Goal: Task Accomplishment & Management: Manage account settings

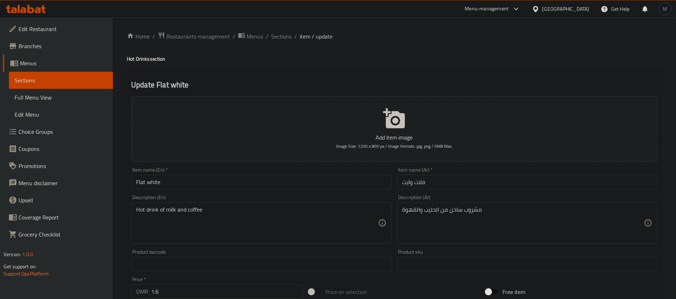
click at [585, 4] on div "Oman" at bounding box center [560, 8] width 69 height 17
click at [582, 8] on div "Oman" at bounding box center [565, 9] width 47 height 8
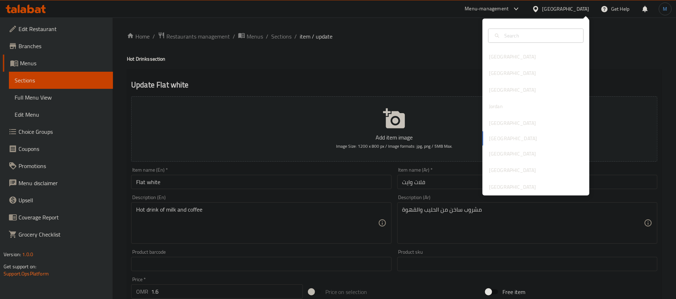
click at [526, 194] on div "Bahrain Egypt Iraq Jordan Kuwait Oman Qatar Saudi Arabia United Arab Emirates" at bounding box center [536, 107] width 107 height 177
click at [526, 187] on div "[GEOGRAPHIC_DATA]" at bounding box center [512, 187] width 47 height 8
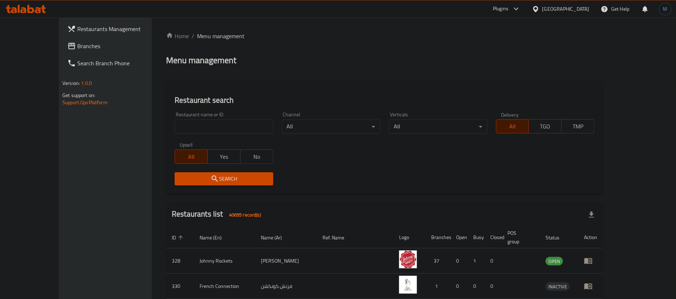
click at [76, 52] on link "Branches" at bounding box center [117, 45] width 110 height 17
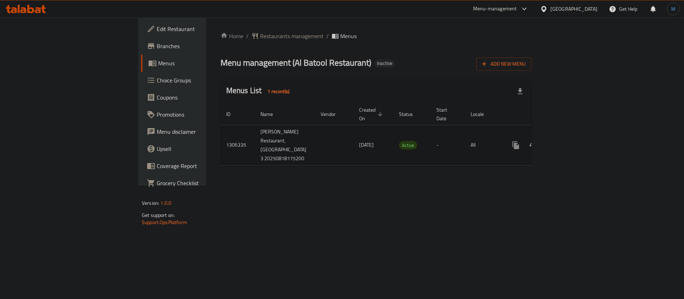
click at [582, 127] on td "enhanced table" at bounding box center [542, 145] width 80 height 40
click at [571, 142] on icon "enhanced table" at bounding box center [567, 145] width 6 height 6
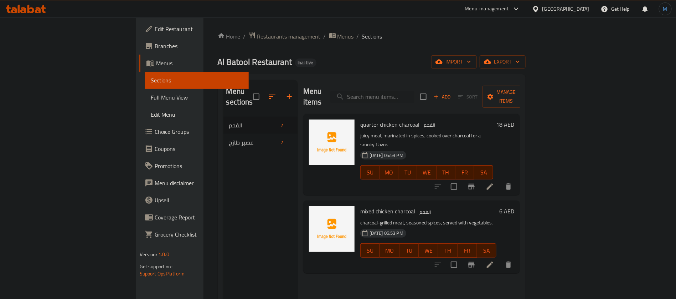
click at [338, 35] on span "Menus" at bounding box center [346, 36] width 16 height 9
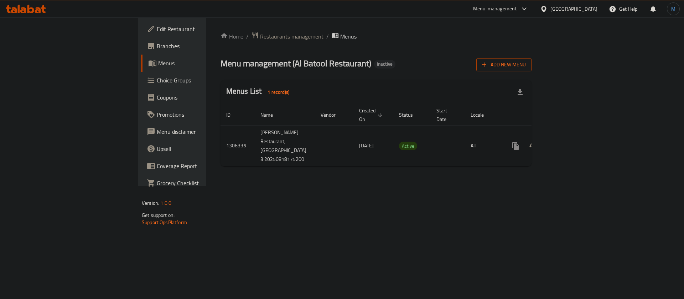
click at [526, 66] on span "Add New Menu" at bounding box center [504, 64] width 44 height 9
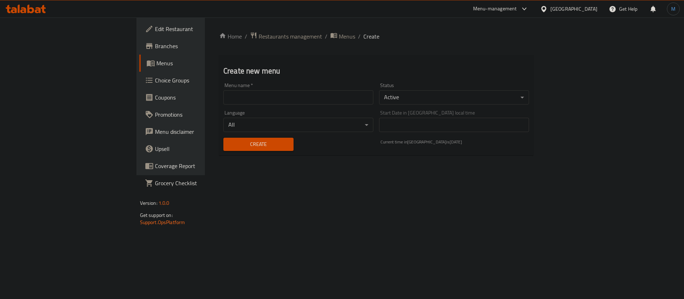
click at [328, 91] on input "text" at bounding box center [298, 97] width 150 height 14
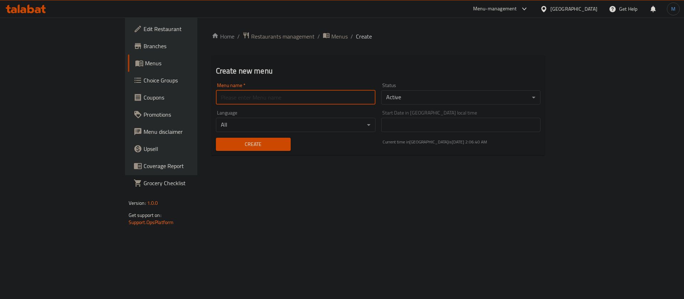
type input "1"
click at [216, 138] on button "Create" at bounding box center [253, 144] width 75 height 13
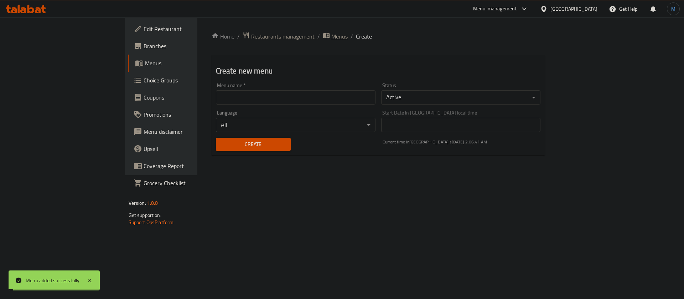
click at [331, 32] on span "Menus" at bounding box center [339, 36] width 16 height 9
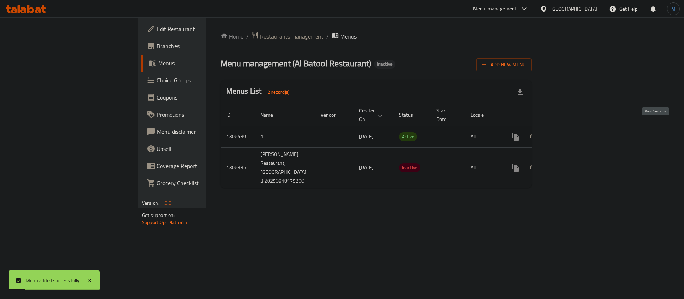
click at [572, 132] on icon "enhanced table" at bounding box center [567, 136] width 9 height 9
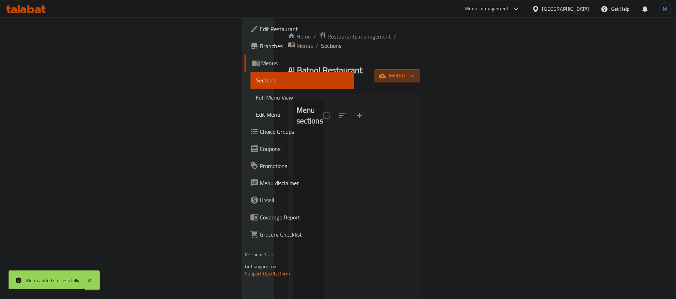
click at [415, 71] on span "import" at bounding box center [397, 75] width 34 height 9
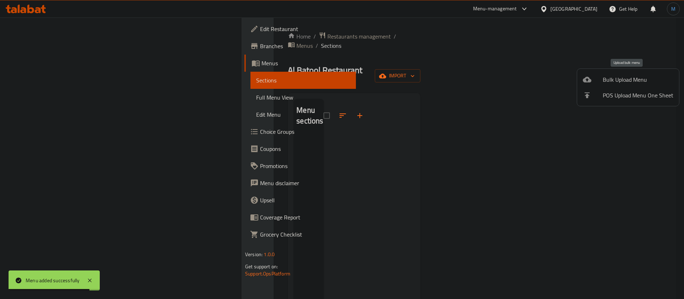
click at [592, 79] on div at bounding box center [593, 79] width 20 height 9
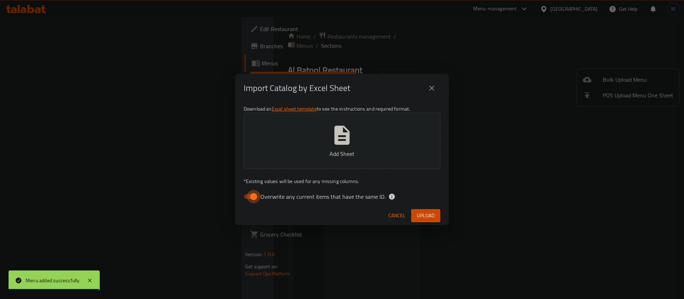
click at [249, 202] on input "Overwrite any current items that have the same ID." at bounding box center [253, 197] width 41 height 14
checkbox input "false"
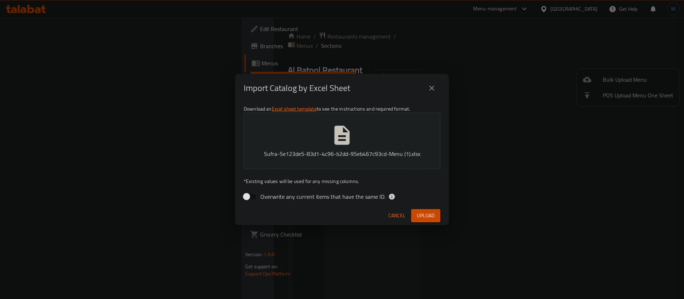
click at [424, 213] on span "Upload" at bounding box center [426, 215] width 18 height 9
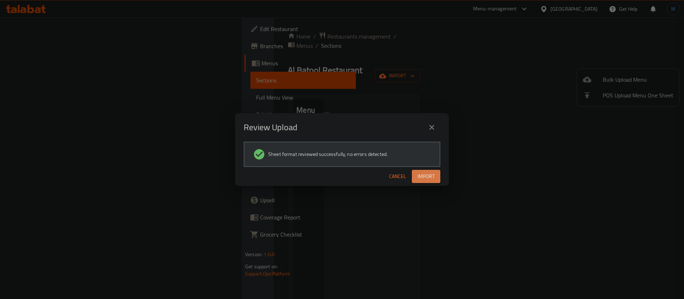
click at [423, 182] on button "Import" at bounding box center [426, 176] width 29 height 13
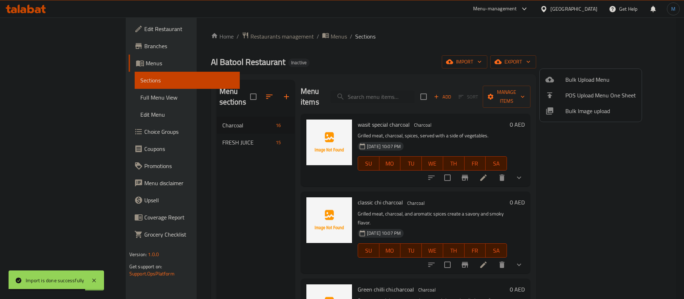
click at [235, 186] on div at bounding box center [342, 149] width 684 height 299
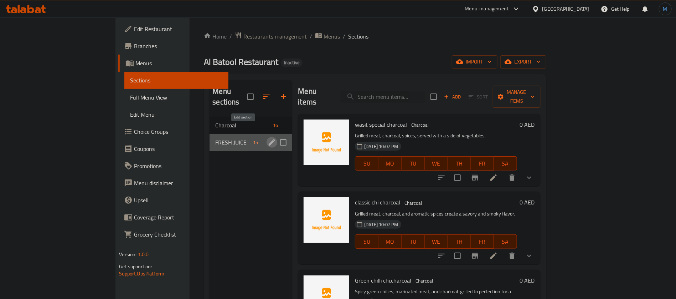
click at [269, 139] on icon "edit" at bounding box center [272, 142] width 6 height 6
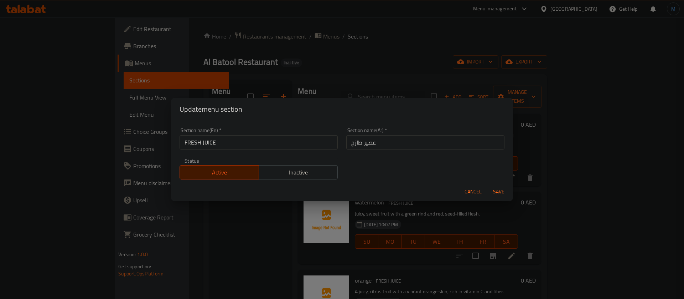
click at [225, 139] on input "FRESH JUICE" at bounding box center [259, 142] width 158 height 14
type input "Fresh Juice"
click at [488, 185] on button "Save" at bounding box center [499, 191] width 23 height 13
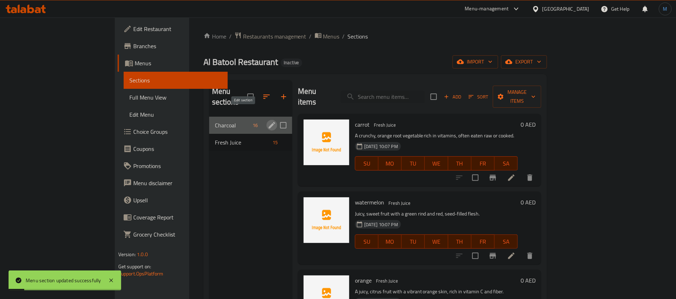
click at [268, 121] on icon "edit" at bounding box center [272, 125] width 9 height 9
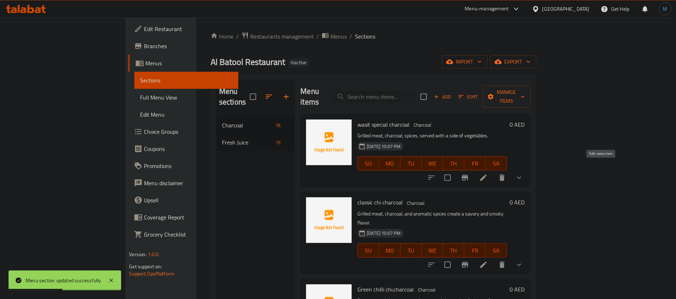
click at [487, 174] on icon at bounding box center [483, 177] width 6 height 6
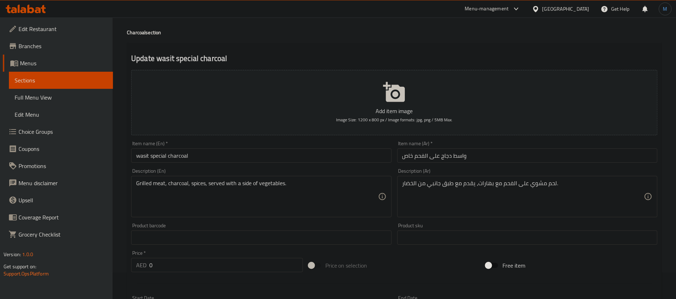
scroll to position [6, 0]
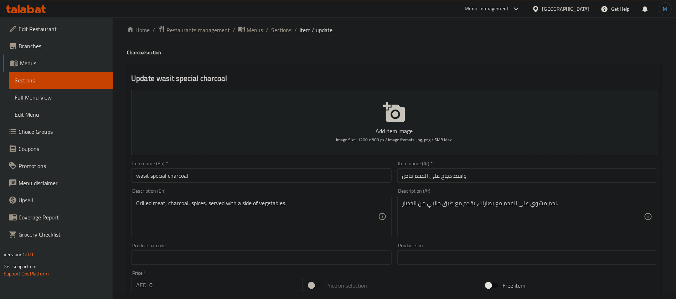
click at [240, 171] on input "wasit special charcoal" at bounding box center [261, 175] width 260 height 14
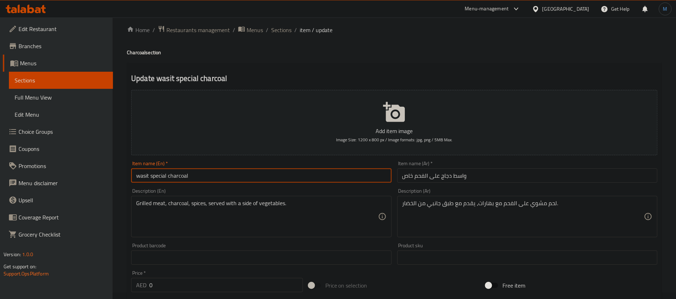
type input "Wasit Special Charcoal"
click at [146, 175] on input "Wasit Special Charcoal" at bounding box center [261, 175] width 260 height 14
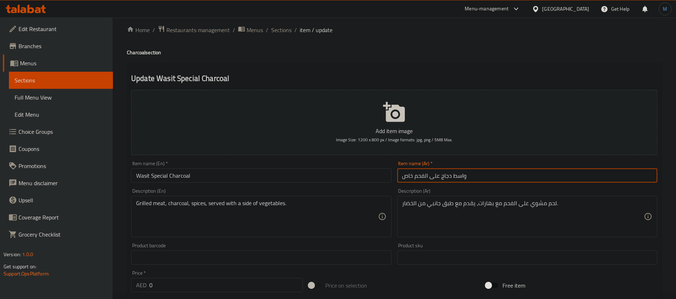
click at [438, 176] on input "واسط دجاج على الفحم خاص" at bounding box center [527, 175] width 260 height 14
click at [424, 180] on input "واسط دجاج على الفحم خاص" at bounding box center [527, 175] width 260 height 14
click at [291, 32] on ol "Home / Restaurants management / Menus / Sections / item / update" at bounding box center [394, 29] width 535 height 9
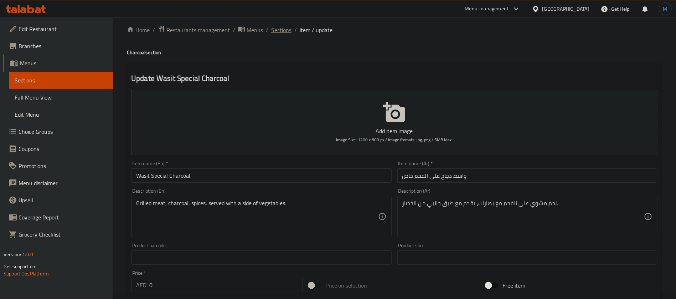
click at [285, 31] on span "Sections" at bounding box center [281, 30] width 20 height 9
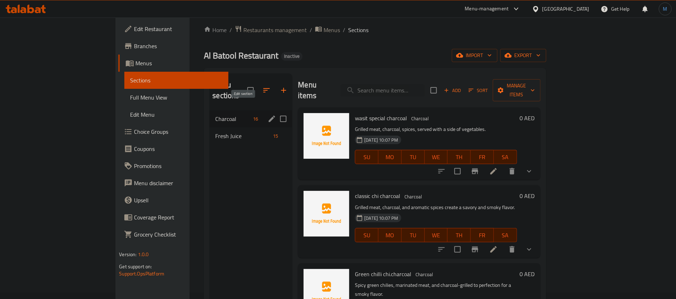
click at [268, 114] on icon "edit" at bounding box center [272, 118] width 9 height 9
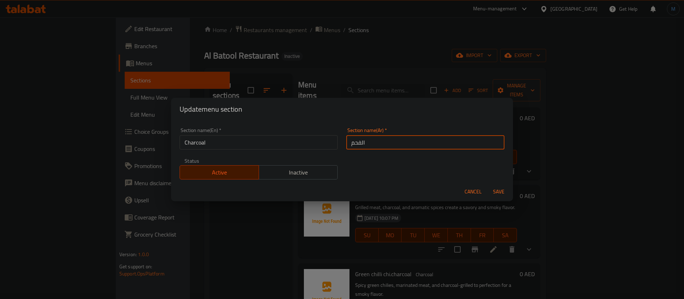
click at [377, 139] on input "الفحم" at bounding box center [425, 142] width 158 height 14
paste input "على"
type input "على الفحم"
click at [488, 185] on button "Save" at bounding box center [499, 191] width 23 height 13
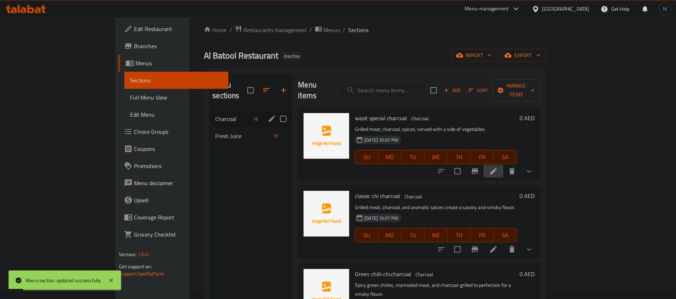
click at [504, 165] on li at bounding box center [494, 171] width 20 height 13
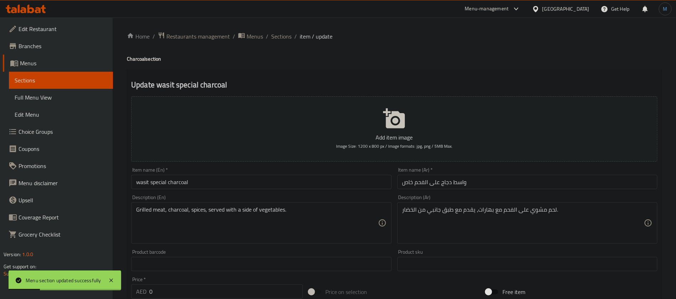
click at [143, 182] on input "wasit special charcoal" at bounding box center [261, 182] width 260 height 14
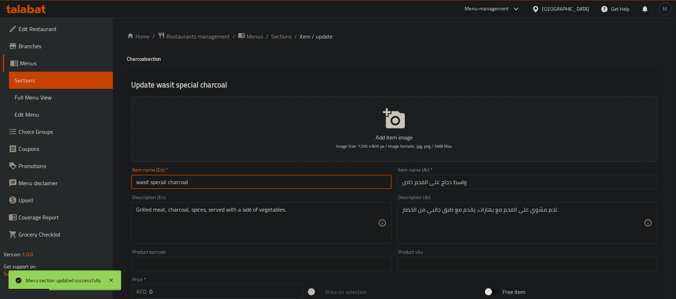
drag, startPoint x: 143, startPoint y: 182, endPoint x: 148, endPoint y: 182, distance: 5.0
click at [148, 182] on input "wasit special charcoal" at bounding box center [261, 182] width 260 height 14
click at [218, 184] on input "wasit special charcoal" at bounding box center [261, 182] width 260 height 14
click at [160, 187] on input "wasit special charcoal" at bounding box center [261, 182] width 260 height 14
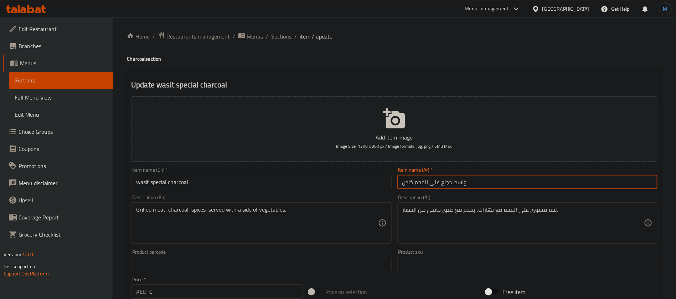
click at [409, 184] on input "واسط دجاج على الفحم خاص" at bounding box center [527, 182] width 260 height 14
paste input "بيشيال"
type input "واسط دجاج على الفحم سبيشيال"
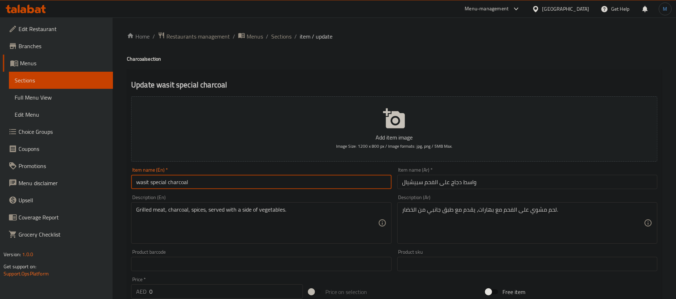
click at [368, 188] on input "wasit special charcoal" at bounding box center [261, 182] width 260 height 14
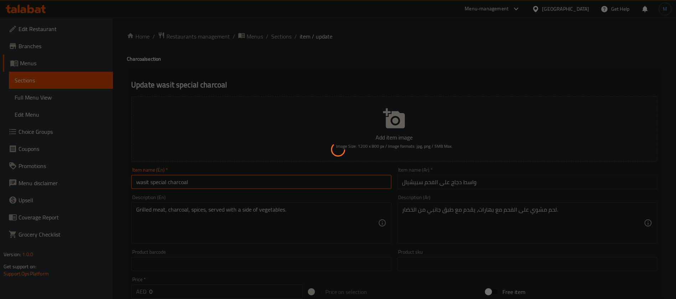
type input "Wasit Special Charcoal"
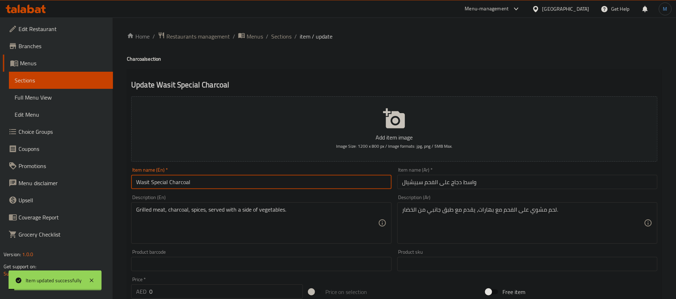
click at [286, 38] on span "Sections" at bounding box center [281, 36] width 20 height 9
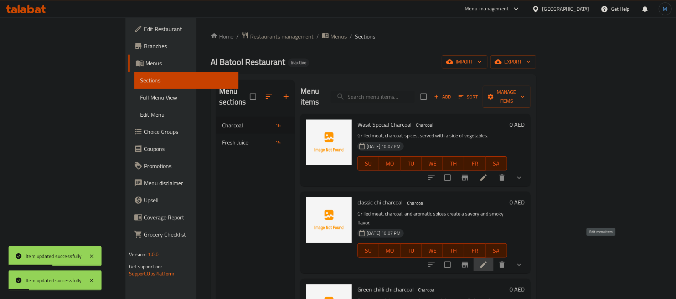
click at [488, 260] on icon at bounding box center [483, 264] width 9 height 9
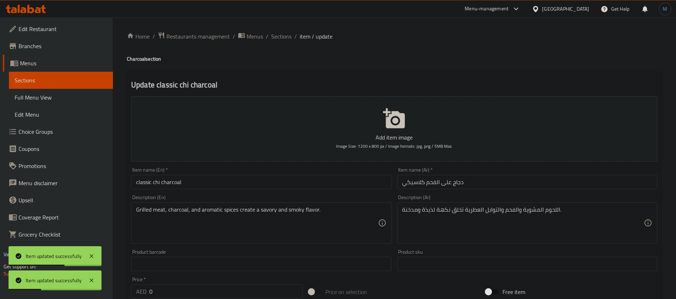
click at [294, 189] on div "Item name (En)   * classic chi charcoal Item name (En) *" at bounding box center [261, 177] width 266 height 27
click at [294, 182] on input "classic chi charcoal" at bounding box center [261, 182] width 260 height 14
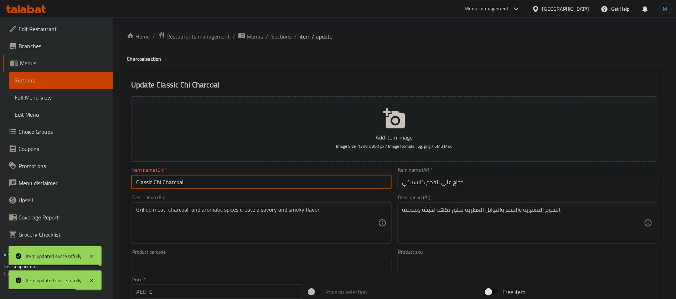
click at [159, 185] on input "Classic Chi Charcoal" at bounding box center [261, 182] width 260 height 14
click at [160, 184] on input "Classic Chi Charcoal" at bounding box center [261, 182] width 260 height 14
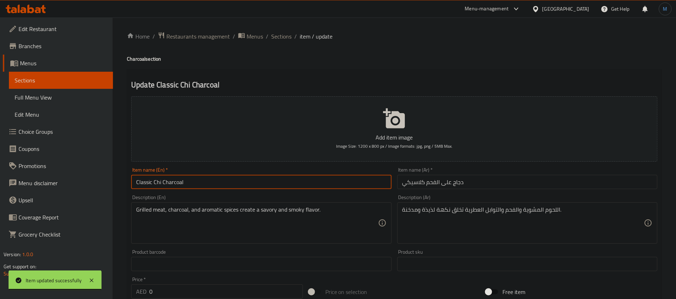
click at [160, 184] on input "Classic Chi Charcoal" at bounding box center [261, 182] width 260 height 14
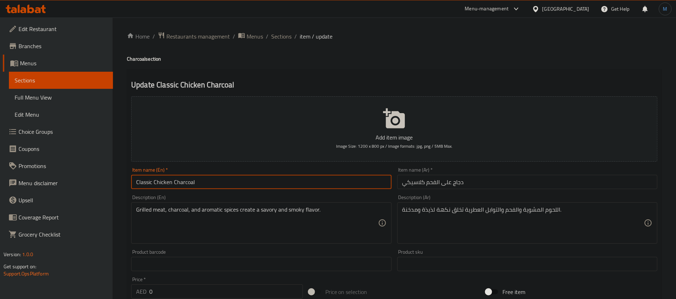
click at [161, 180] on input "Classic Chicken Charcoal" at bounding box center [261, 182] width 260 height 14
type input "Classic Chicken Charcoal"
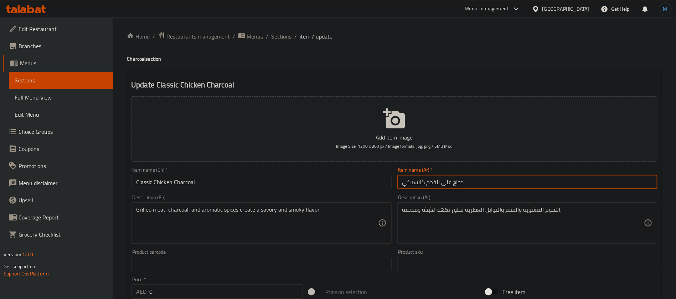
click at [464, 175] on input "دجاج على الفحم كلاسيكي" at bounding box center [527, 182] width 260 height 14
type input "دجاج على الفحم كلاسيك"
click at [343, 184] on input "Classic Chicken Charcoal" at bounding box center [261, 182] width 260 height 14
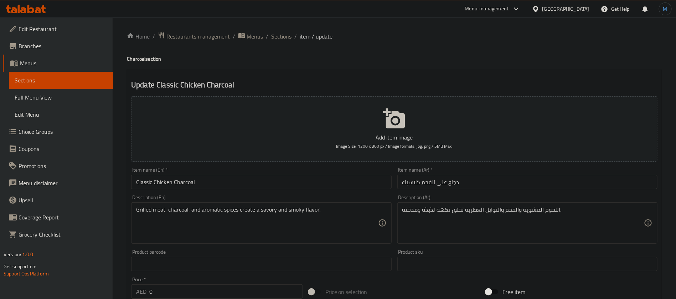
click at [321, 185] on input "Classic Chicken Charcoal" at bounding box center [261, 182] width 260 height 14
click at [280, 38] on span "Sections" at bounding box center [281, 36] width 20 height 9
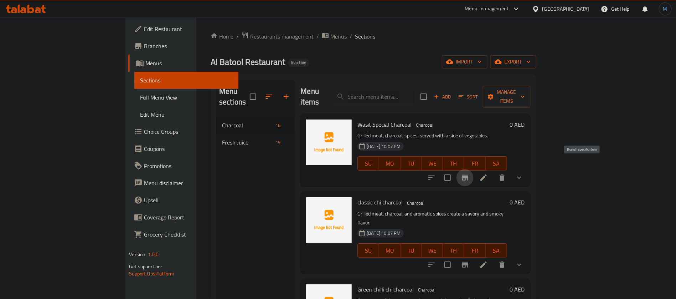
click at [474, 169] on button "Branch-specific-item" at bounding box center [465, 177] width 17 height 17
click at [357, 119] on span "Wasit Special Charcoal" at bounding box center [384, 124] width 54 height 11
copy h6 "Wasit Special Charcoal"
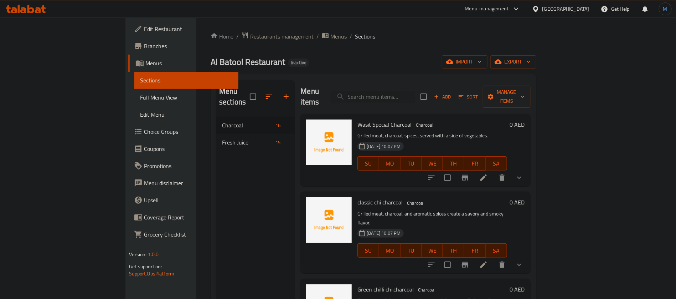
click at [390, 191] on div "classic chi charcoal Charcoal Grilled meat, charcoal, and aromatic spices creat…" at bounding box center [415, 231] width 230 height 81
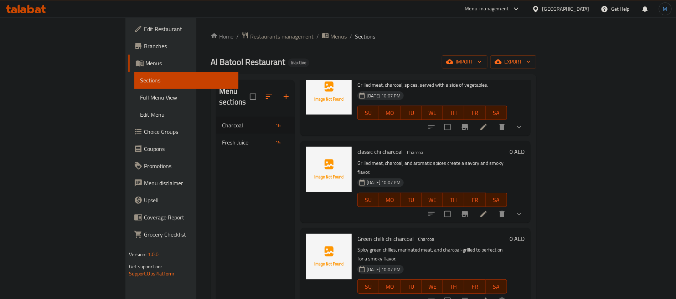
scroll to position [53, 0]
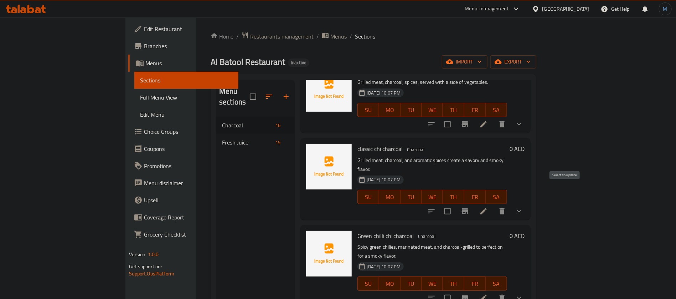
click at [455, 204] on input "checkbox" at bounding box center [447, 211] width 15 height 15
checkbox input "true"
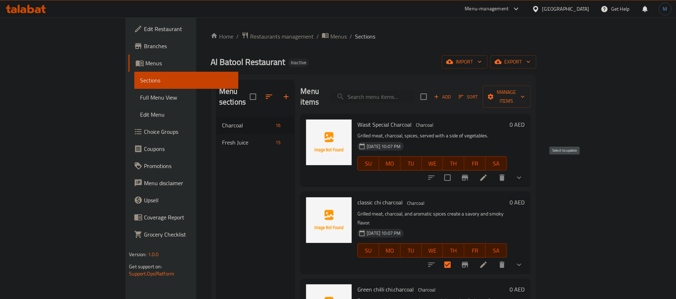
click at [455, 170] on input "checkbox" at bounding box center [447, 177] width 15 height 15
checkbox input "true"
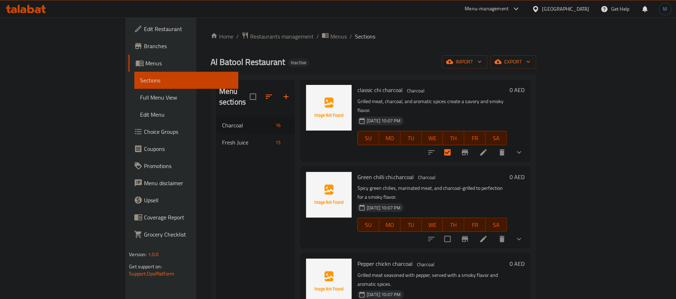
scroll to position [160, 0]
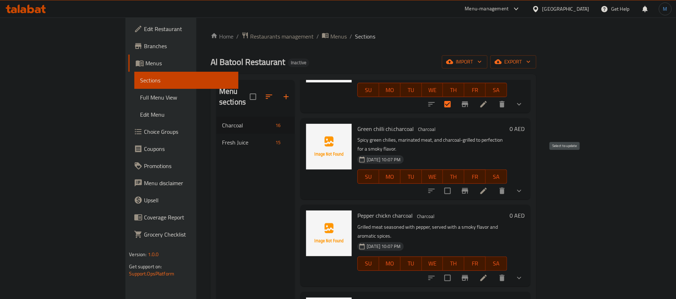
click at [455, 183] on input "checkbox" at bounding box center [447, 190] width 15 height 15
checkbox input "true"
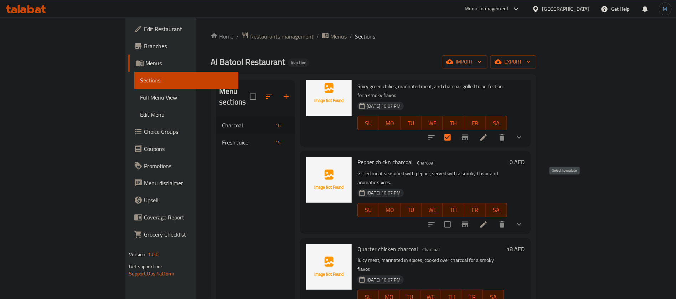
click at [455, 217] on input "checkbox" at bounding box center [447, 224] width 15 height 15
checkbox input "true"
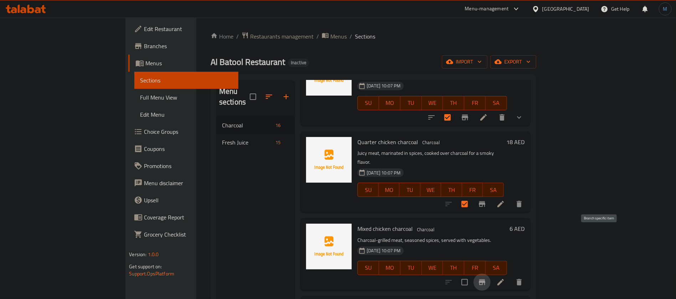
click at [487, 278] on icon "Branch-specific-item" at bounding box center [482, 282] width 9 height 9
click at [472, 274] on input "checkbox" at bounding box center [464, 281] width 15 height 15
checkbox input "true"
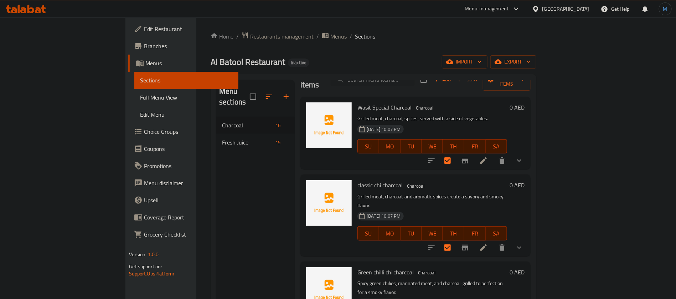
scroll to position [0, 0]
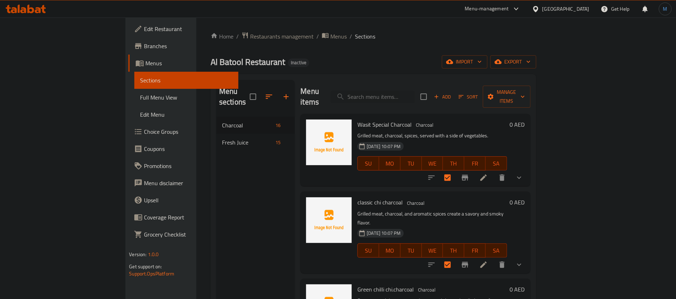
copy h6 "Green chilli chi.charcoal"
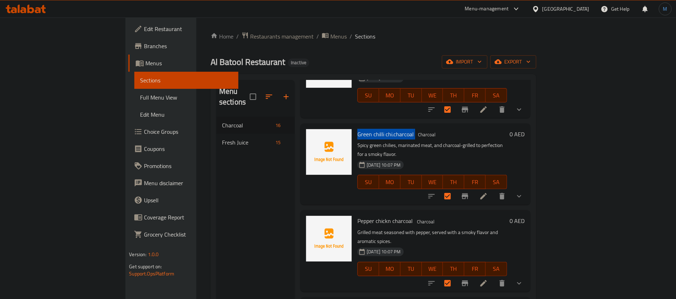
scroll to position [160, 0]
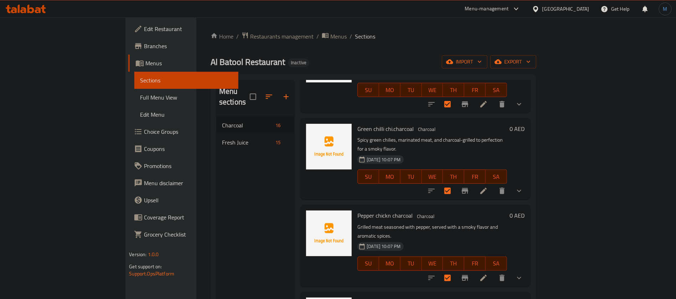
click at [359, 210] on span "Pepper chickn charcoal" at bounding box center [384, 215] width 55 height 11
copy h6 "Pepper chickn charcoal"
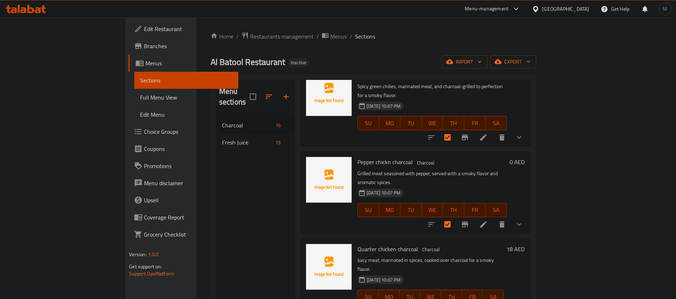
click at [357, 243] on span "Quarter chicken charcoal" at bounding box center [387, 248] width 61 height 11
copy h6 "Quarter chicken charcoal"
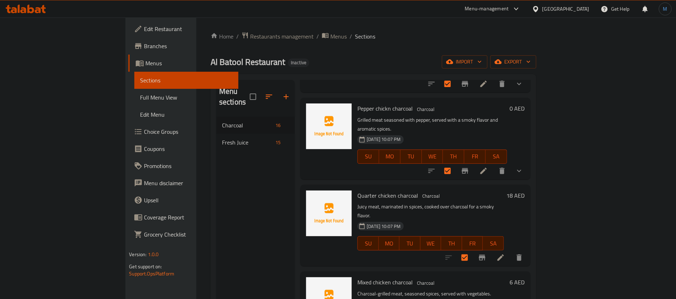
copy h6 "Mixed chicken charcoal"
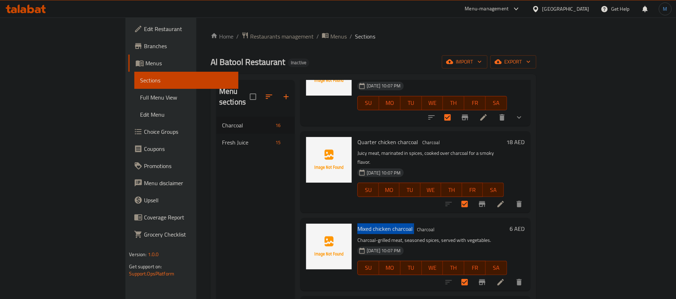
scroll to position [374, 0]
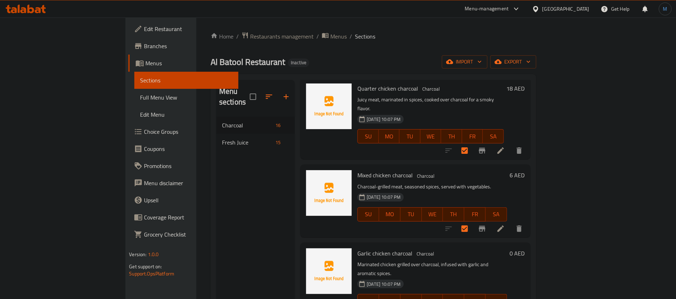
click at [358, 242] on div "Garlic chicken charcoal Charcoal Marinated chicken grilled over charcoal, infus…" at bounding box center [415, 282] width 230 height 81
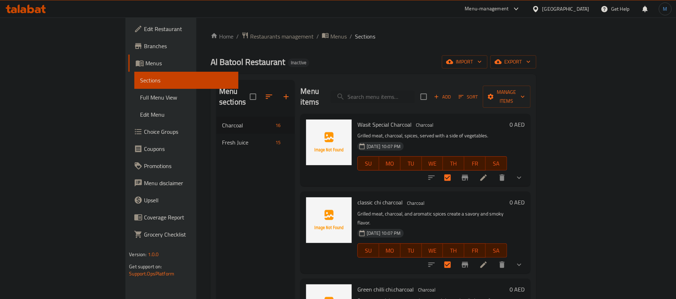
scroll to position [0, 0]
click at [525, 93] on span "Manage items" at bounding box center [507, 97] width 36 height 18
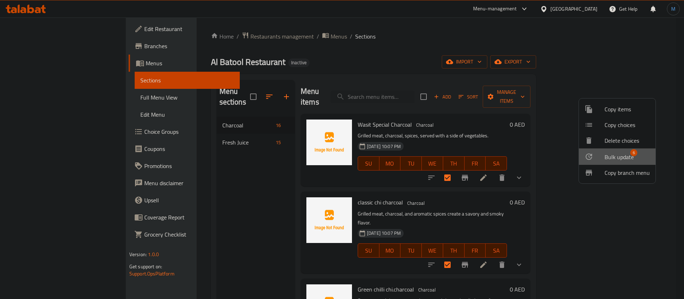
click at [626, 153] on span "Bulk update" at bounding box center [619, 157] width 29 height 9
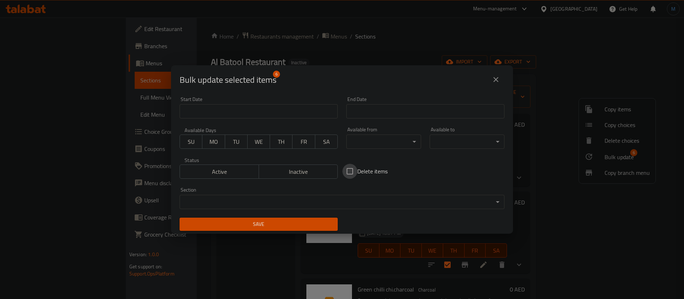
click at [353, 169] on input "Delete items" at bounding box center [350, 171] width 15 height 15
checkbox input "true"
click at [307, 224] on span "Save" at bounding box center [258, 224] width 147 height 9
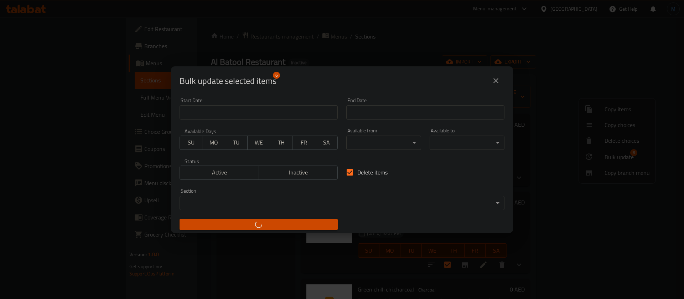
checkbox input "false"
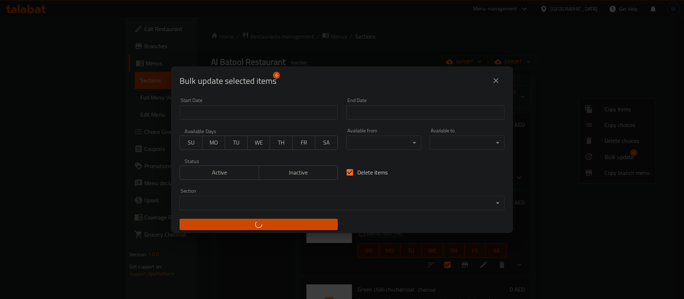
checkbox input "false"
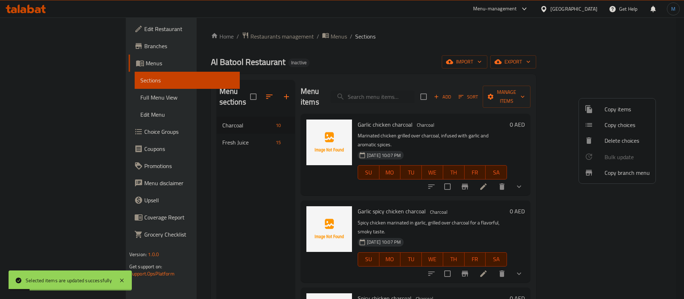
click at [487, 123] on div at bounding box center [342, 149] width 684 height 299
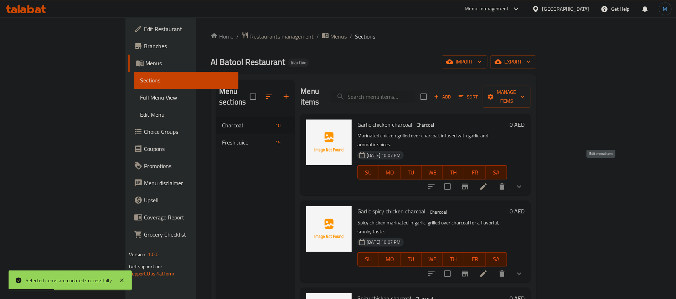
click at [488, 182] on icon at bounding box center [483, 186] width 9 height 9
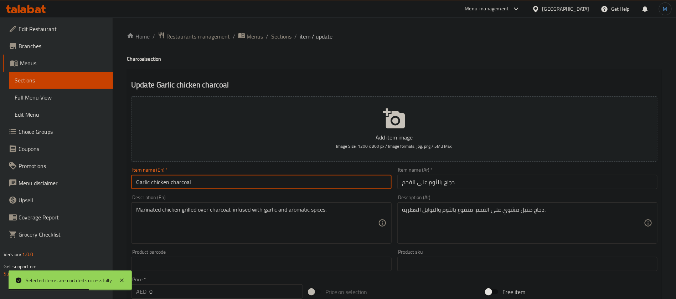
click at [331, 181] on input "Garlic chicken charcoal" at bounding box center [261, 182] width 260 height 14
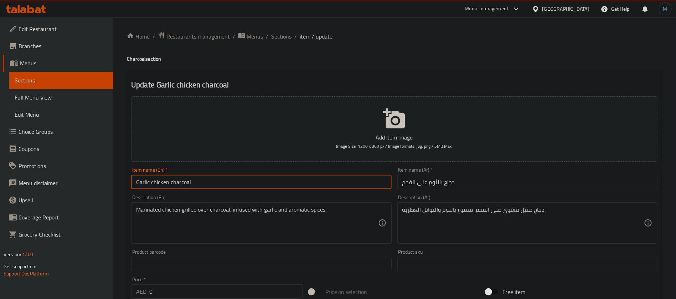
click at [462, 211] on textarea "دجاج متبل مشوي على الفحم، منقوع بالثوم والتوابل العطرية." at bounding box center [523, 223] width 242 height 34
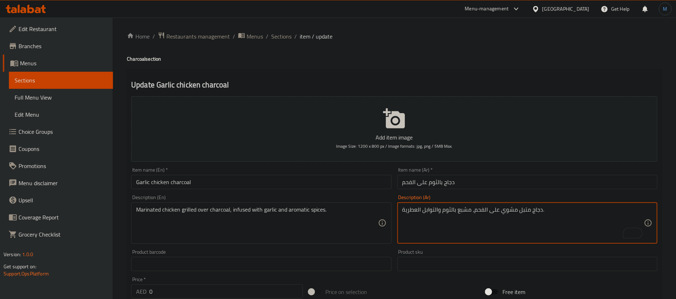
type textarea "دجاج متبل مشوي على الفحم، مشبع بالثوم والتوابل العطرية."
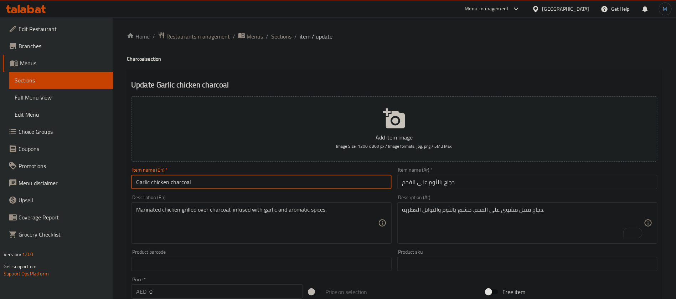
click at [347, 189] on input "Garlic chicken charcoal" at bounding box center [261, 182] width 260 height 14
click at [285, 38] on span "Sections" at bounding box center [281, 36] width 20 height 9
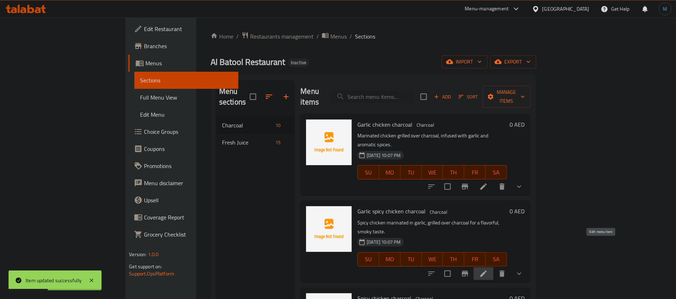
click at [487, 270] on icon at bounding box center [483, 273] width 6 height 6
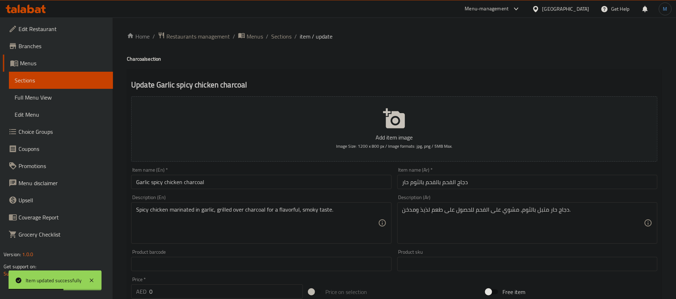
click at [338, 185] on input "Garlic spicy chicken charcoal" at bounding box center [261, 182] width 260 height 14
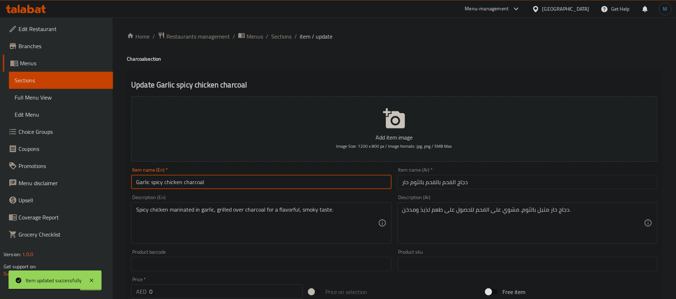
type input "Garlic Spicy Chicken Charcoal"
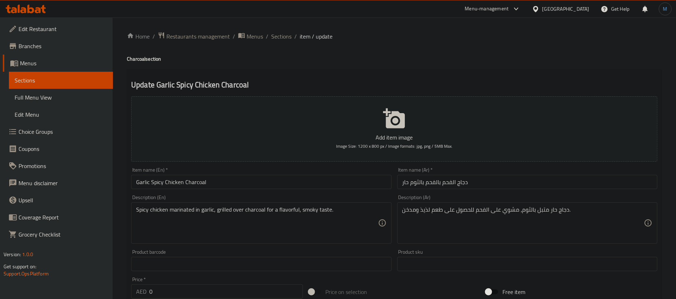
click at [234, 179] on input "Garlic Spicy Chicken Charcoal" at bounding box center [261, 182] width 260 height 14
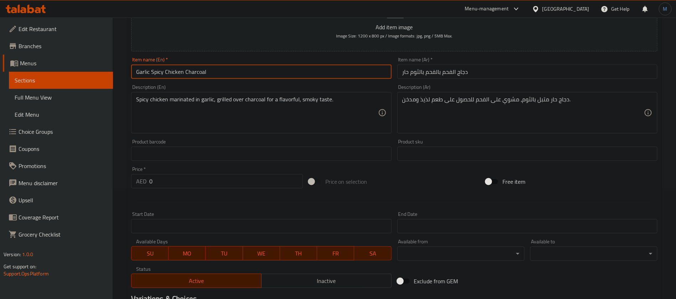
scroll to position [60, 0]
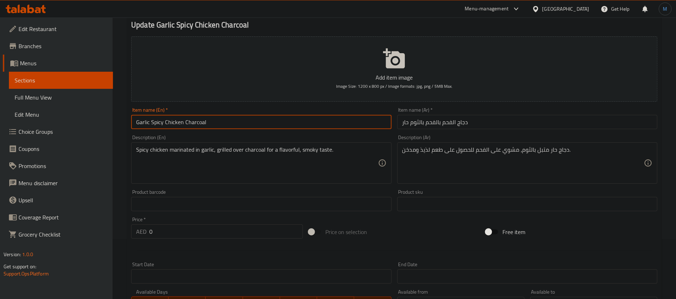
click at [375, 126] on input "Garlic Spicy Chicken Charcoal" at bounding box center [261, 122] width 260 height 14
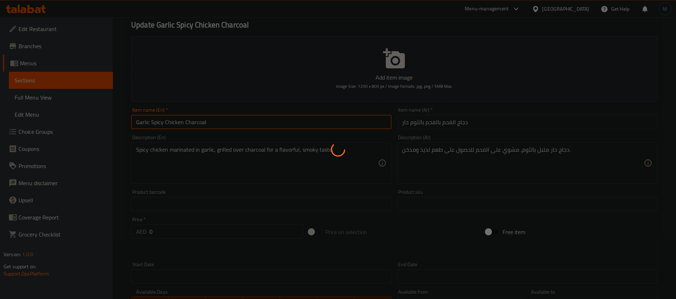
scroll to position [0, 0]
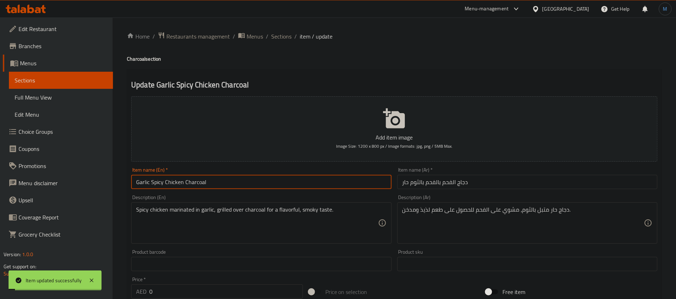
click at [284, 36] on span "Sections" at bounding box center [281, 36] width 20 height 9
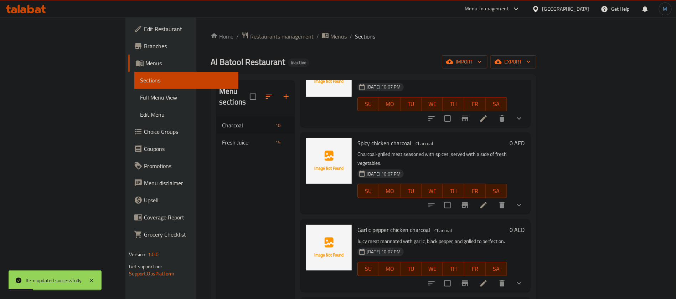
scroll to position [160, 0]
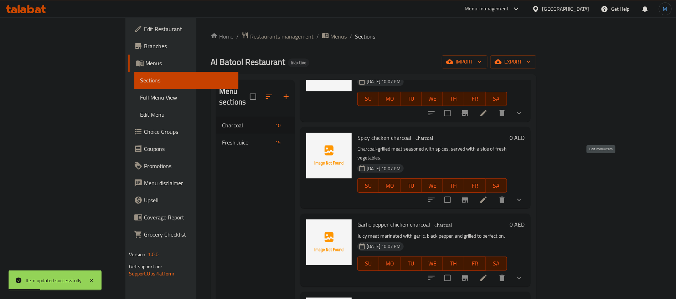
click at [487, 196] on icon at bounding box center [483, 199] width 6 height 6
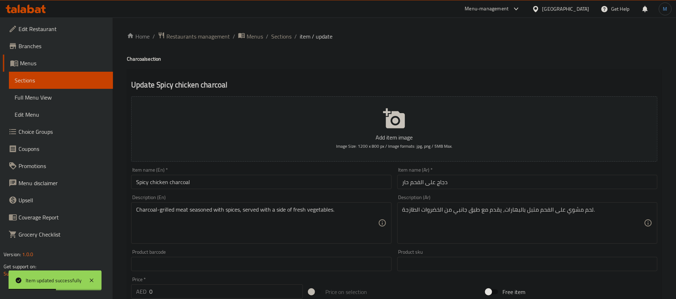
click at [225, 176] on input "Spicy chicken charcoal" at bounding box center [261, 182] width 260 height 14
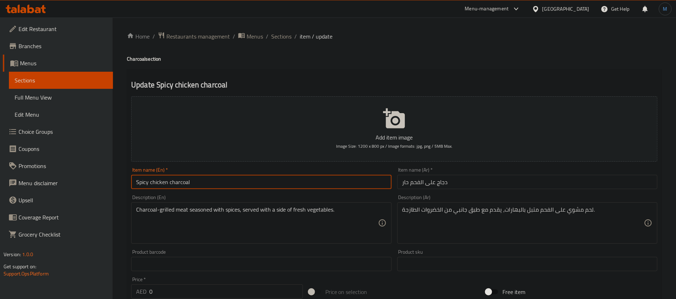
type input "Spicy Chicken Charcoal"
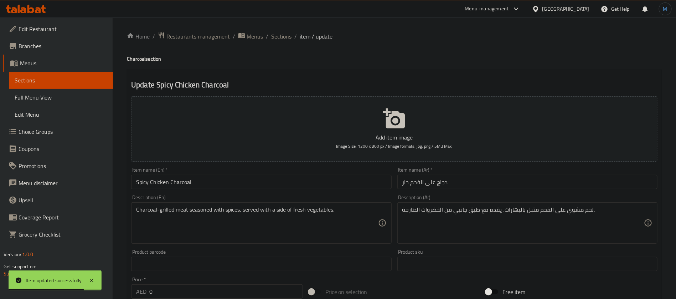
click at [280, 37] on span "Sections" at bounding box center [281, 36] width 20 height 9
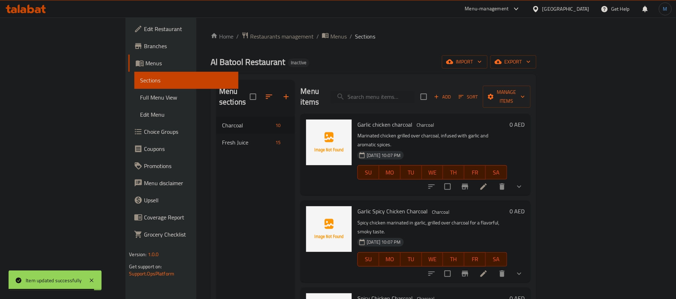
scroll to position [53, 0]
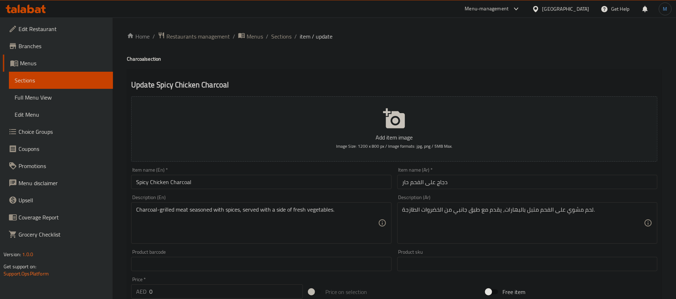
click at [348, 190] on div "Item name (En)   * Spicy Chicken Charcoal Item name (En) *" at bounding box center [261, 177] width 266 height 27
click at [346, 182] on input "Spicy Chicken Charcoal" at bounding box center [261, 182] width 260 height 14
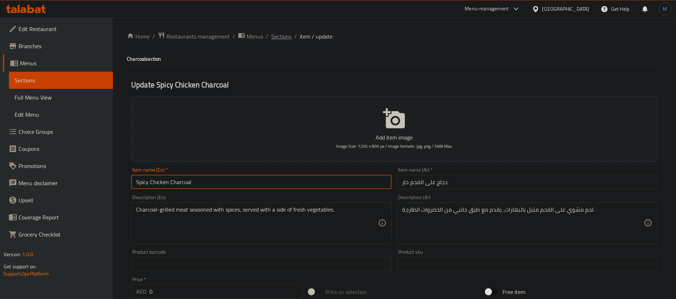
click at [287, 32] on span "Sections" at bounding box center [281, 36] width 20 height 9
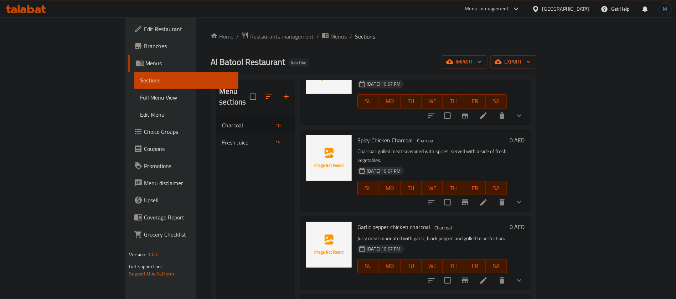
scroll to position [160, 0]
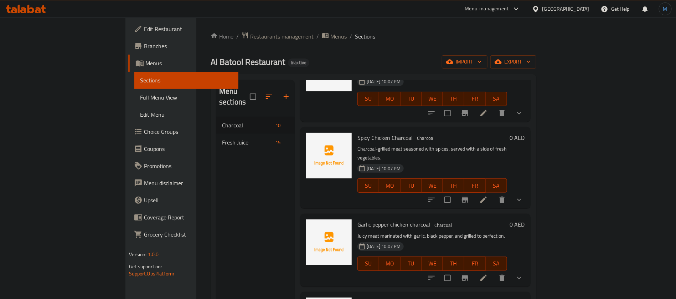
click at [494, 271] on li at bounding box center [484, 277] width 20 height 13
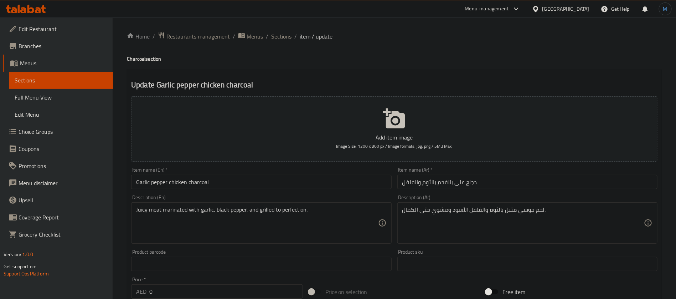
click at [256, 183] on input "Garlic pepper chicken charcoal" at bounding box center [261, 182] width 260 height 14
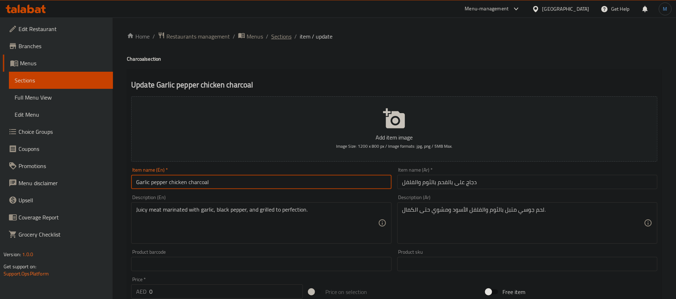
click at [280, 39] on span "Sections" at bounding box center [281, 36] width 20 height 9
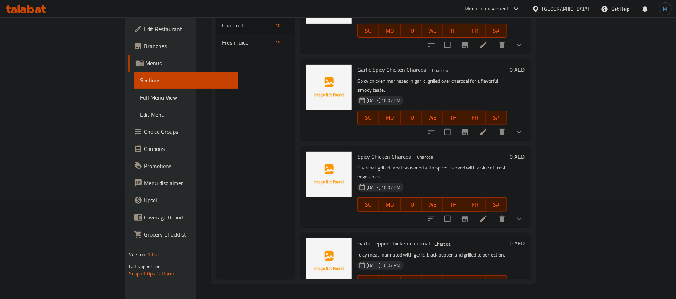
scroll to position [53, 0]
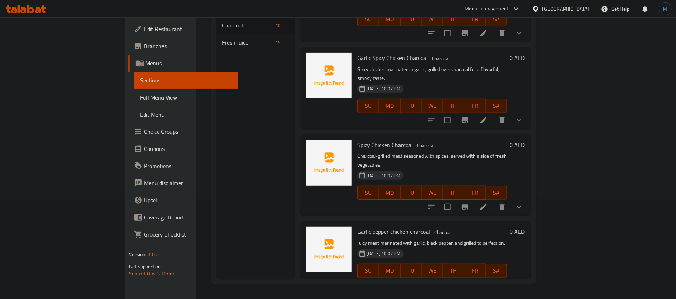
click at [357, 226] on span "Garlic pepper chicken charcoal" at bounding box center [393, 231] width 73 height 11
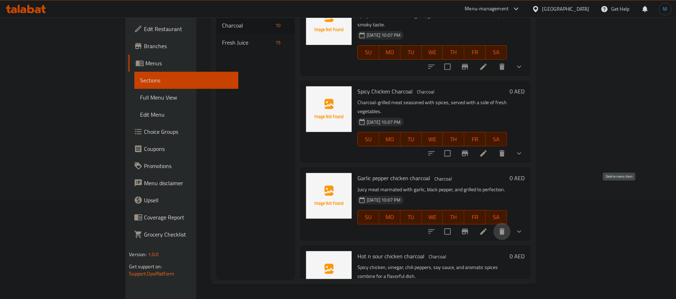
click at [506, 227] on icon "delete" at bounding box center [502, 231] width 9 height 9
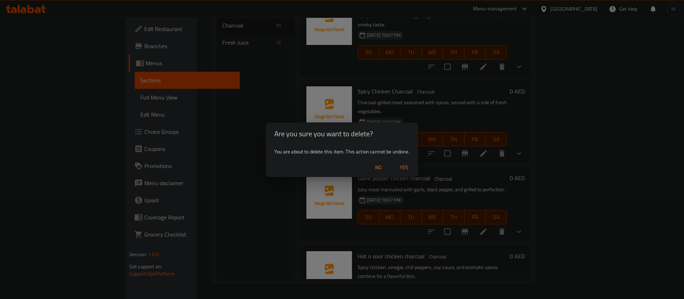
click at [404, 171] on span "Yes" at bounding box center [404, 167] width 17 height 9
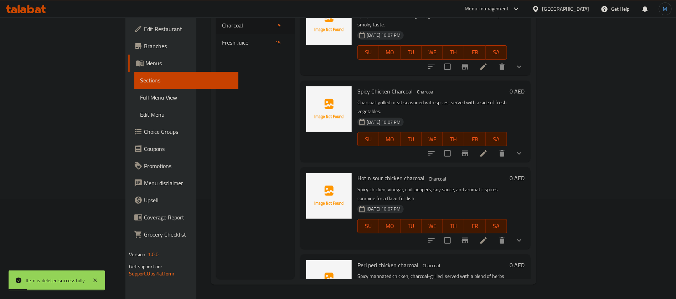
click at [494, 234] on li at bounding box center [484, 240] width 20 height 13
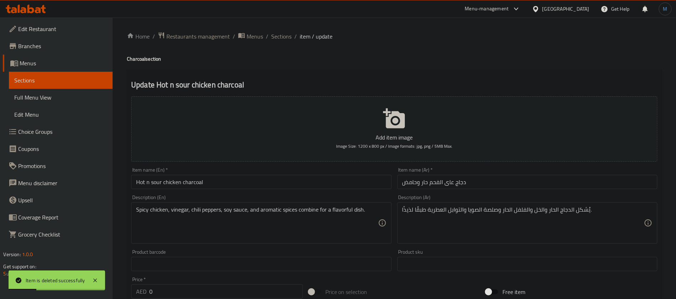
click at [313, 182] on input "Hot n sour chicken charcoal" at bounding box center [261, 182] width 260 height 14
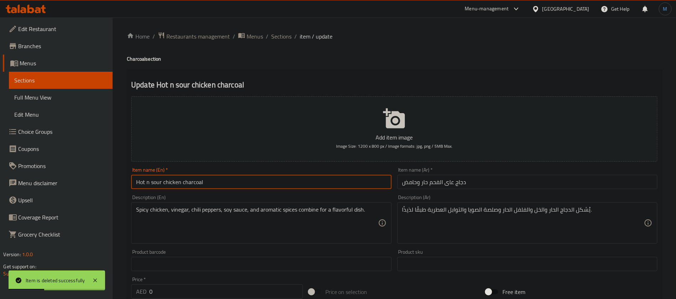
type input "Hot N Sour Chicken Charcoal"
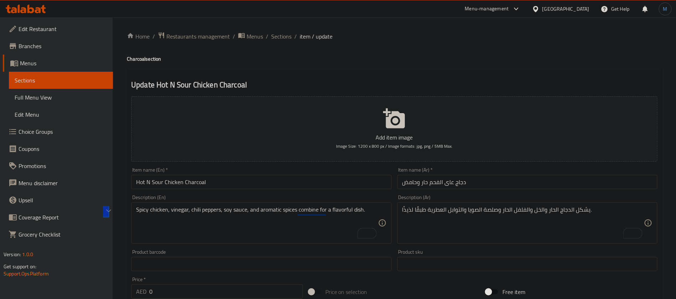
click at [576, 206] on div "يشكل الدجاج الحار والخل والفلفل الحار وصلصة الصويا والتوابل العطرية طبقًا لذيذً…" at bounding box center [527, 222] width 260 height 41
paste textarea "دجاج حار، خل، فلفل حار"
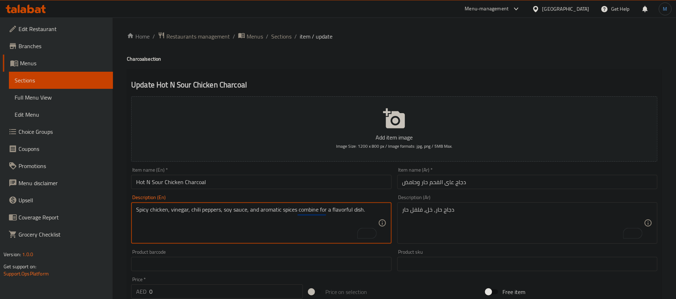
click at [230, 207] on textarea "Spicy chicken, vinegar, chili peppers, soy sauce, and aromatic spices combine f…" at bounding box center [257, 223] width 242 height 34
click at [224, 209] on textarea "Spicy chicken, vinegar, chili peppers, soy sauce, and aromatic spices combine f…" at bounding box center [257, 223] width 242 height 34
click at [226, 209] on textarea "Spicy chicken, vinegar, chili peppers, soy sauce, and aromatic spices combine f…" at bounding box center [257, 223] width 242 height 34
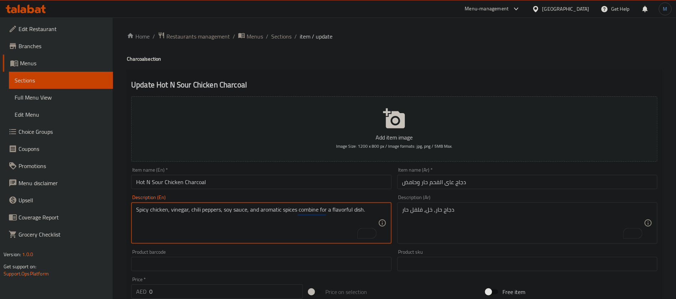
click at [355, 210] on textarea "Spicy chicken, vinegar, chili peppers, soy sauce, and aromatic spices combine f…" at bounding box center [257, 223] width 242 height 34
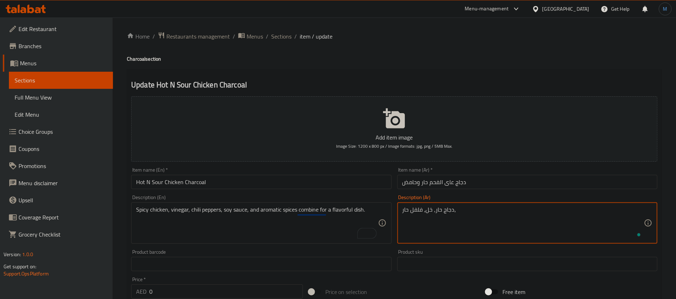
paste textarea "صلصة الصويا والتوابل العطرية تتحد لتكوين طبق لذيذ"
click at [458, 214] on textarea "دجاج حار، خل، فلفل حار، صلصة الصويا والتوابل العطرية تتحد لتكوين طبق لذيذ" at bounding box center [523, 223] width 242 height 34
click at [452, 211] on textarea "دجاج حار، خل، فلفل حار، صلصة الصويا والتوابل العطرية تتحد لتكوين طبق لذيذ" at bounding box center [523, 223] width 242 height 34
type textarea "دجاج حار، خل، فلفل حار، صلصة الصويا والتوابل العطرية تجتمع لتكوين طبق لذيذ"
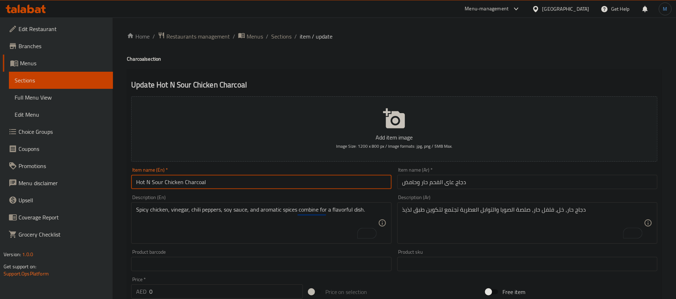
click at [273, 186] on input "Hot N Sour Chicken Charcoal" at bounding box center [261, 182] width 260 height 14
click at [284, 34] on span "Sections" at bounding box center [281, 36] width 20 height 9
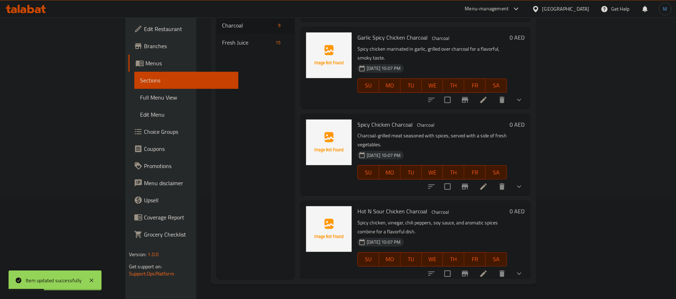
scroll to position [107, 0]
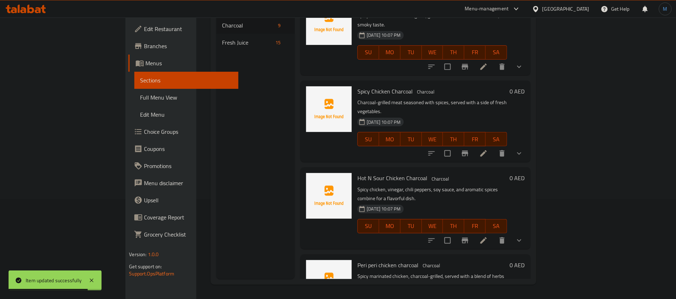
click at [357, 173] on span "Hot N Sour Chicken Charcoal" at bounding box center [392, 178] width 70 height 11
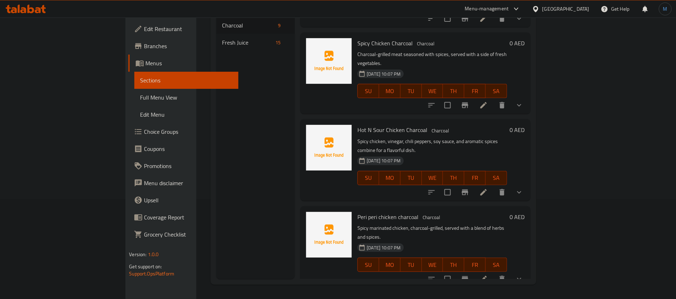
scroll to position [160, 0]
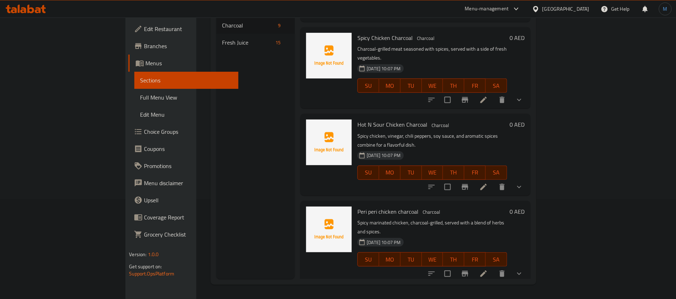
click at [487, 270] on icon at bounding box center [483, 273] width 6 height 6
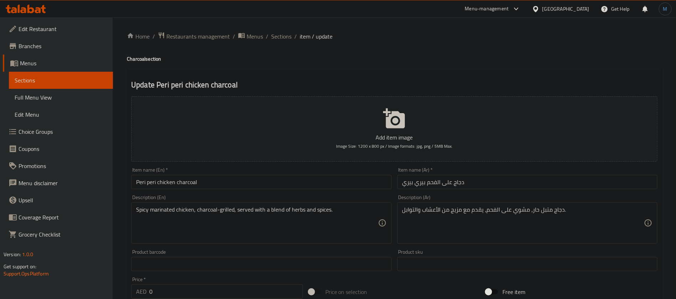
click at [344, 181] on input "Peri peri chicken charcoal" at bounding box center [261, 182] width 260 height 14
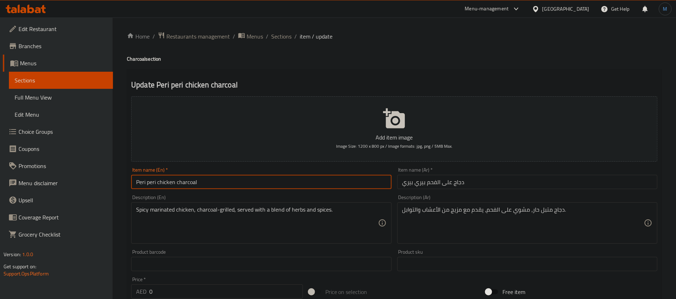
type input "Peri Peri Chicken Charcoal"
click at [344, 181] on input "Peri Peri Chicken Charcoal" at bounding box center [261, 182] width 260 height 14
click at [275, 38] on span "Sections" at bounding box center [281, 36] width 20 height 9
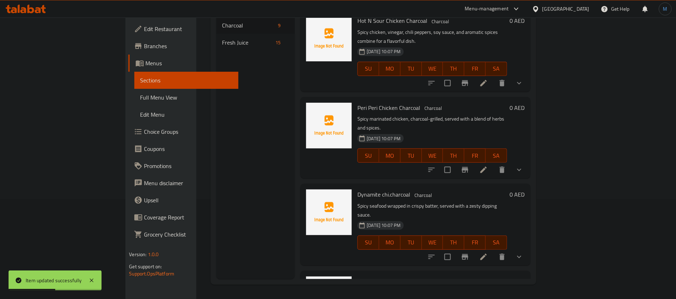
scroll to position [259, 0]
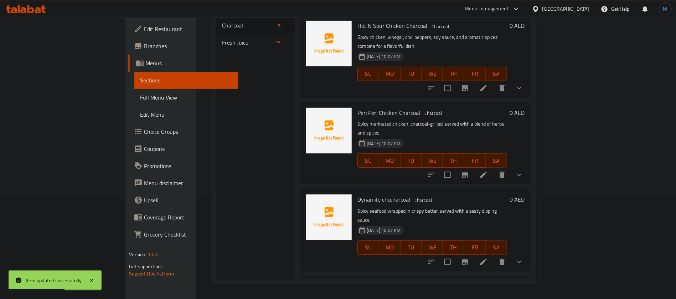
click at [494, 255] on li at bounding box center [484, 261] width 20 height 13
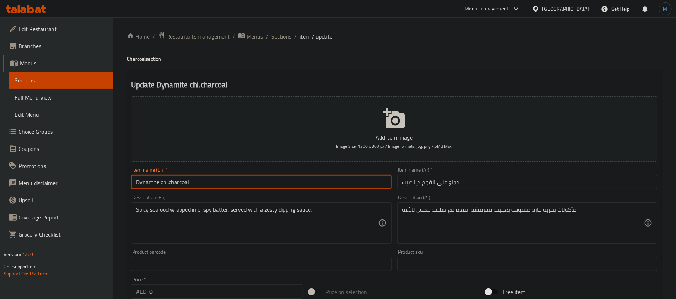
click at [291, 177] on input "Dynamite chi.charcoal" at bounding box center [261, 182] width 260 height 14
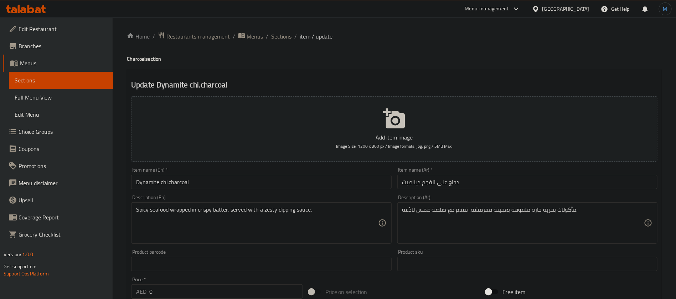
click at [258, 187] on input "Dynamite chi.charcoal" at bounding box center [261, 182] width 260 height 14
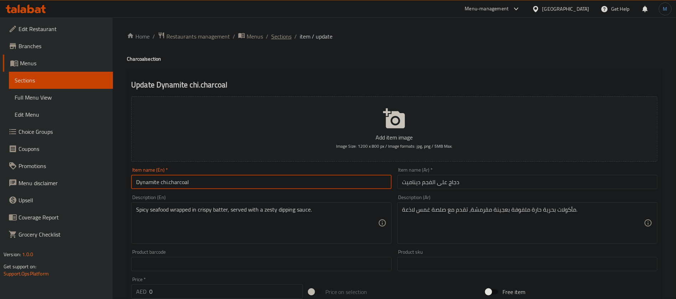
click at [283, 40] on span "Sections" at bounding box center [281, 36] width 20 height 9
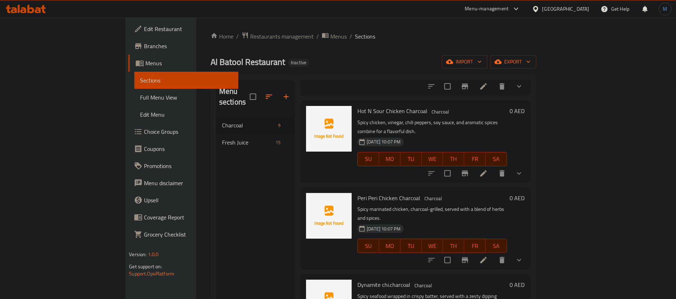
scroll to position [327, 0]
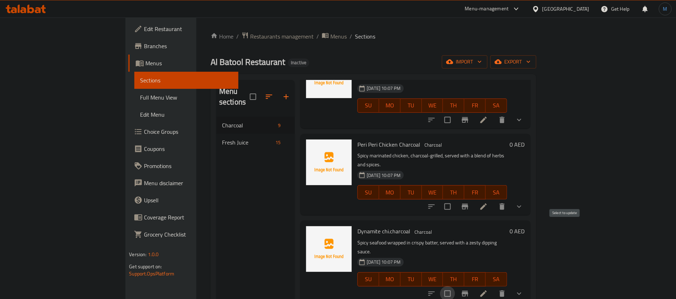
click at [455, 286] on input "checkbox" at bounding box center [447, 293] width 15 height 15
checkbox input "true"
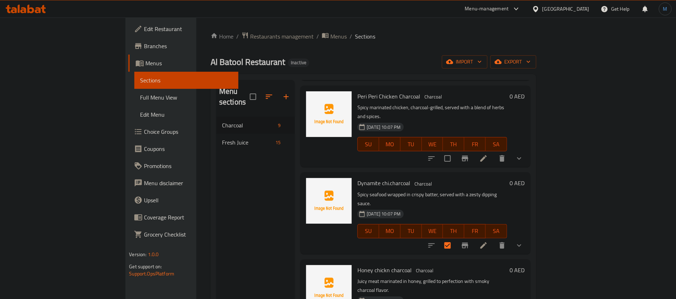
scroll to position [381, 0]
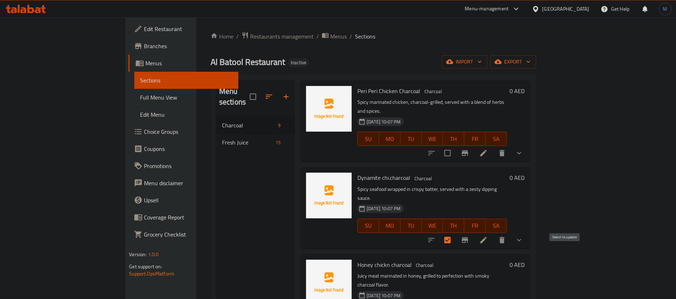
checkbox input "true"
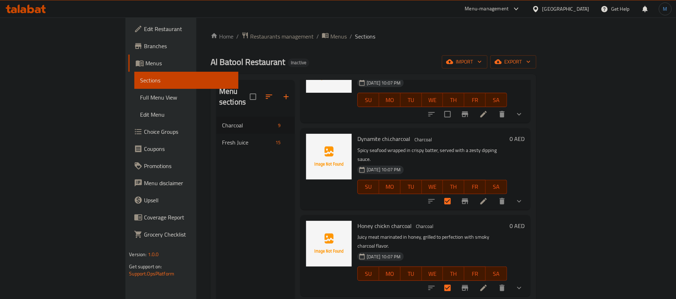
scroll to position [53, 0]
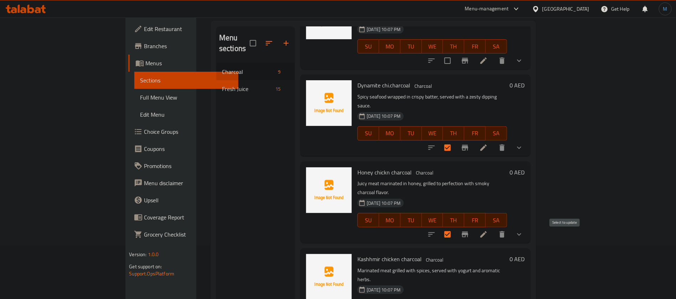
checkbox input "true"
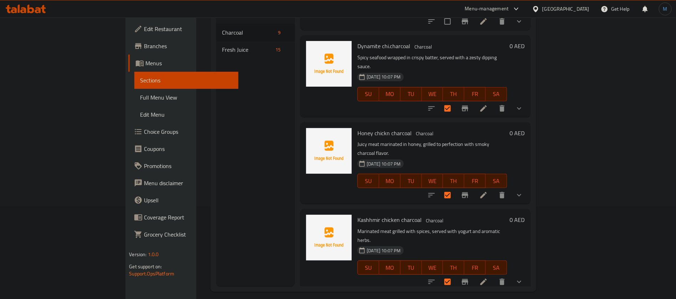
scroll to position [100, 0]
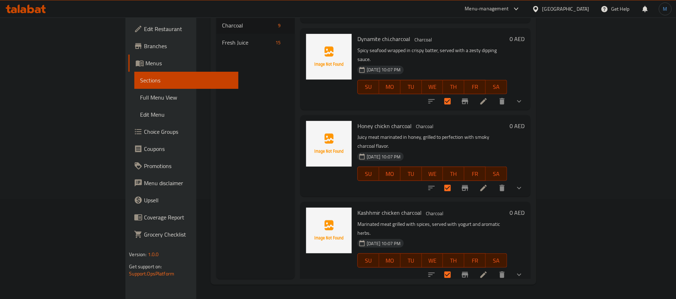
click at [367, 294] on span "Charcoal pollichathu" at bounding box center [381, 299] width 49 height 11
click at [357, 294] on span "Charcoal pollichathu" at bounding box center [381, 299] width 49 height 11
drag, startPoint x: 354, startPoint y: 220, endPoint x: 342, endPoint y: 221, distance: 11.8
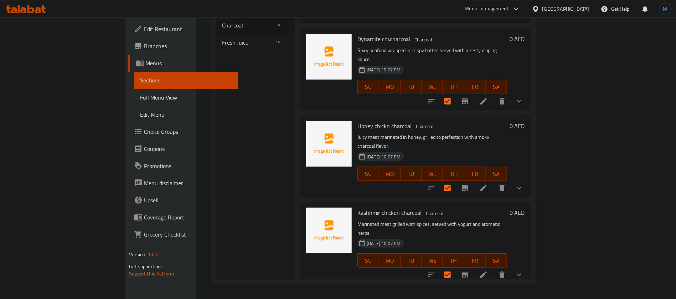
click at [357, 294] on span "Charcoal pollichathu" at bounding box center [381, 299] width 49 height 11
copy span "Charcoal pollichathu"
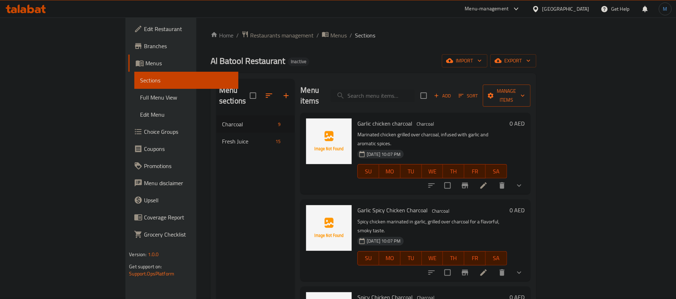
scroll to position [0, 0]
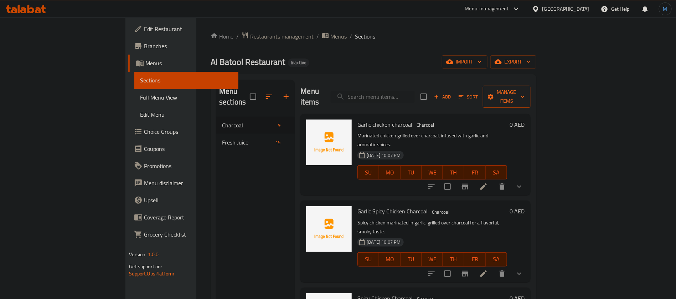
click at [525, 88] on span "Manage items" at bounding box center [507, 97] width 36 height 18
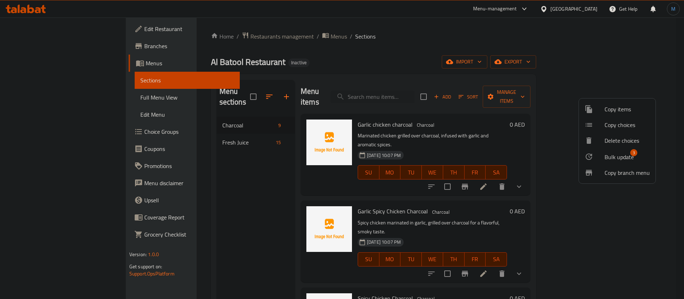
click at [617, 156] on span "Bulk update" at bounding box center [619, 157] width 29 height 9
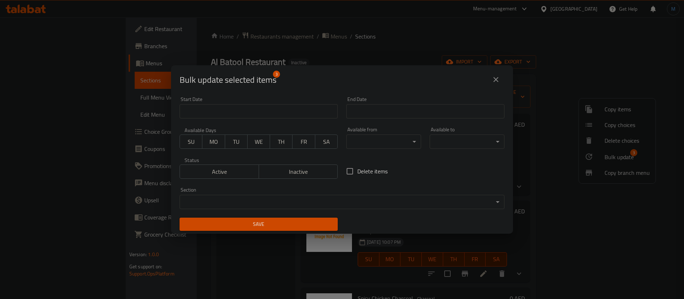
click at [378, 169] on span "Delete items" at bounding box center [372, 171] width 30 height 9
click at [357, 169] on input "Delete items" at bounding box center [350, 171] width 15 height 15
checkbox input "true"
click at [295, 230] on button "Save" at bounding box center [259, 223] width 158 height 13
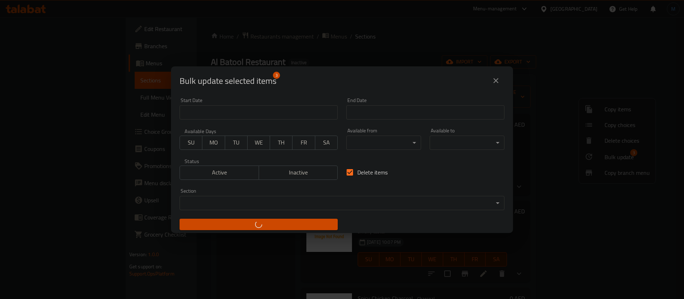
checkbox input "false"
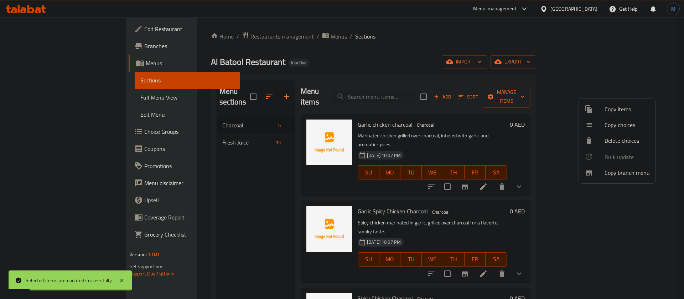
click at [509, 198] on div at bounding box center [342, 149] width 684 height 299
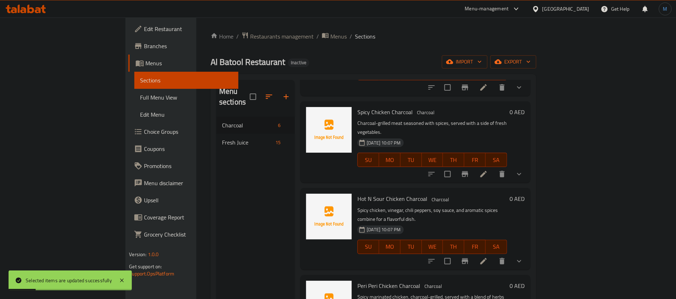
scroll to position [100, 0]
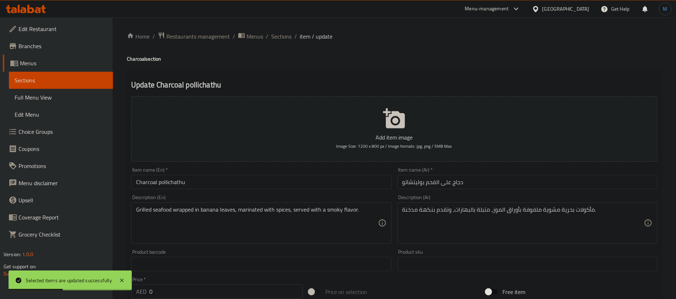
click at [257, 188] on input "Charcoal pollichathu" at bounding box center [261, 182] width 260 height 14
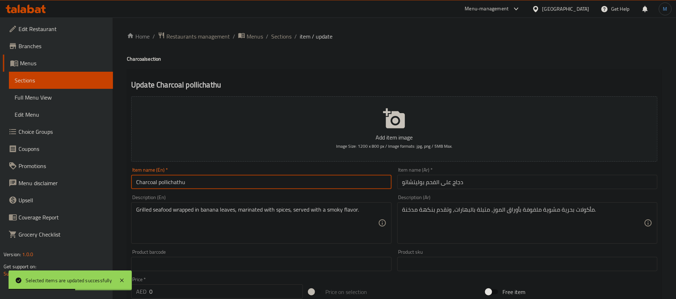
type input "Charcoal Pollichathu"
click at [350, 185] on input "Charcoal Pollichathu" at bounding box center [261, 182] width 260 height 14
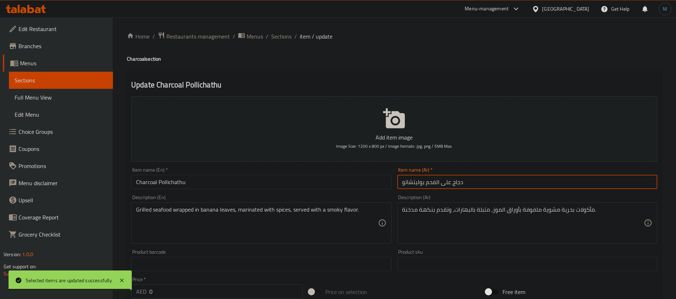
click at [462, 184] on input "دجاج على الفحم بوليتشاتو" at bounding box center [527, 182] width 260 height 14
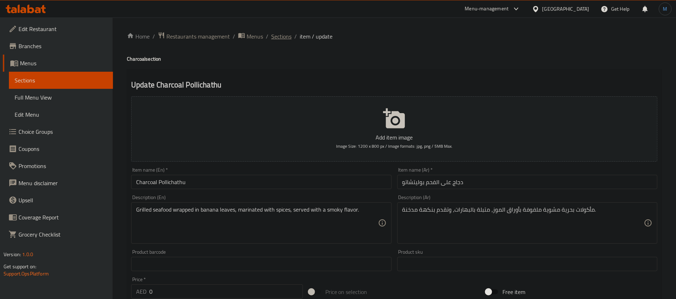
click at [274, 35] on span "Sections" at bounding box center [281, 36] width 20 height 9
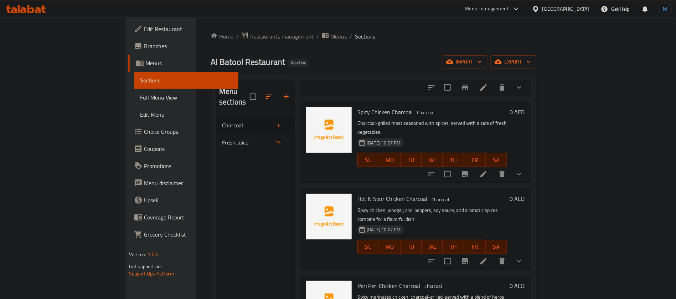
scroll to position [100, 0]
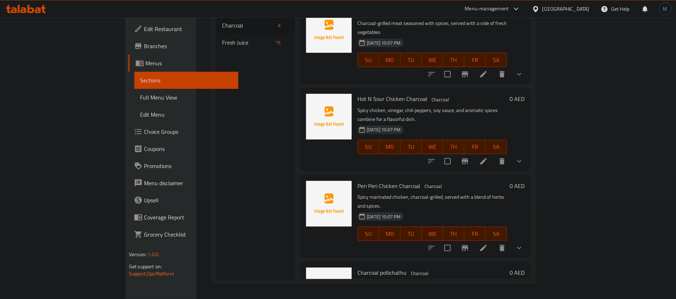
click at [357, 267] on span "Charcoal pollichathu" at bounding box center [381, 272] width 49 height 11
copy h6 "Charcoal pollichathu"
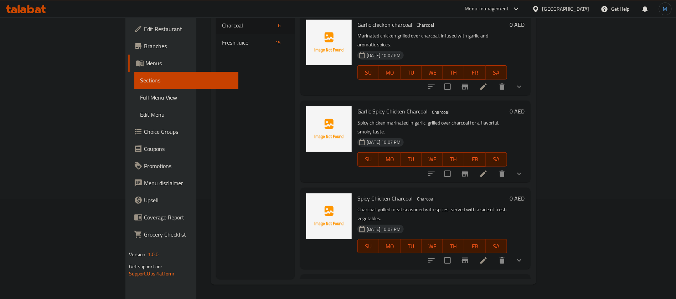
scroll to position [186, 0]
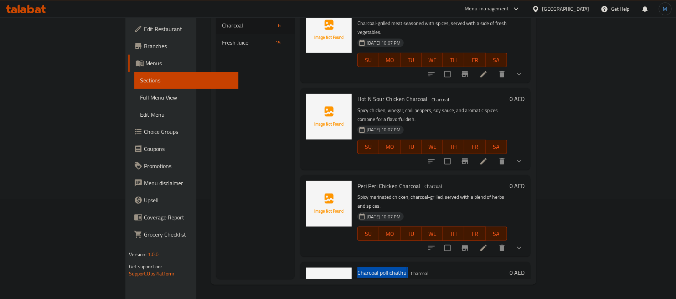
drag, startPoint x: 377, startPoint y: 213, endPoint x: 400, endPoint y: 216, distance: 23.3
click at [408, 269] on span "Charcoal" at bounding box center [419, 273] width 23 height 8
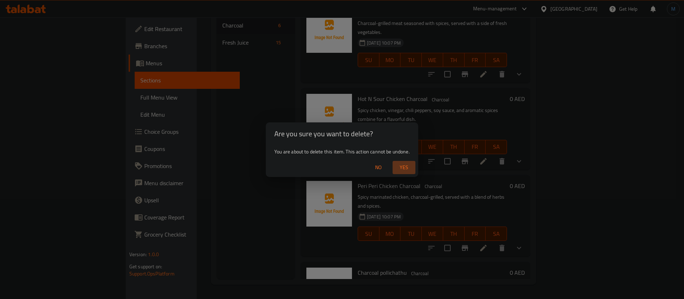
click at [403, 168] on span "Yes" at bounding box center [404, 167] width 17 height 9
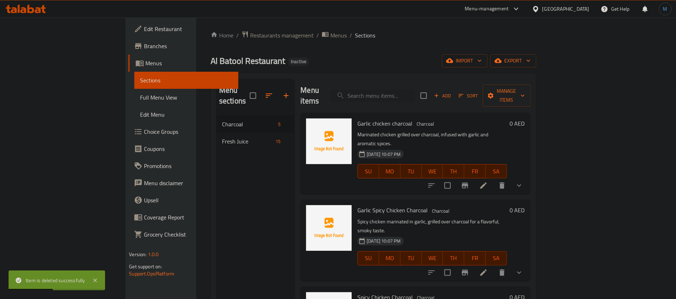
scroll to position [0, 0]
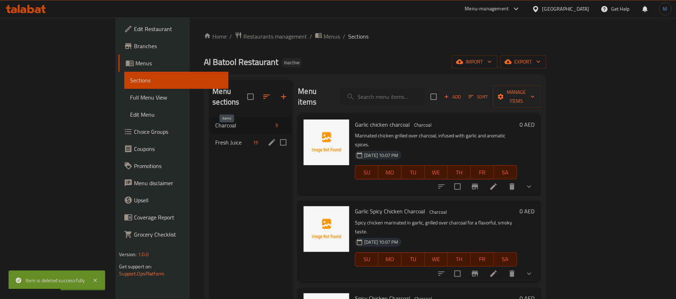
click at [250, 139] on span "15" at bounding box center [255, 142] width 11 height 7
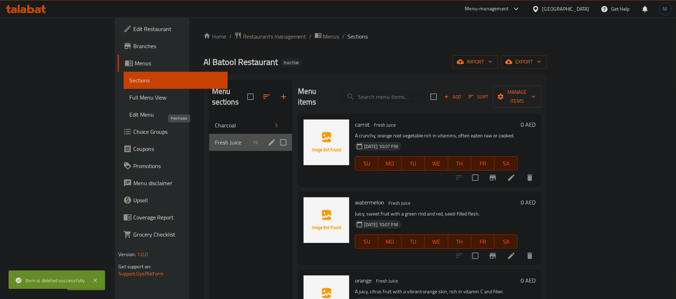
click at [215, 138] on span "Fresh Juice" at bounding box center [232, 142] width 35 height 9
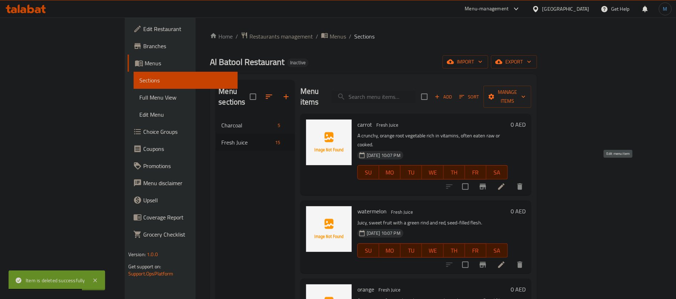
click at [506, 182] on icon at bounding box center [501, 186] width 9 height 9
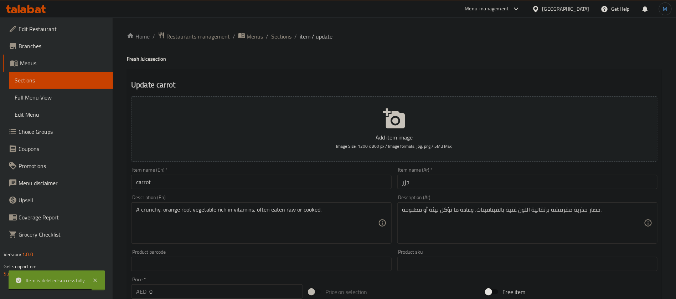
click at [241, 184] on input "carrot" at bounding box center [261, 182] width 260 height 14
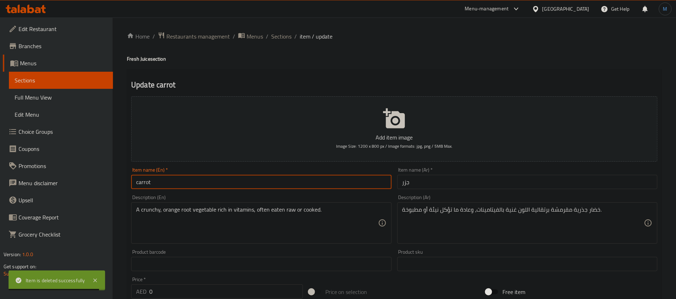
type input "Carrot"
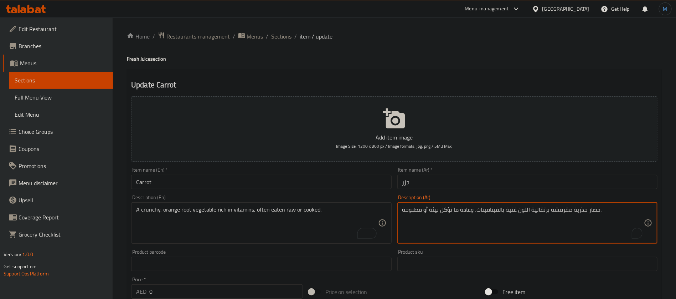
click at [583, 211] on textarea "خضار جذرية مقرمشة برتقالية اللون غنية بالفيتامينات، وعادة ما تؤكل نيئة أو مطبوخ…" at bounding box center [523, 223] width 242 height 34
type textarea "خضار روت مقرمشة برتقالية غنية بالفيتامينات، وعادة ما تؤكل نيئة أو مطبوخة."
click at [251, 183] on input "Carrot" at bounding box center [261, 182] width 260 height 14
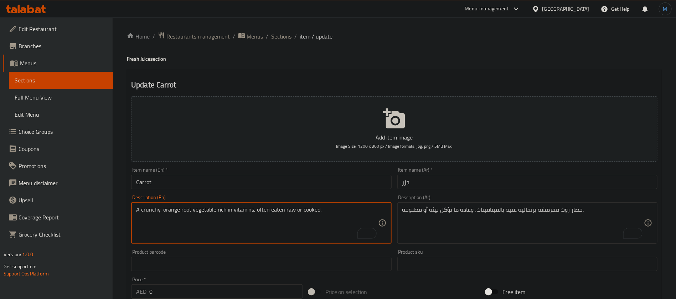
click at [260, 213] on textarea "A crunchy, orange root vegetable rich in vitamins, often eaten raw or cooked." at bounding box center [257, 223] width 242 height 34
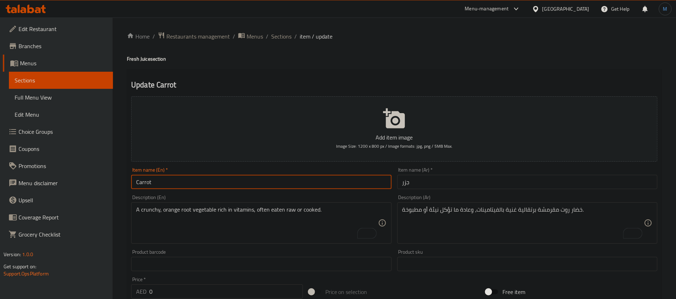
click at [302, 187] on input "Carrot" at bounding box center [261, 182] width 260 height 14
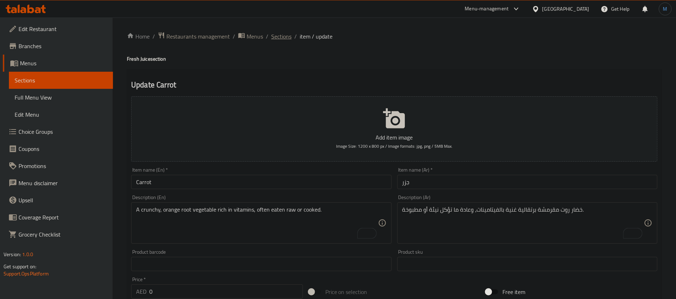
click at [277, 35] on span "Sections" at bounding box center [281, 36] width 20 height 9
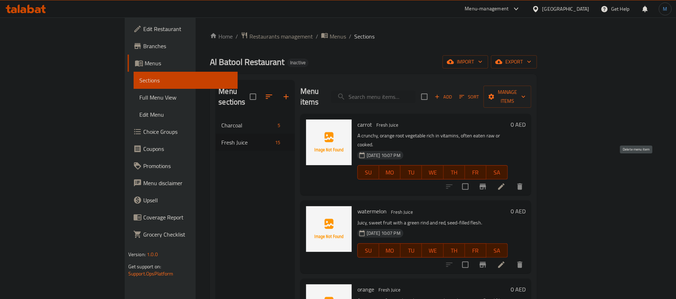
click at [529, 178] on button "delete" at bounding box center [519, 186] width 17 height 17
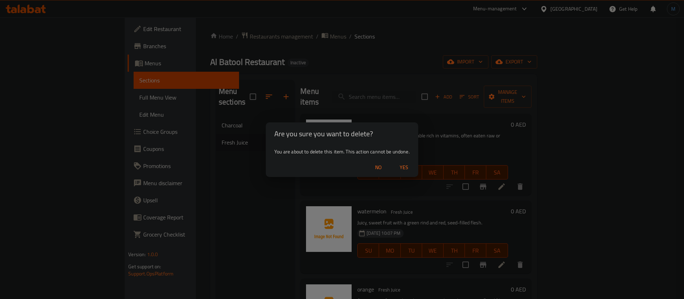
click at [407, 169] on span "Yes" at bounding box center [404, 167] width 17 height 9
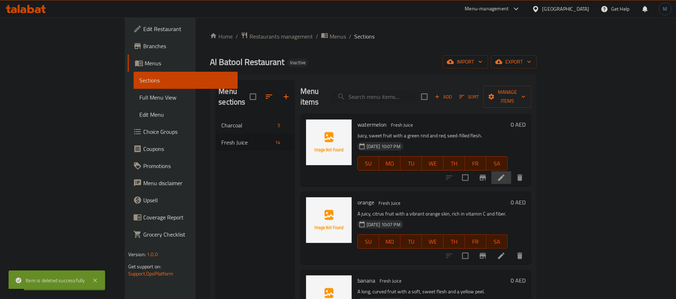
click at [511, 171] on li at bounding box center [502, 177] width 20 height 13
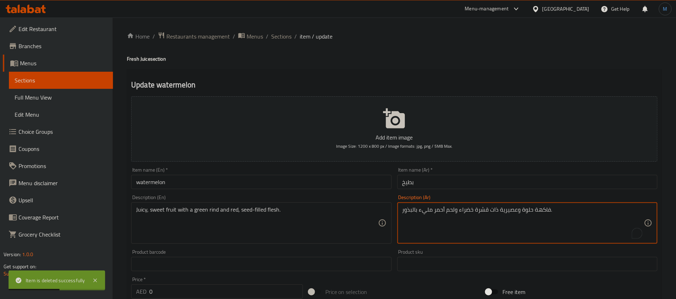
click at [514, 211] on textarea "فاكهة حلوة وعصيرية ذات قشرة خضراء ولحم أحمر مليء بالبذور." at bounding box center [523, 223] width 242 height 34
type textarea "فاكهة حلوة وجوسي ذات قشرة خضراء ولحم أحمر مليء بالبذور."
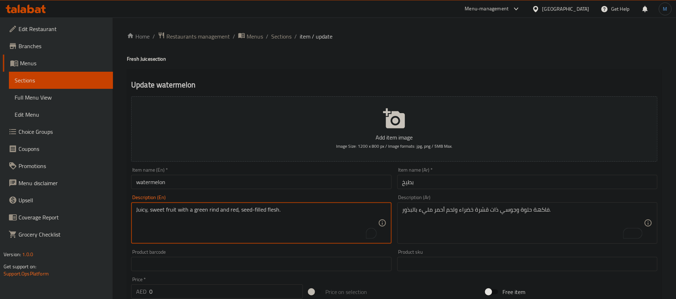
drag, startPoint x: 197, startPoint y: 213, endPoint x: 366, endPoint y: 43, distance: 240.2
click at [243, 212] on textarea "Juicy, sweet fruit with a green rind and red, seed-filled flesh." at bounding box center [257, 223] width 242 height 34
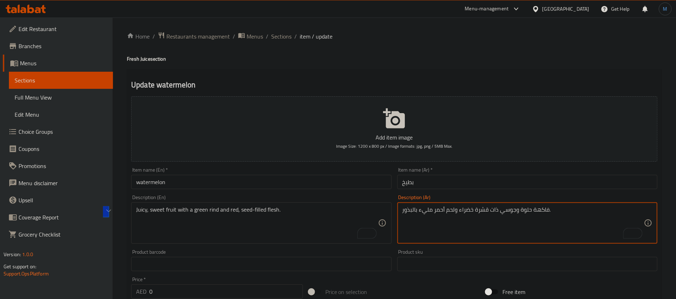
click at [497, 209] on textarea "فاكهة حلوة وجوسي ذات قشرة خضراء ولحم أحمر مليء بالبذور." at bounding box center [523, 223] width 242 height 34
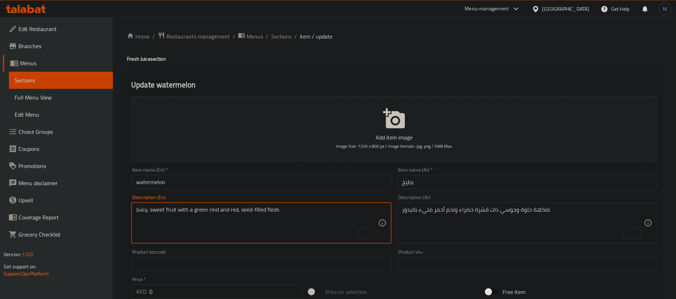
click at [181, 211] on textarea "Juicy, sweet fruit with a green rind and red, seed-filled flesh." at bounding box center [257, 223] width 242 height 34
click at [277, 211] on textarea "Juicy, sweet fruit with a green rind and red, seed-filled flesh." at bounding box center [257, 223] width 242 height 34
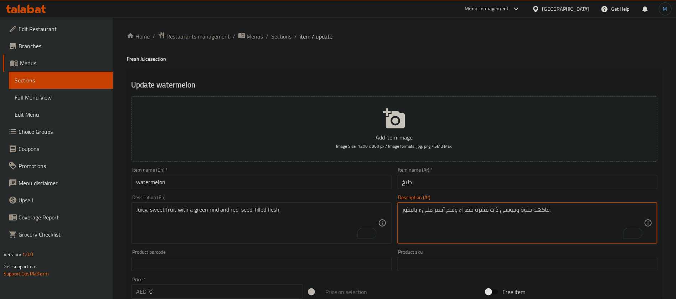
click at [448, 210] on textarea "فاكهة حلوة وجوسي ذات قشرة خضراء ولحم أحمر مليء بالبذور." at bounding box center [523, 223] width 242 height 34
type textarea "فاكهة حلوة وجوسي ذات قشرة خضراء وفليش أحمر مليء بالبذور."
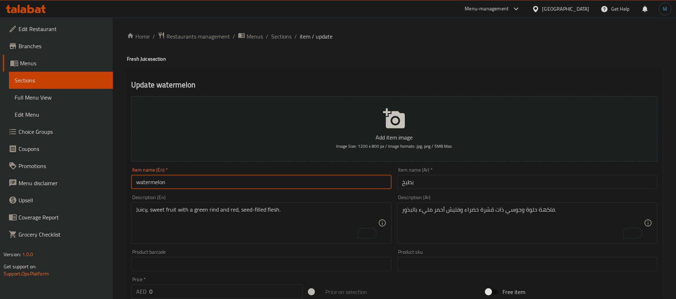
click at [324, 182] on input "watermelon" at bounding box center [261, 182] width 260 height 14
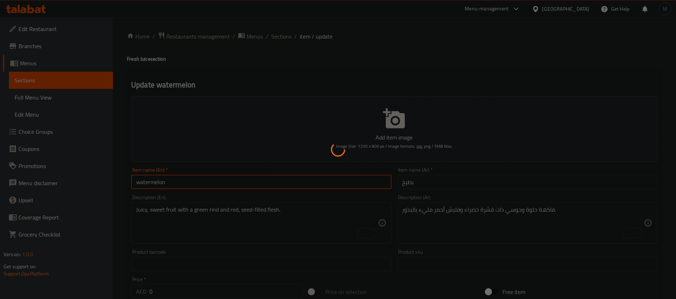
type input "Watermelon"
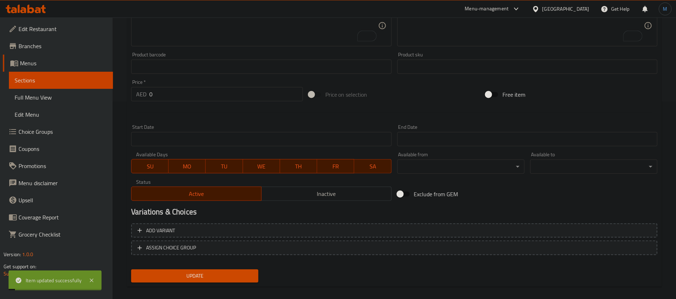
scroll to position [205, 0]
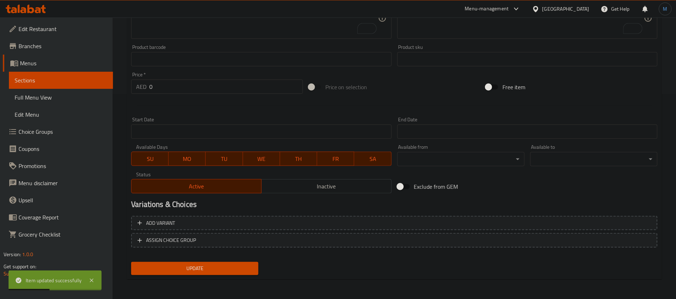
click at [538, 210] on div "Variations & Choices" at bounding box center [394, 204] width 532 height 16
click at [547, 230] on div "Add variant ASSIGN CHOICE GROUP" at bounding box center [394, 236] width 532 height 46
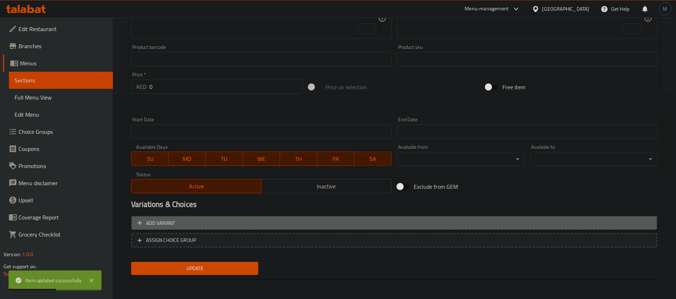
click at [548, 218] on span "Add variant" at bounding box center [395, 222] width 514 height 9
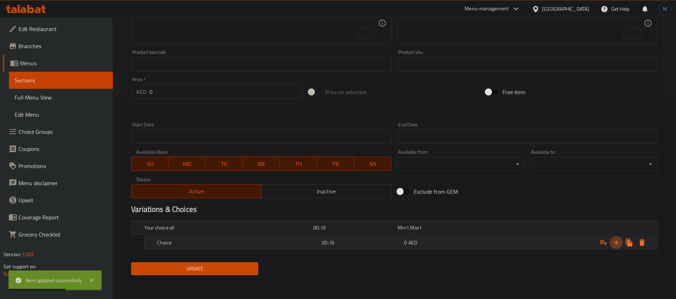
click at [619, 238] on icon "Expand" at bounding box center [616, 242] width 9 height 9
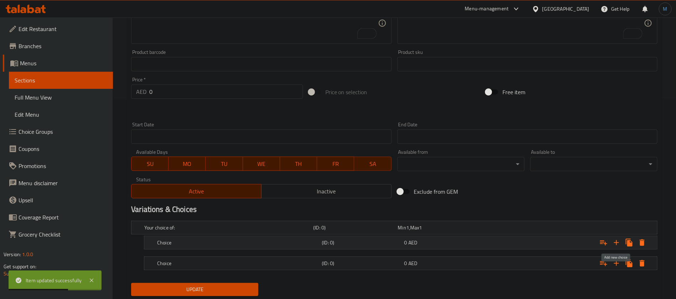
click at [619, 238] on icon "Expand" at bounding box center [616, 242] width 9 height 9
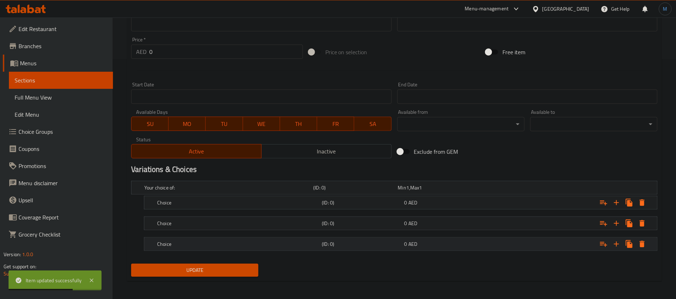
scroll to position [241, 0]
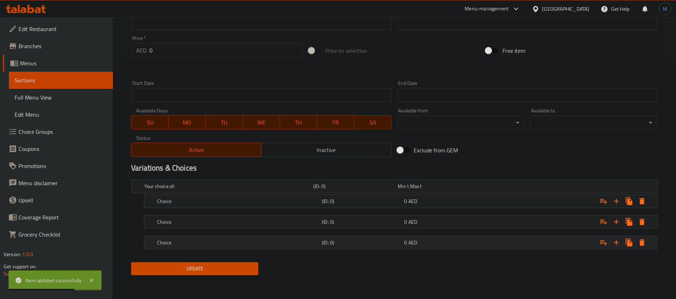
click at [400, 194] on div "Choice (ID: 0) 0 AED" at bounding box center [396, 186] width 507 height 16
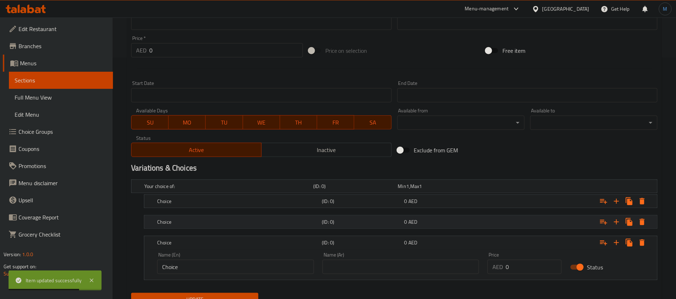
click at [395, 190] on h5 "(ID: 0)" at bounding box center [354, 185] width 82 height 7
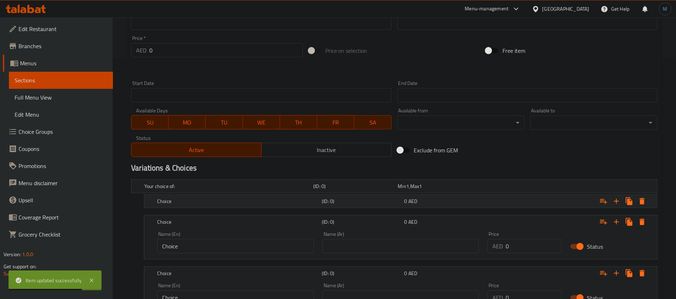
click at [395, 190] on h5 "(ID: 0)" at bounding box center [354, 185] width 82 height 7
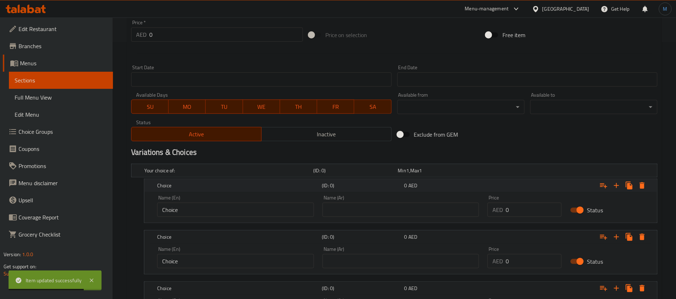
scroll to position [294, 0]
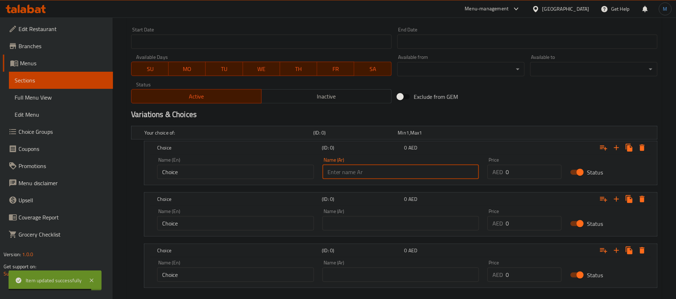
click at [397, 167] on input "text" at bounding box center [401, 172] width 157 height 14
type input "صغير"
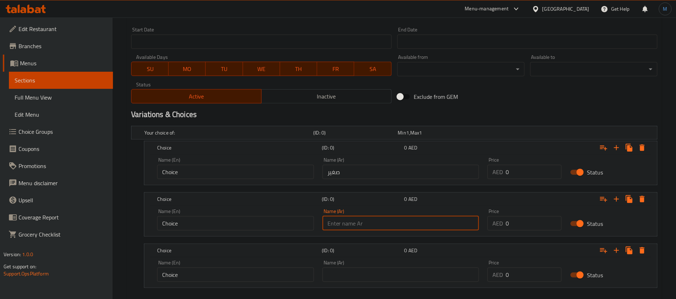
click at [372, 222] on input "text" at bounding box center [401, 223] width 157 height 14
type input "وسط"
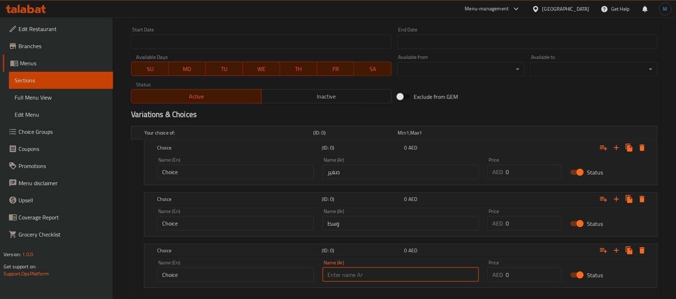
click at [370, 267] on input "text" at bounding box center [401, 274] width 157 height 14
type input "كبير"
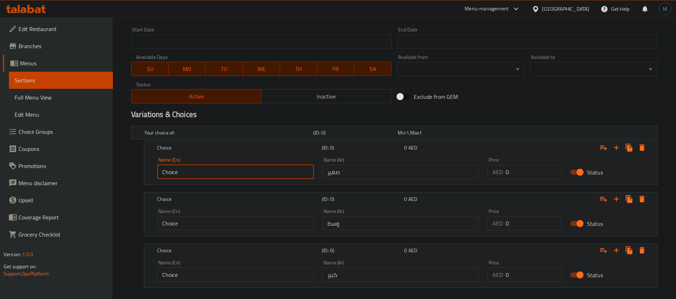
click at [247, 171] on input "Choice" at bounding box center [235, 172] width 157 height 14
click at [247, 172] on input "Choice" at bounding box center [235, 172] width 157 height 14
click at [247, 172] on input "text" at bounding box center [235, 172] width 157 height 14
type input "Small"
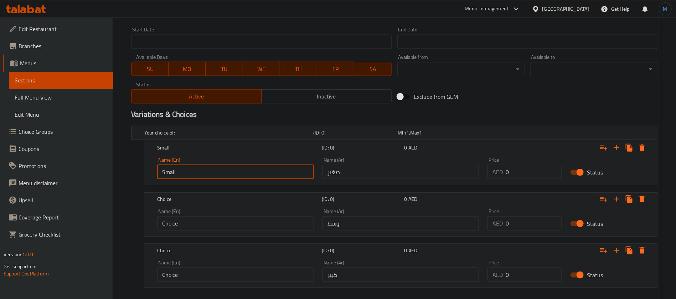
click at [206, 217] on input "Choice" at bounding box center [235, 223] width 157 height 14
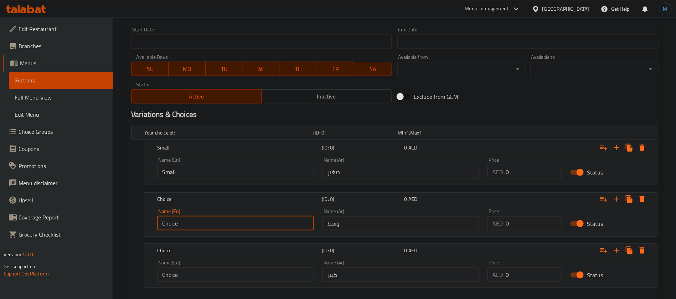
click at [206, 217] on input "Choice" at bounding box center [235, 223] width 157 height 14
click at [206, 217] on input "text" at bounding box center [235, 223] width 157 height 14
type input "Medium"
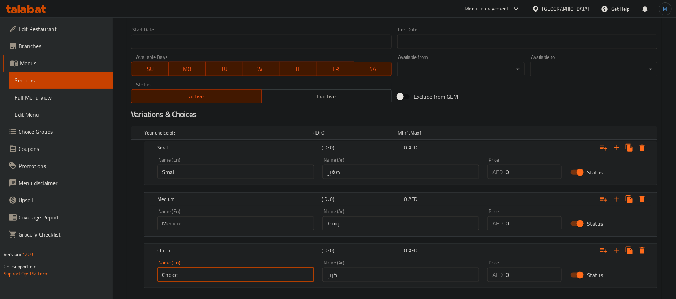
click at [206, 274] on input "Choice" at bounding box center [235, 274] width 157 height 14
click at [206, 274] on input "text" at bounding box center [235, 274] width 157 height 14
type input "Large"
click at [543, 176] on input "0" at bounding box center [534, 172] width 56 height 14
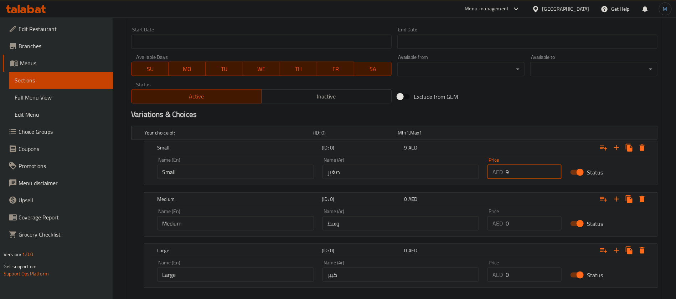
type input "9"
click at [545, 218] on input "0" at bounding box center [534, 223] width 56 height 14
type input "12"
click at [530, 269] on input "0" at bounding box center [534, 274] width 56 height 14
type input "15"
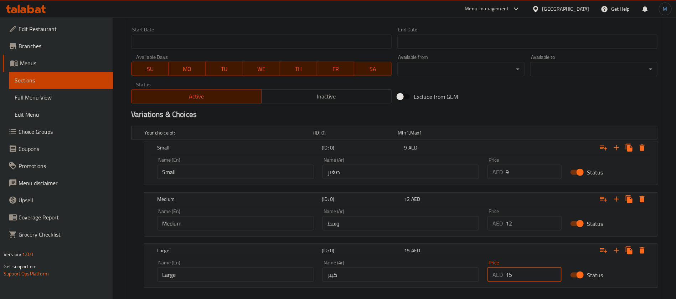
click at [507, 107] on div "Variations & Choices" at bounding box center [394, 114] width 532 height 16
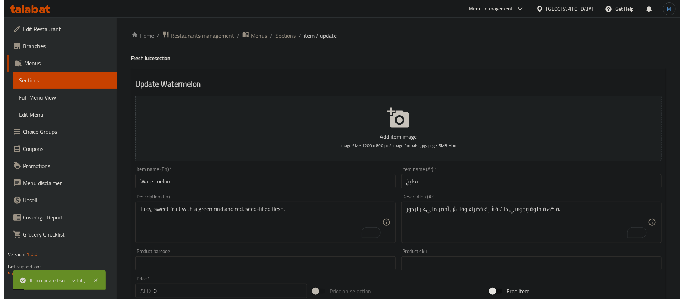
scroll to position [0, 0]
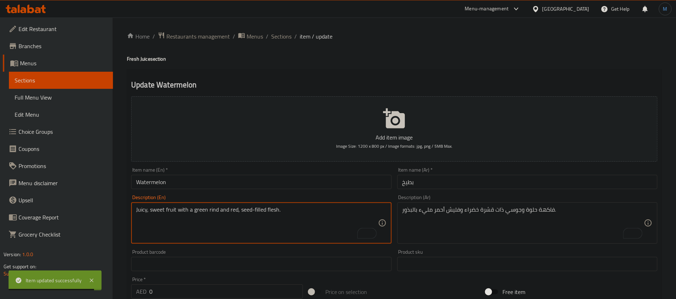
click at [214, 212] on textarea "Juicy, sweet fruit with a green rind and red, seed-filled flesh." at bounding box center [257, 223] width 242 height 34
click at [201, 212] on textarea "Juicy, sweet fruit with a green rind and red, seed-filled flesh." at bounding box center [257, 223] width 242 height 34
click at [225, 169] on div "Item name (En)   * Watermelon Item name (En) *" at bounding box center [261, 178] width 260 height 22
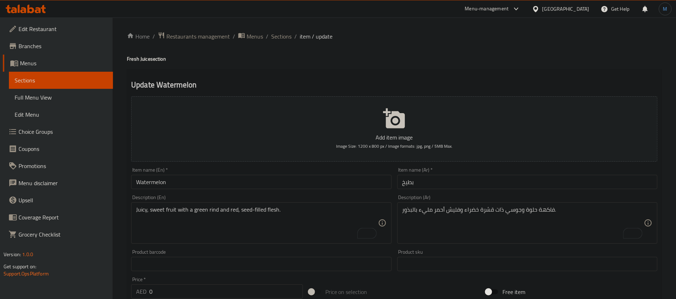
click at [239, 191] on div "Item name (En)   * Watermelon Item name (En) *" at bounding box center [261, 177] width 266 height 27
click at [240, 186] on input "Watermelon" at bounding box center [261, 182] width 260 height 14
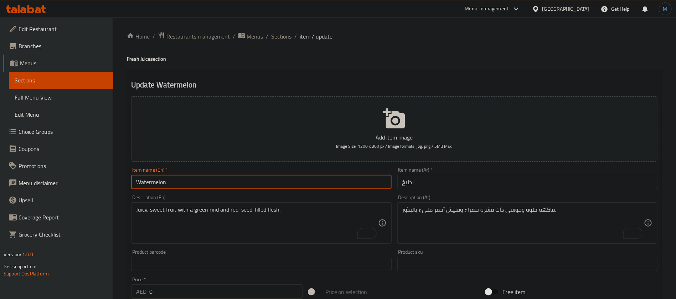
click at [285, 35] on span "Sections" at bounding box center [281, 36] width 20 height 9
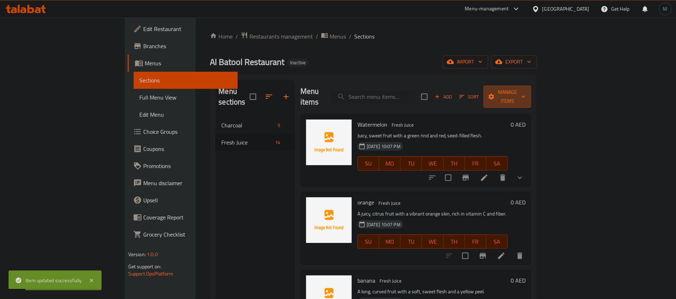
click at [531, 97] on button "Manage items" at bounding box center [508, 97] width 48 height 22
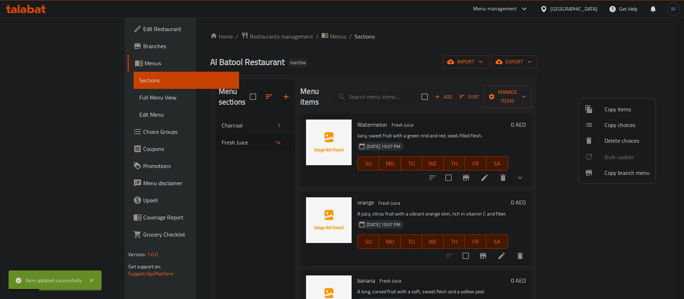
click at [611, 127] on span "Copy choices" at bounding box center [627, 124] width 45 height 9
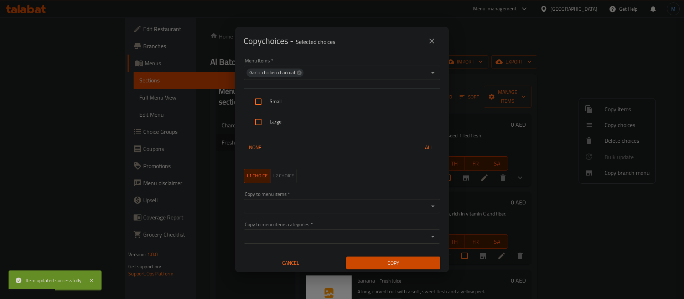
click at [300, 74] on div "Garlic chicken charcoal" at bounding box center [275, 72] width 57 height 9
click at [297, 73] on icon at bounding box center [300, 73] width 6 height 6
click at [339, 73] on input "Menu Items   *" at bounding box center [336, 73] width 181 height 10
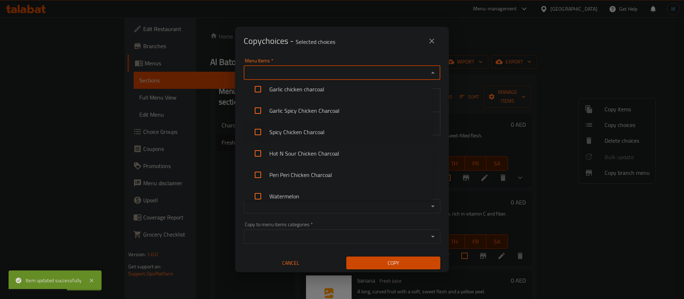
scroll to position [14, 0]
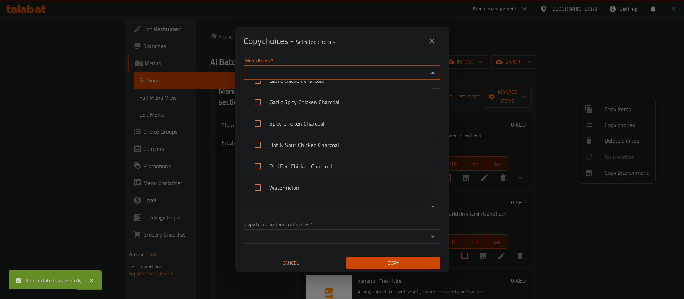
click at [328, 185] on li "Watermelon" at bounding box center [338, 187] width 189 height 21
checkbox input "true"
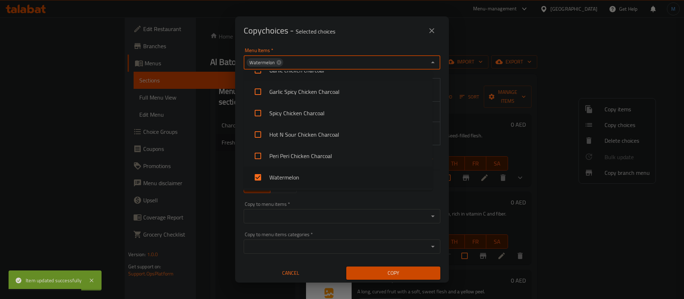
click at [343, 42] on div "Copy choices - Selected choices 0" at bounding box center [342, 30] width 214 height 29
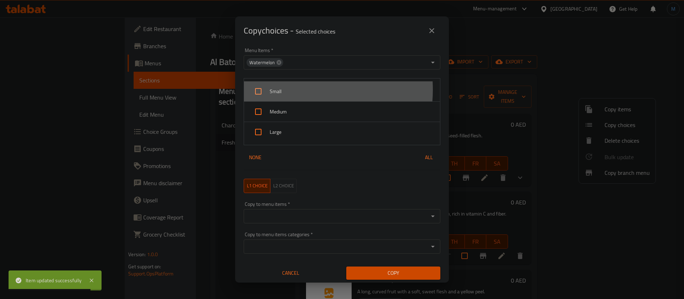
click at [294, 89] on span "Small" at bounding box center [352, 91] width 165 height 9
checkbox input "true"
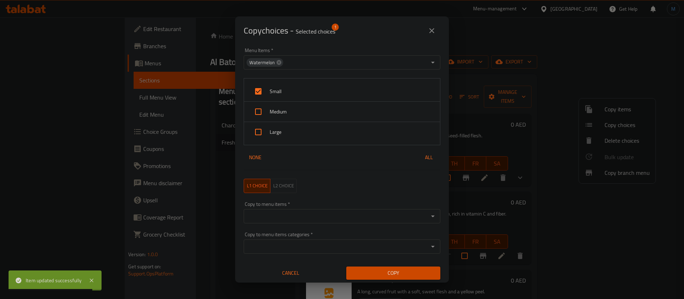
click at [291, 113] on span "Medium" at bounding box center [352, 111] width 165 height 9
checkbox input "true"
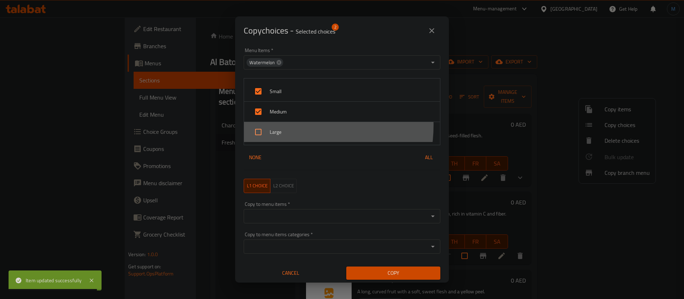
click at [288, 125] on div "Large" at bounding box center [342, 132] width 196 height 20
checkbox input "true"
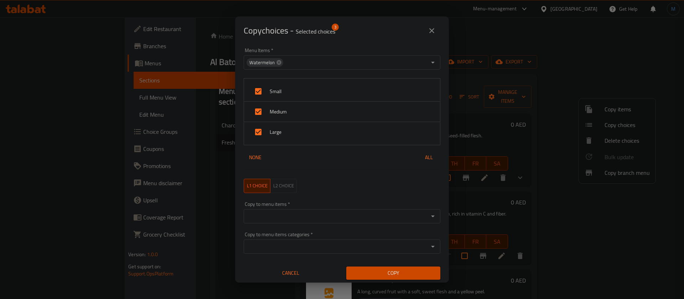
click at [320, 209] on div "Copy to menu items *" at bounding box center [342, 216] width 197 height 14
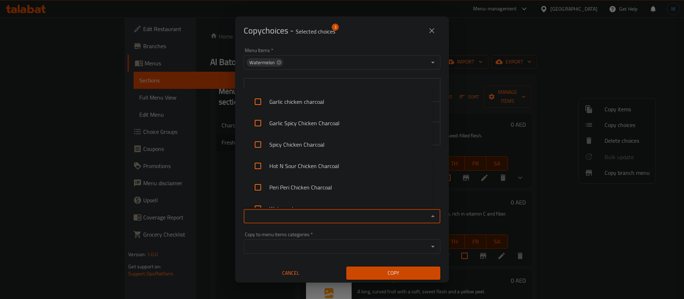
click at [340, 213] on input "Copy to menu items   *" at bounding box center [336, 216] width 181 height 10
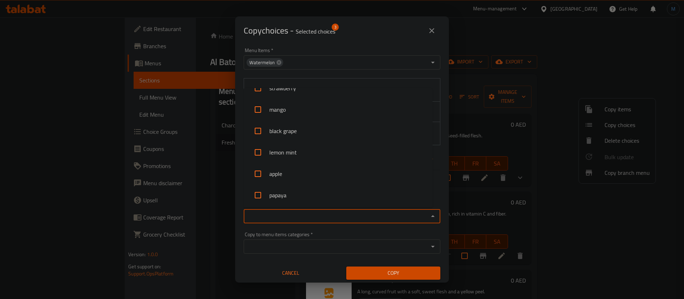
scroll to position [292, 0]
click at [330, 188] on li "Still Water" at bounding box center [338, 194] width 189 height 21
click at [326, 194] on li "Still Water" at bounding box center [338, 194] width 189 height 21
checkbox input "false"
click at [330, 153] on li "pomegranate" at bounding box center [338, 151] width 189 height 21
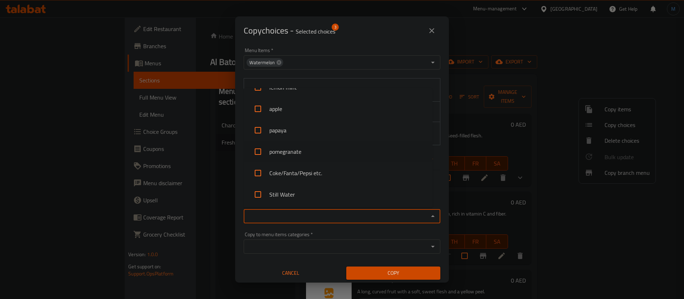
checkbox input "true"
click at [316, 133] on li "papaya" at bounding box center [338, 129] width 189 height 21
checkbox input "true"
click at [315, 106] on li "apple" at bounding box center [338, 108] width 189 height 21
checkbox input "true"
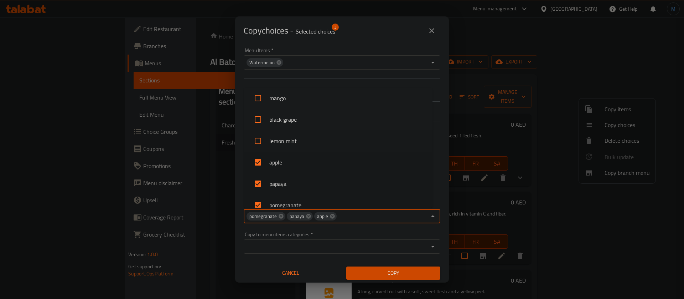
click at [307, 140] on li "lemon mint" at bounding box center [338, 140] width 189 height 21
checkbox input "true"
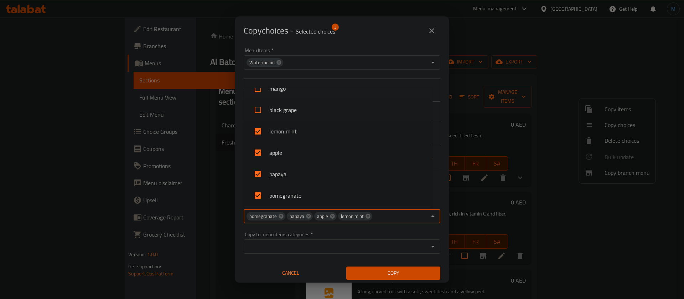
click at [307, 112] on li "black grape" at bounding box center [338, 109] width 189 height 21
checkbox input "true"
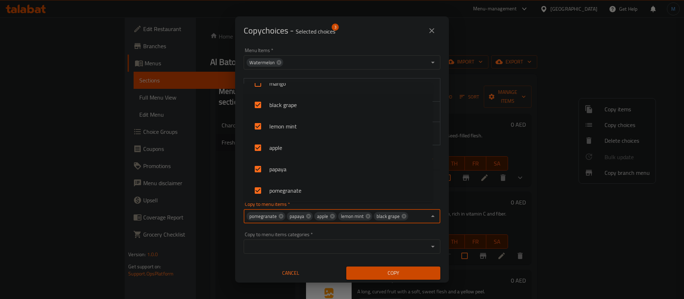
click at [303, 89] on li "mango" at bounding box center [338, 83] width 189 height 21
checkbox input "true"
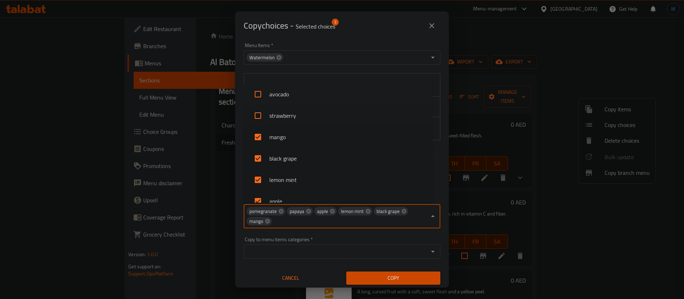
click at [310, 120] on li "strawberry" at bounding box center [338, 115] width 189 height 21
checkbox input "true"
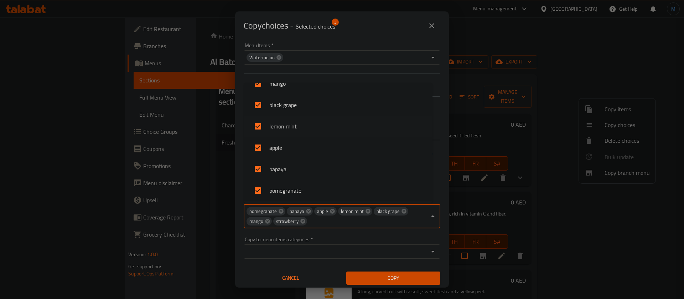
scroll to position [195, 0]
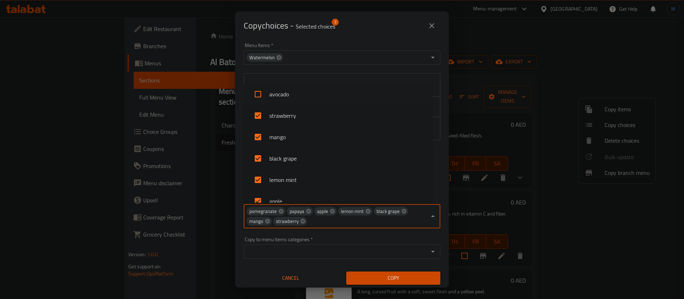
click at [300, 101] on li "avocado" at bounding box center [338, 93] width 189 height 21
checkbox input "true"
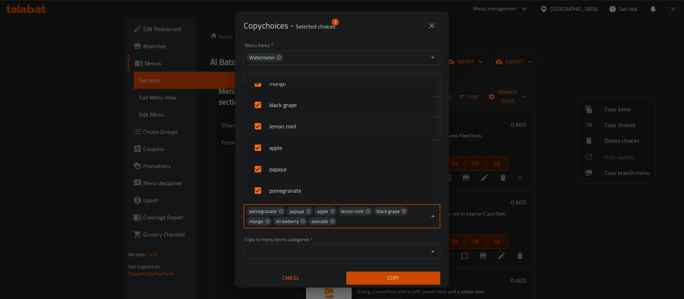
scroll to position [142, 0]
click at [305, 124] on li "pineapple" at bounding box center [338, 125] width 189 height 21
checkbox input "true"
click at [298, 106] on li "banana" at bounding box center [338, 104] width 189 height 21
click at [303, 107] on li "banana" at bounding box center [338, 104] width 189 height 21
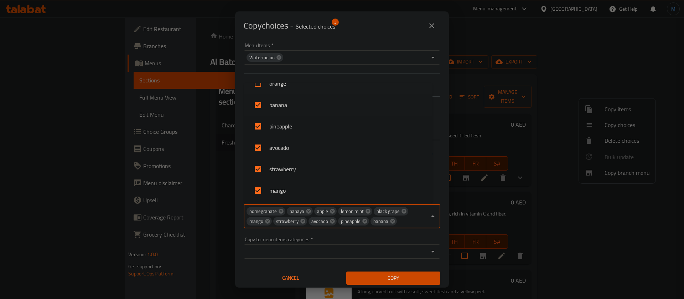
checkbox input "false"
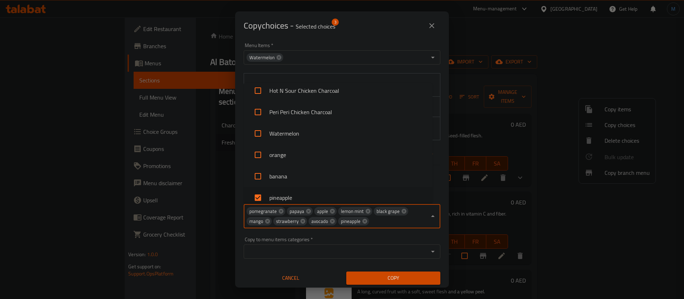
scroll to position [35, 0]
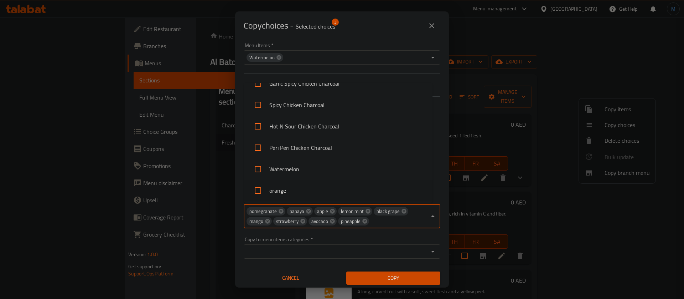
click at [297, 187] on li "orange" at bounding box center [338, 190] width 189 height 21
checkbox input "true"
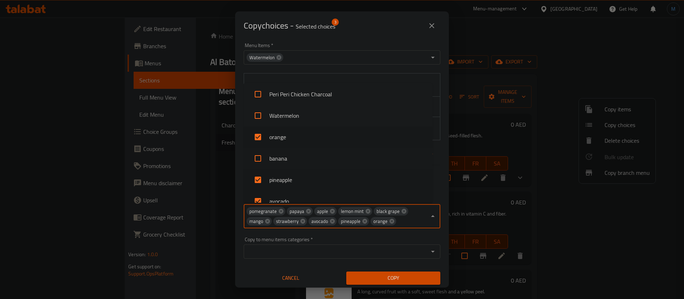
click at [296, 156] on li "banana" at bounding box center [338, 158] width 189 height 21
checkbox input "true"
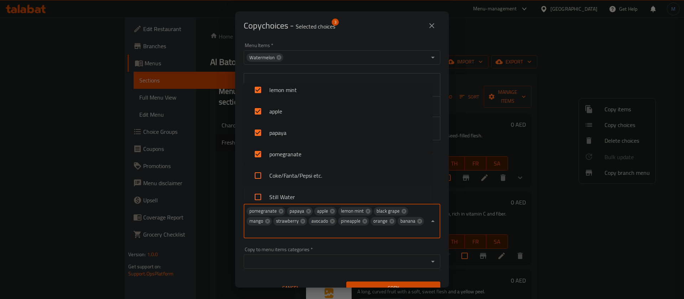
scroll to position [292, 0]
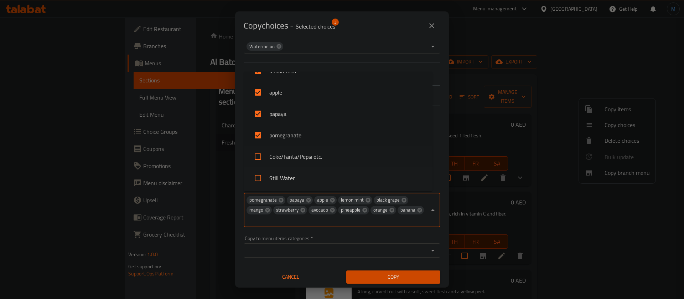
click at [396, 273] on span "Copy" at bounding box center [393, 276] width 83 height 9
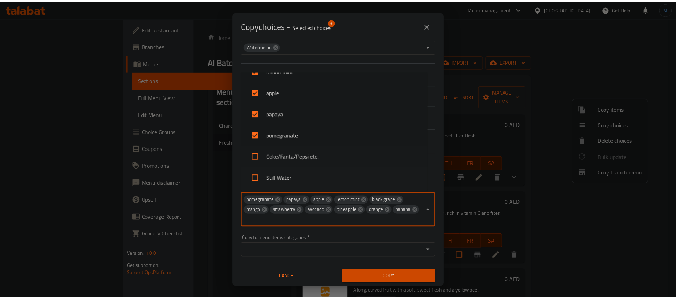
scroll to position [1, 0]
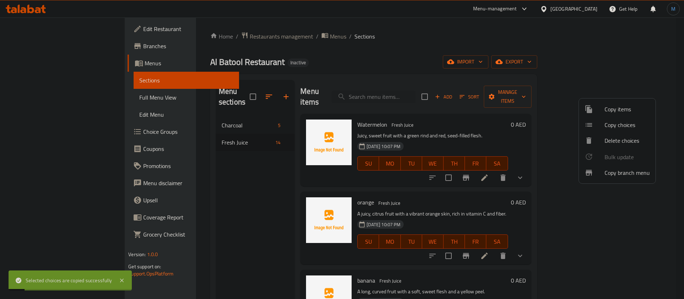
click at [435, 169] on div at bounding box center [342, 149] width 684 height 299
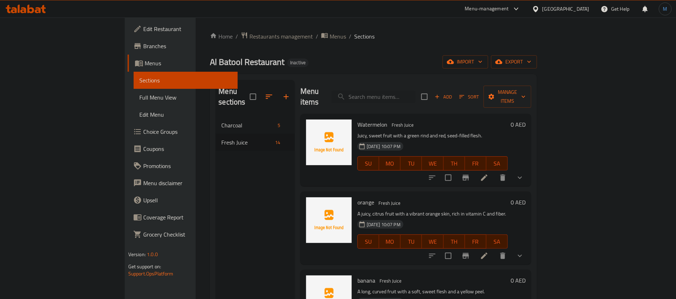
click at [494, 171] on li at bounding box center [484, 177] width 20 height 13
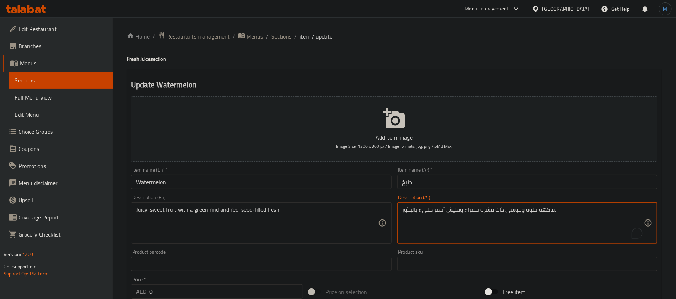
click at [458, 207] on textarea "فاكهة حلوة وجوسي ذات قشرة خضراء وفليش أحمر مليء بالبذور." at bounding box center [523, 223] width 242 height 34
type textarea "فاكهة حلوة وجوسي ذات قشرة خضراء ولحم أحمر مليء بالبذور."
click at [435, 181] on input "بطيخ" at bounding box center [527, 182] width 260 height 14
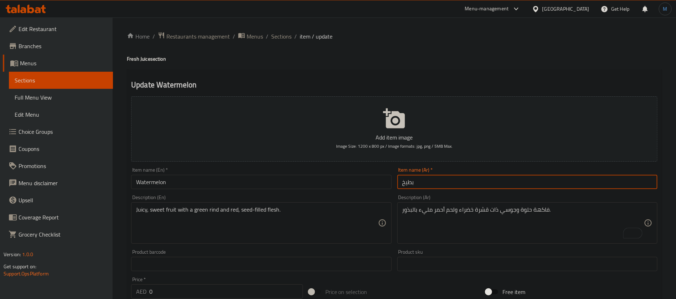
click at [277, 27] on div "Home / Restaurants management / Menus / Sections / item / update Fresh Juice se…" at bounding box center [395, 278] width 564 height 523
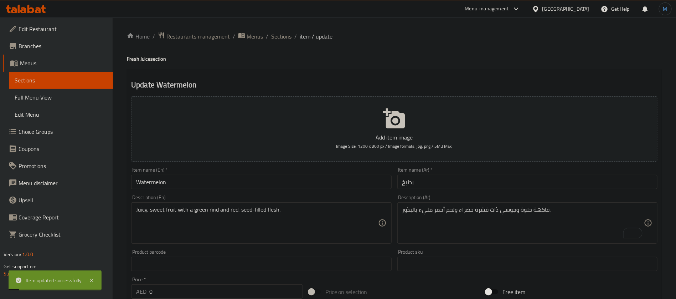
click at [279, 33] on span "Sections" at bounding box center [281, 36] width 20 height 9
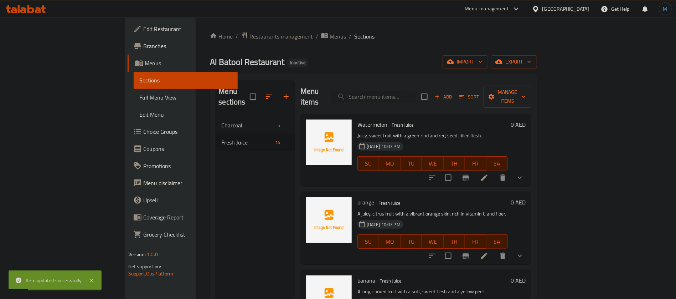
click at [489, 251] on icon at bounding box center [484, 255] width 9 height 9
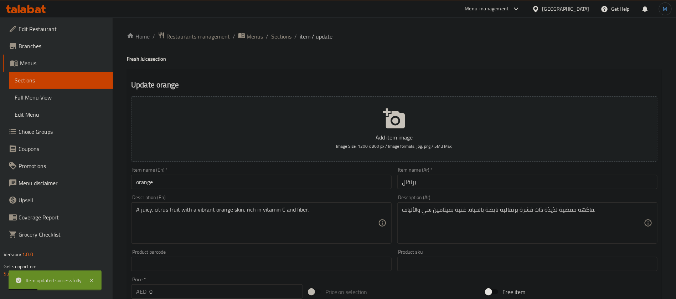
click at [286, 184] on input "orange" at bounding box center [261, 182] width 260 height 14
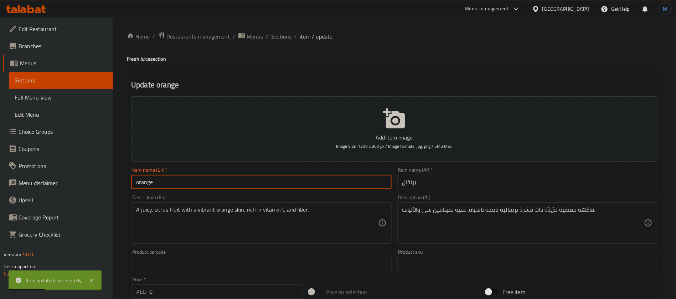
type input "Orange"
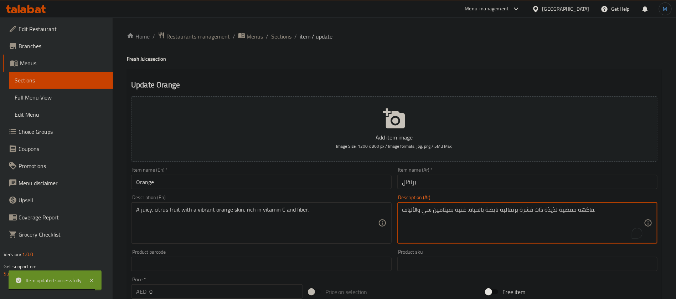
click at [495, 210] on textarea "فاكهة حمضية لذيذة ذات قشرة برتقالية نابضة بالحياة، غنية بفيتامين سي والألياف." at bounding box center [523, 223] width 242 height 34
click at [480, 210] on textarea "فاكهة حمضية لذيذة ذات قشرة برتقالية نابضة بالحياة، غنية بفيتامين سي والألياف." at bounding box center [523, 223] width 242 height 34
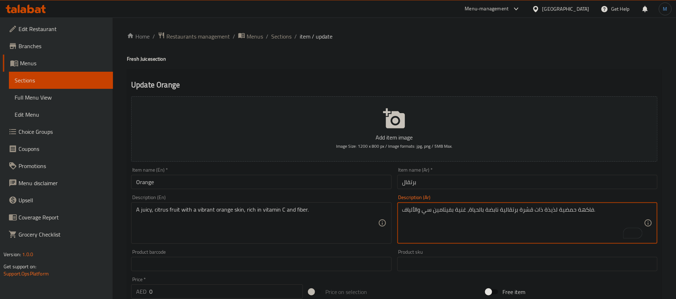
click at [499, 210] on textarea "فاكهة حمضية لذيذة ذات قشرة برتقالية نابضة بالحياة، غنية بفيتامين سي والألياف." at bounding box center [523, 223] width 242 height 34
type textarea "فاكهة حمضية لذيذة ذات قشرة برتقالية، غنية بفيتامين سي والألياف."
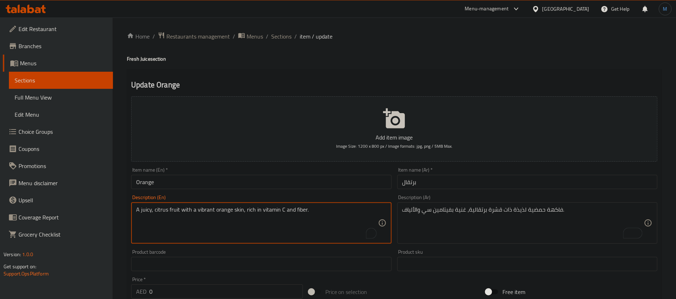
click at [206, 207] on textarea "A juicy, citrus fruit with a vibrant orange skin, rich in vitamin C and fiber." at bounding box center [257, 223] width 242 height 34
type textarea "A juicy, citrus fruit with orange skin, rich in vitamin C and fiber."
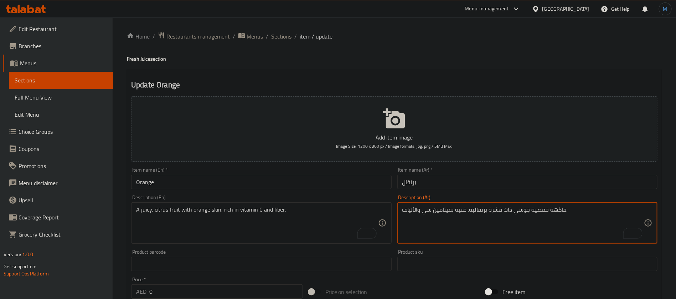
scroll to position [241, 0]
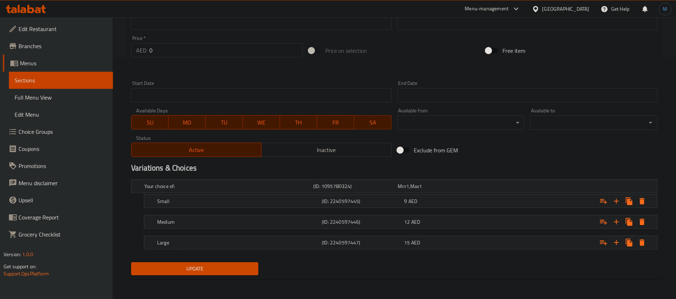
type textarea "فاكهة حمضية جوسي ذات قشرة برتقالية، غنية بفيتامين سي والألياف."
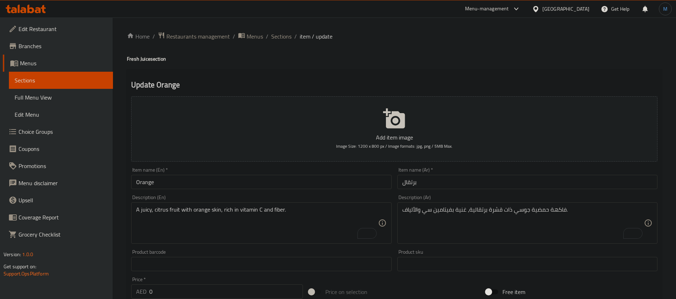
scroll to position [294, 0]
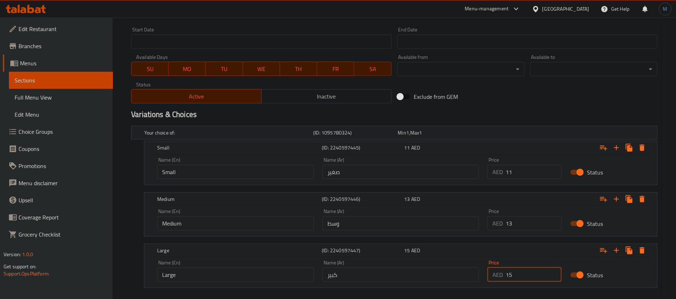
click at [545, 270] on input "15" at bounding box center [534, 274] width 56 height 14
type input "17"
click at [533, 119] on h2 "Variations & Choices" at bounding box center [394, 114] width 526 height 11
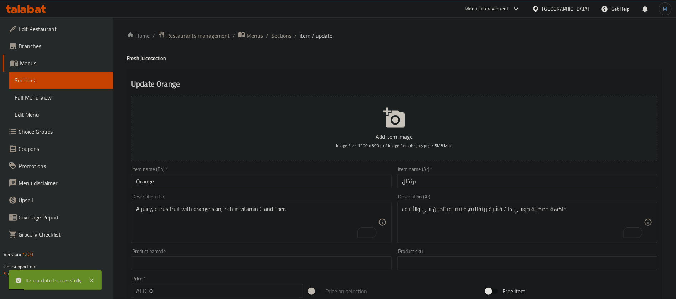
scroll to position [0, 0]
click at [283, 38] on span "Sections" at bounding box center [281, 36] width 20 height 9
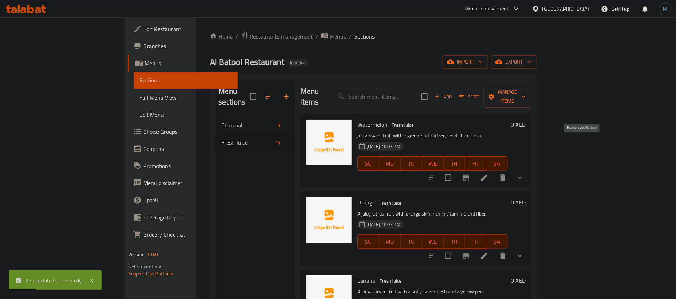
scroll to position [53, 0]
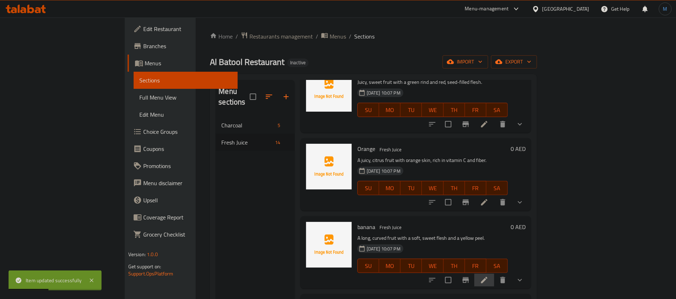
click at [494, 273] on li at bounding box center [484, 279] width 20 height 13
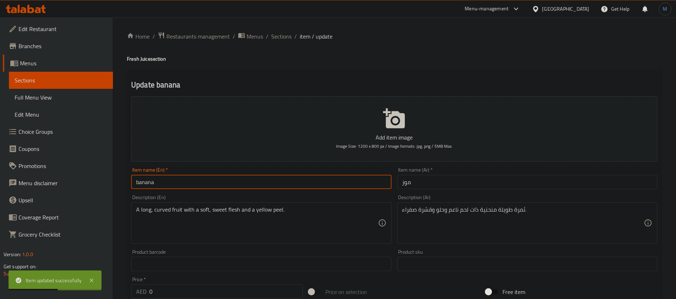
click at [328, 187] on input "banana" at bounding box center [261, 182] width 260 height 14
type input "Banana"
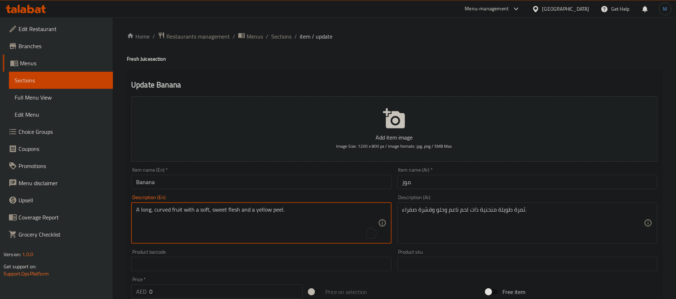
click at [279, 210] on textarea "A long, curved fruit with a soft, sweet flesh and a yellow peel." at bounding box center [257, 223] width 242 height 34
click at [259, 209] on textarea "A long, curved fruit with a soft, sweet flesh and a yellow peel." at bounding box center [257, 223] width 242 height 34
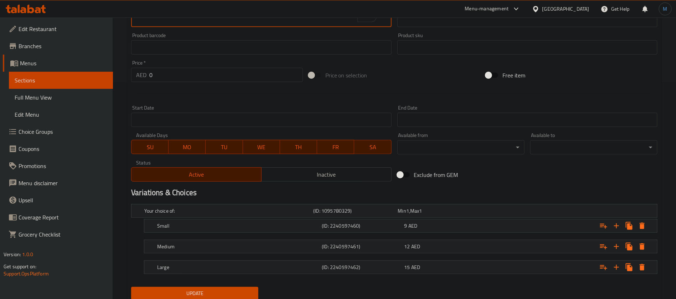
scroll to position [241, 0]
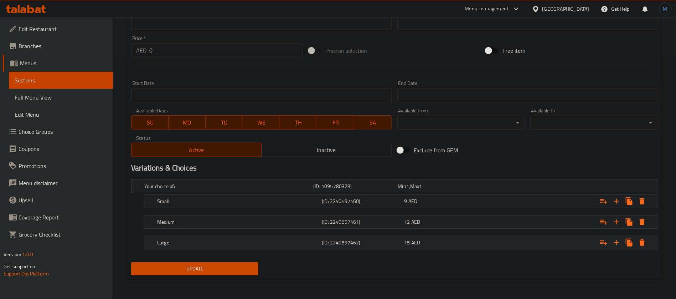
click at [472, 191] on div "15 AED" at bounding box center [439, 186] width 84 height 10
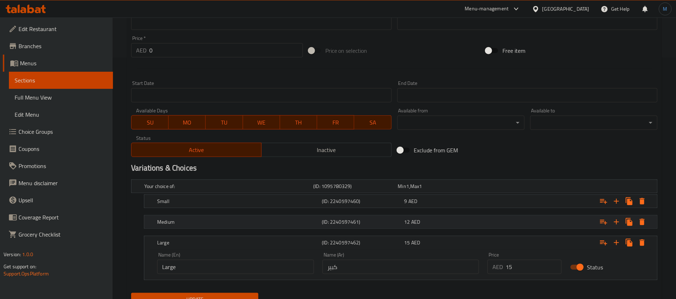
click at [466, 190] on div "12 AED" at bounding box center [439, 185] width 82 height 7
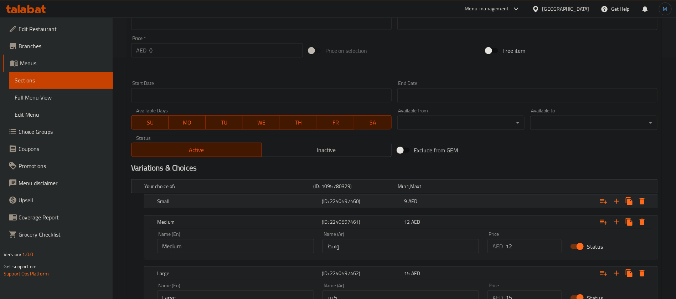
click at [462, 191] on div "9 AED" at bounding box center [439, 186] width 84 height 10
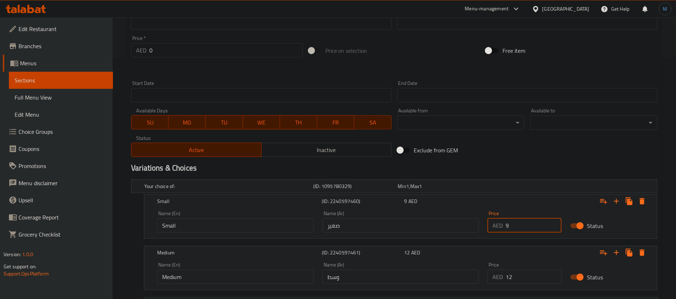
click at [519, 223] on input "9" at bounding box center [534, 225] width 56 height 14
type input "8"
click at [536, 271] on input "12" at bounding box center [534, 276] width 56 height 14
type input "11"
click at [511, 151] on div "Exclude from GEM" at bounding box center [484, 149] width 178 height 19
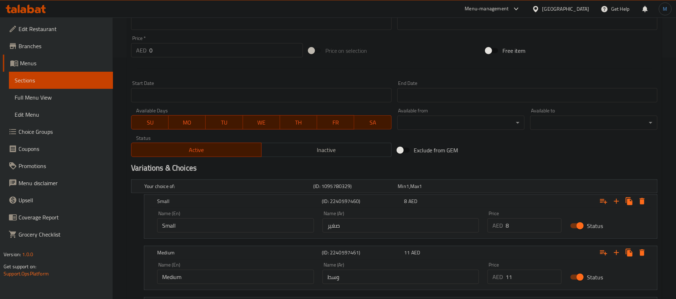
scroll to position [333, 0]
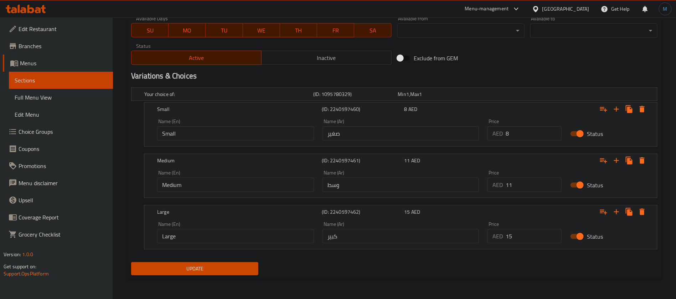
click at [531, 226] on div "Price AED 15 Price" at bounding box center [525, 232] width 74 height 22
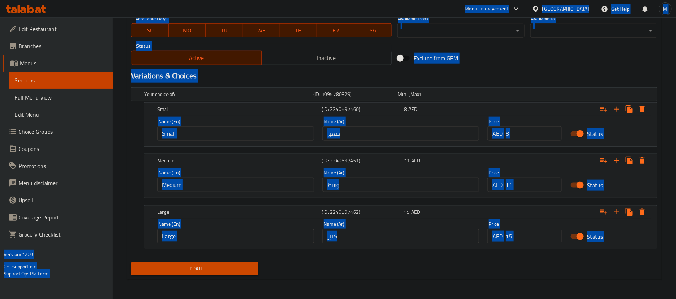
click at [531, 242] on input "15" at bounding box center [534, 236] width 56 height 14
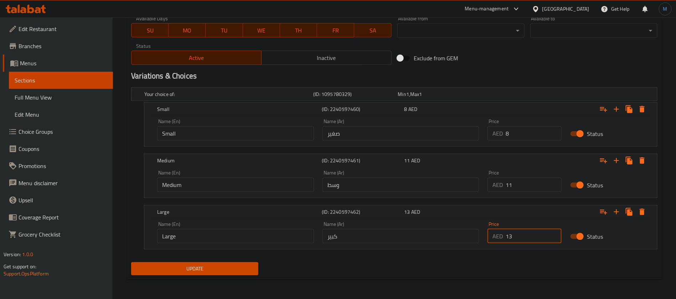
type input "13"
click at [131, 262] on button "Update" at bounding box center [194, 268] width 127 height 13
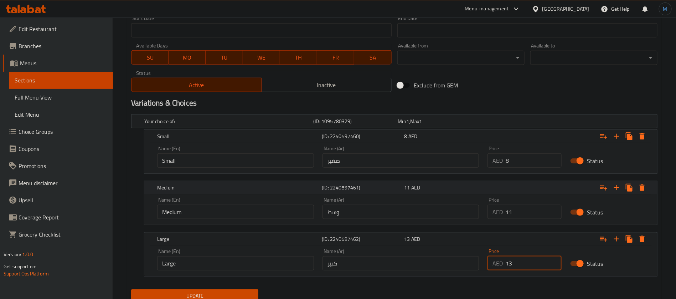
scroll to position [333, 0]
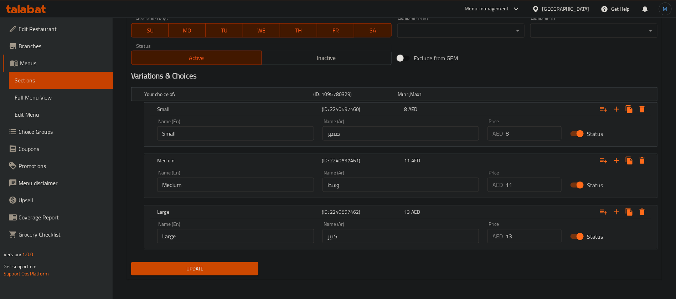
click at [350, 269] on div "Update" at bounding box center [394, 268] width 532 height 19
click at [195, 262] on button "Update" at bounding box center [194, 268] width 127 height 13
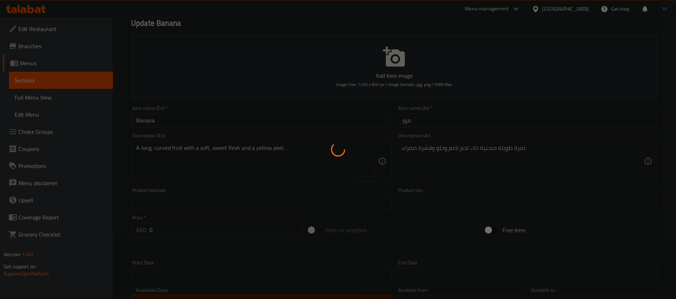
scroll to position [0, 0]
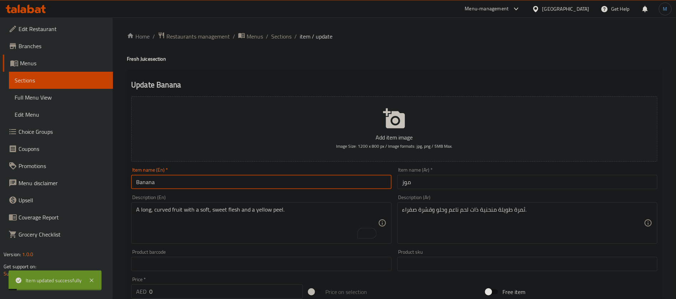
click at [251, 184] on input "Banana" at bounding box center [261, 182] width 260 height 14
click at [283, 40] on span "Sections" at bounding box center [281, 36] width 20 height 9
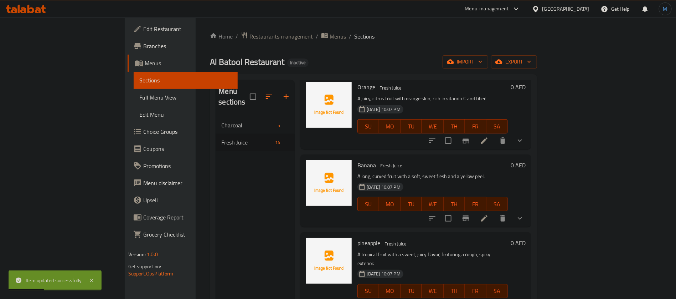
scroll to position [160, 0]
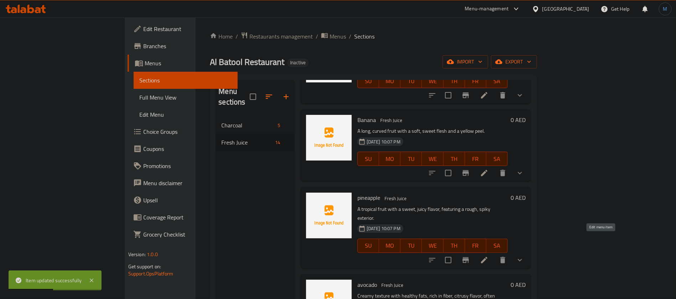
click at [489, 256] on icon at bounding box center [484, 260] width 9 height 9
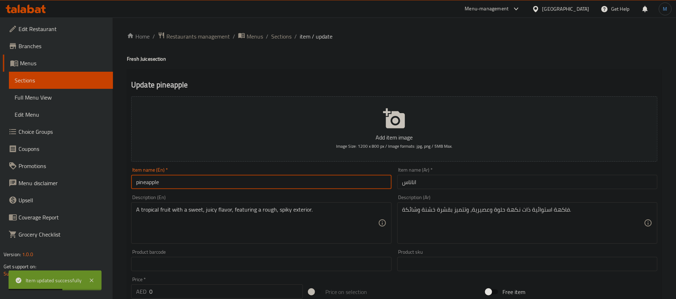
click at [265, 184] on input "pineapple" at bounding box center [261, 182] width 260 height 14
type input "Pineapple"
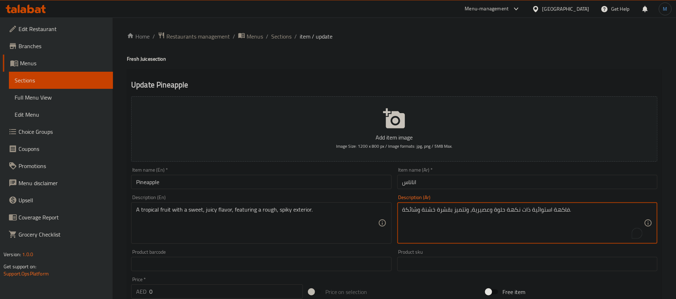
click at [491, 212] on textarea "فاكهة استوائية ذات نكهة حلوة وعصيرية، وتتميز بقشرة خشنة وشائكة." at bounding box center [523, 223] width 242 height 34
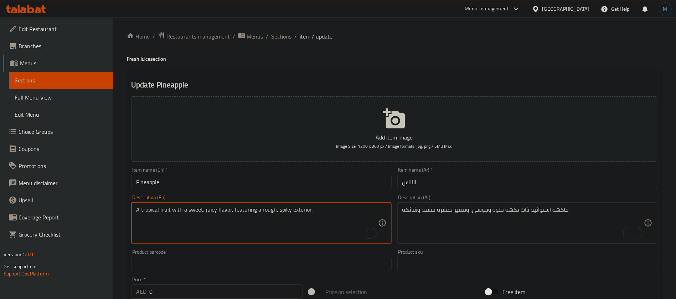
click at [293, 211] on textarea "A tropical fruit with a sweet, juicy flavor, featuring a rough, spiky exterior." at bounding box center [257, 223] width 242 height 34
drag, startPoint x: 243, startPoint y: 206, endPoint x: 295, endPoint y: 209, distance: 52.8
click at [295, 209] on textarea "A tropical fruit with a sweet, juicy flavor, featuring a rough, spiky exterior." at bounding box center [257, 223] width 242 height 34
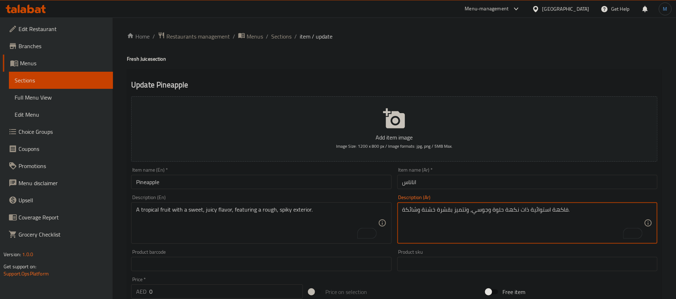
click at [461, 210] on textarea "فاكهة استوائية ذات نكهة حلوة وجوسي، وتتميز بقشرة خشنة وشائكة." at bounding box center [523, 223] width 242 height 34
click at [416, 209] on textarea "فاكهة استوائية ذات نكهة حلوة وجوسي، وتتميز بقشرة خشنة وشائكة." at bounding box center [523, 223] width 242 height 34
paste textarea "تميز بمظهر خارجي خشن وشائك"
type textarea "فاكهة استوائية ذات نكهة حلوة وجوسي، يتميز بمظهر خارجي خشن وشائك."
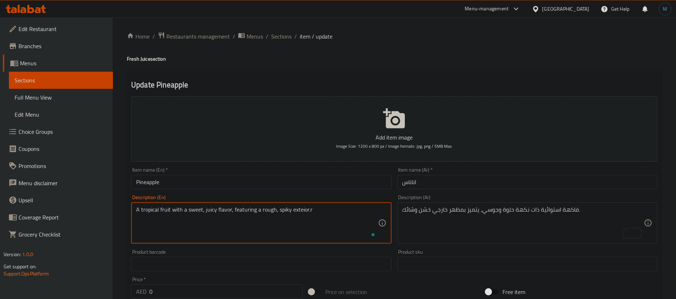
type textarea "A tropical fruit with a sweet, juicy flavor, featuring a rough, spiky exterior."
click at [304, 213] on textarea "A tropical fruit with a sweet, juicy flavor, featuring a rough, spiky exterior." at bounding box center [257, 223] width 242 height 34
click at [267, 213] on textarea "A tropical fruit with a sweet, juicy flavor, featuring a rough, spiky exterior." at bounding box center [257, 223] width 242 height 34
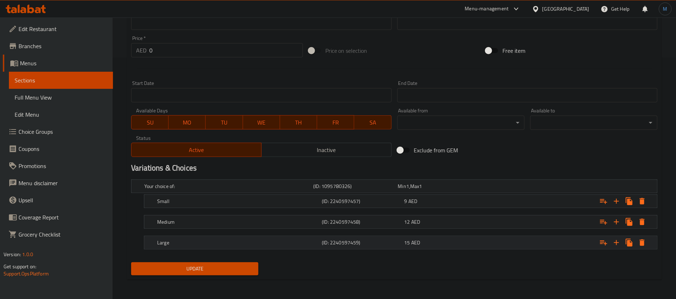
click at [513, 187] on div "Expand" at bounding box center [565, 186] width 169 height 3
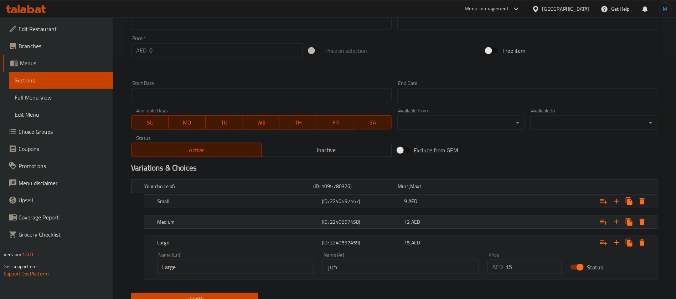
click at [496, 187] on div "Expand" at bounding box center [565, 186] width 169 height 3
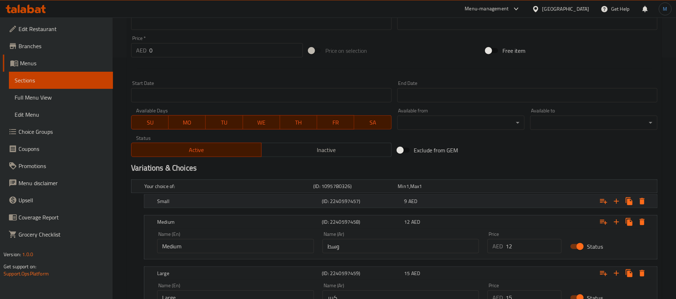
click at [493, 187] on div "Expand" at bounding box center [565, 186] width 169 height 3
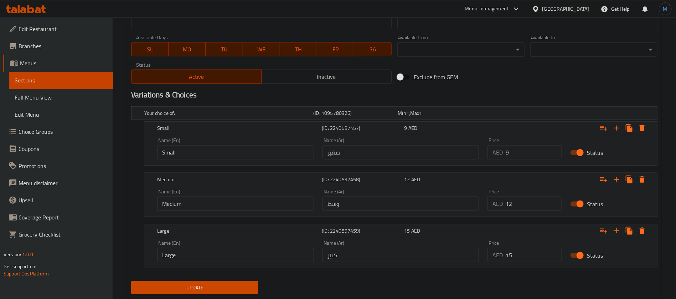
scroll to position [333, 0]
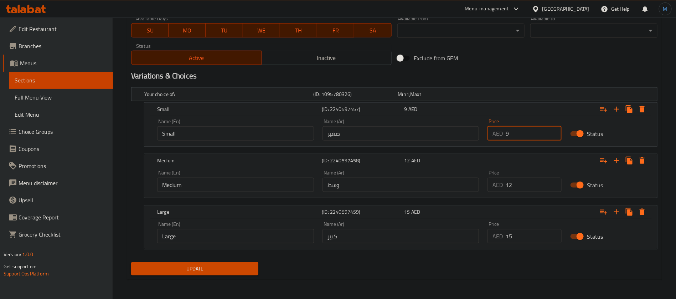
click at [517, 136] on input "9" at bounding box center [534, 133] width 56 height 14
type input "8"
click at [526, 179] on input "12" at bounding box center [534, 185] width 56 height 14
type input "11"
click at [529, 235] on input "15" at bounding box center [534, 236] width 56 height 14
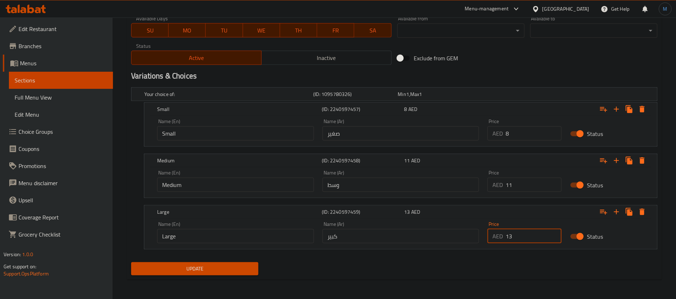
type input "13"
click at [131, 262] on button "Update" at bounding box center [194, 268] width 127 height 13
click at [526, 62] on div "Exclude from GEM" at bounding box center [484, 57] width 178 height 19
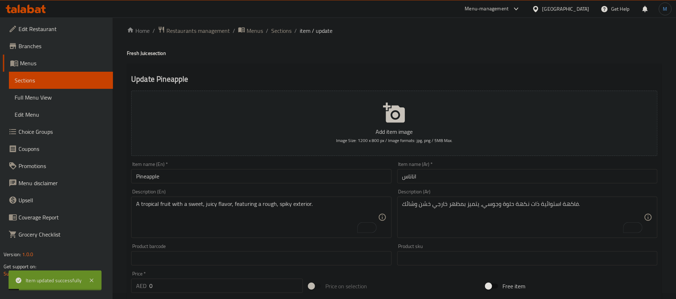
scroll to position [0, 0]
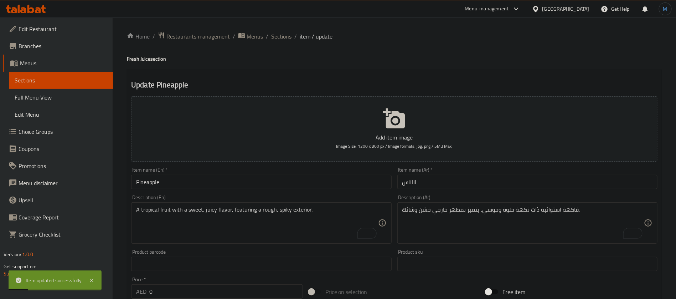
click at [284, 40] on span "Sections" at bounding box center [281, 36] width 20 height 9
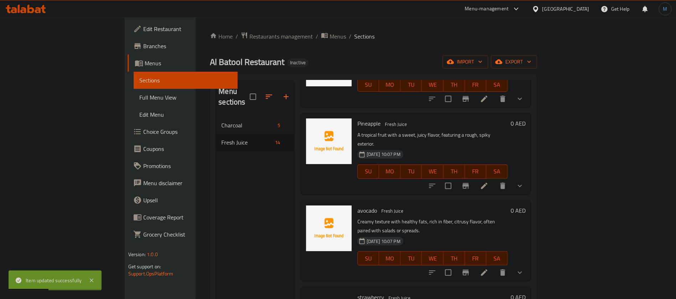
scroll to position [267, 0]
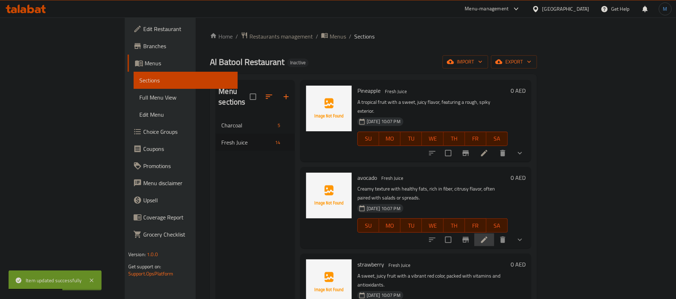
click at [494, 233] on li at bounding box center [484, 239] width 20 height 13
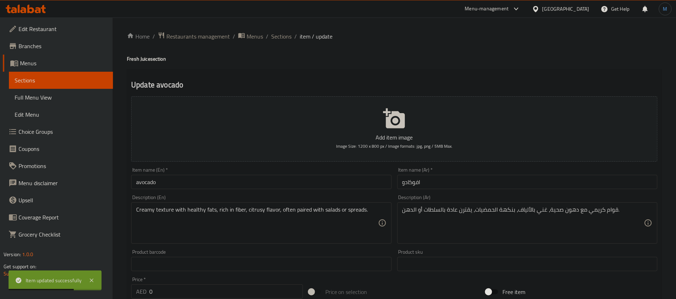
click at [335, 186] on input "avocado" at bounding box center [261, 182] width 260 height 14
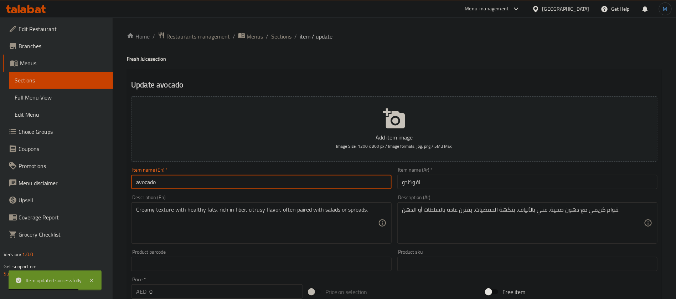
type input "Avocado"
click at [439, 185] on input "افوكادو" at bounding box center [527, 182] width 260 height 14
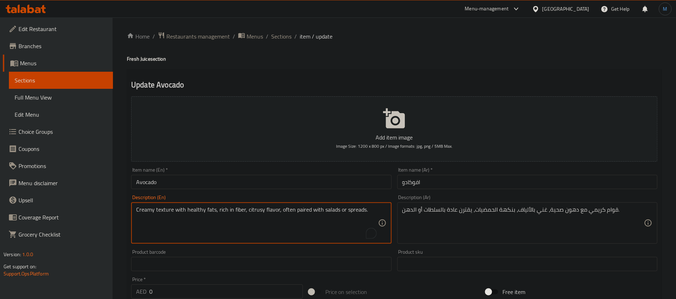
click at [288, 217] on textarea "Creamy texture with healthy fats, rich in fiber, citrusy flavor, often paired w…" at bounding box center [257, 223] width 242 height 34
click at [230, 188] on input "Avocado" at bounding box center [261, 182] width 260 height 14
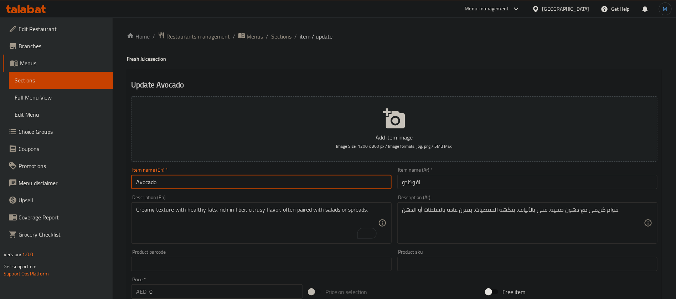
click at [313, 189] on input "Avocado" at bounding box center [261, 182] width 260 height 14
click at [279, 28] on div "Home / Restaurants management / Menus / Sections / item / update Fresh Juice se…" at bounding box center [395, 278] width 564 height 523
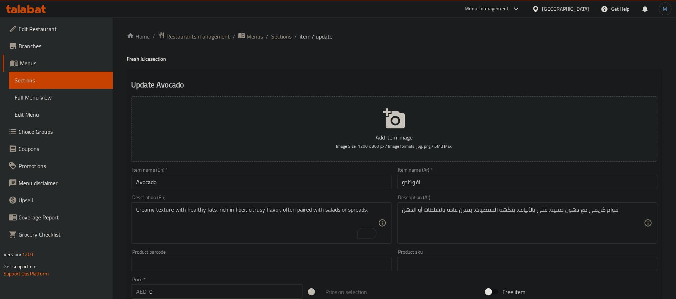
click at [281, 32] on span "Sections" at bounding box center [281, 36] width 20 height 9
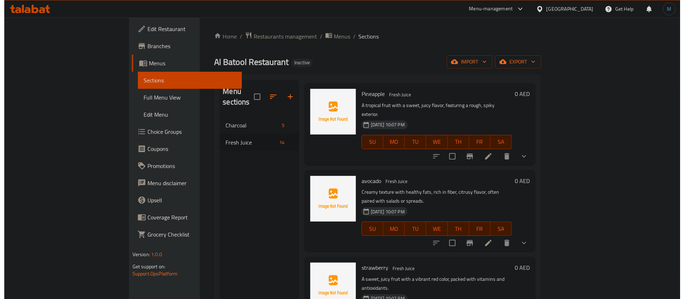
scroll to position [267, 0]
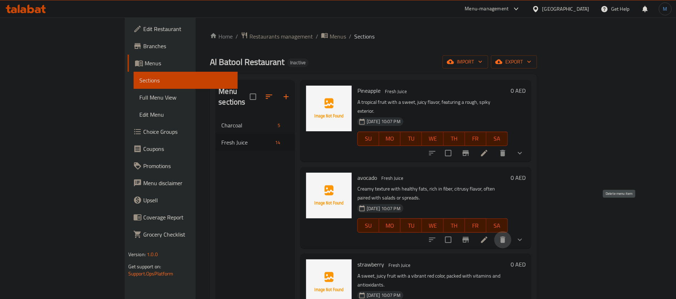
click at [507, 235] on icon "delete" at bounding box center [503, 239] width 9 height 9
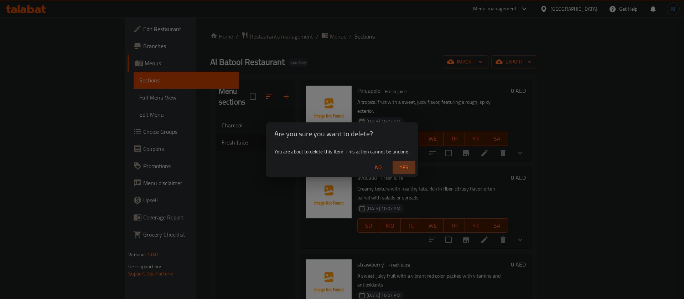
drag, startPoint x: 415, startPoint y: 171, endPoint x: 410, endPoint y: 168, distance: 5.7
click at [413, 170] on button "Yes" at bounding box center [404, 167] width 23 height 13
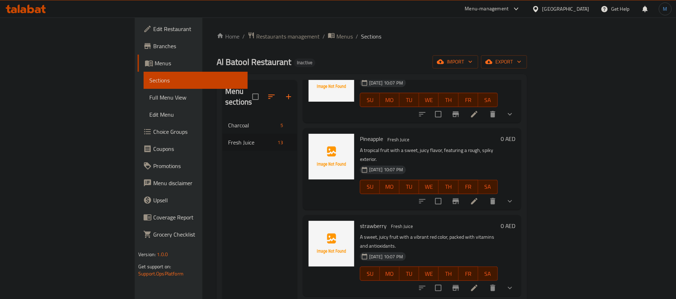
scroll to position [214, 0]
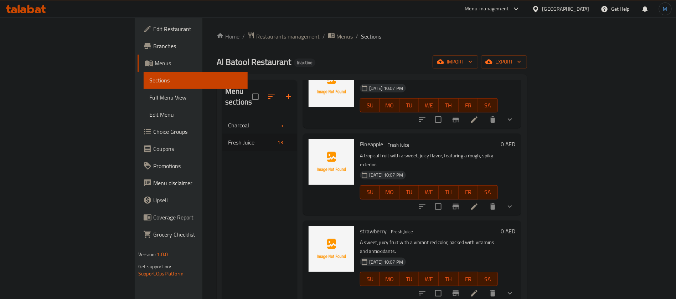
click at [479, 289] on icon at bounding box center [474, 293] width 9 height 9
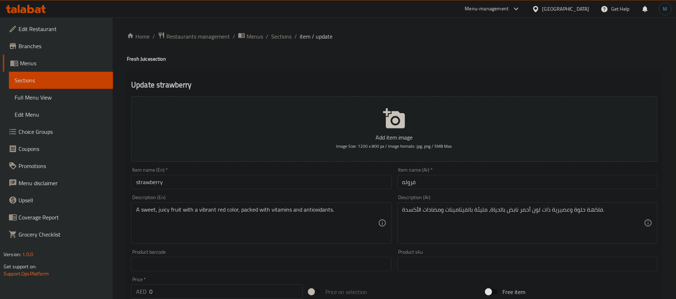
click at [251, 185] on input "strawberry" at bounding box center [261, 182] width 260 height 14
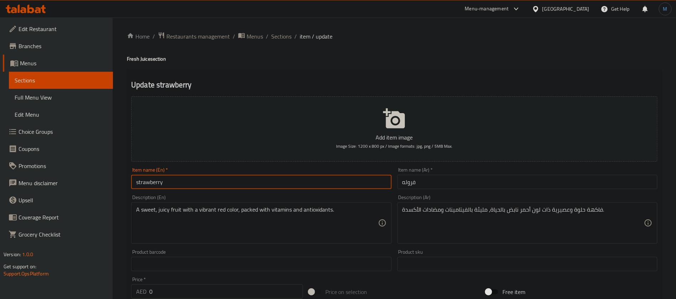
type input "Strawberry"
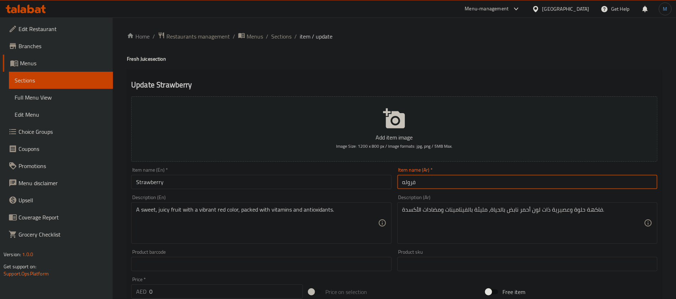
click at [448, 178] on input "فروله" at bounding box center [527, 182] width 260 height 14
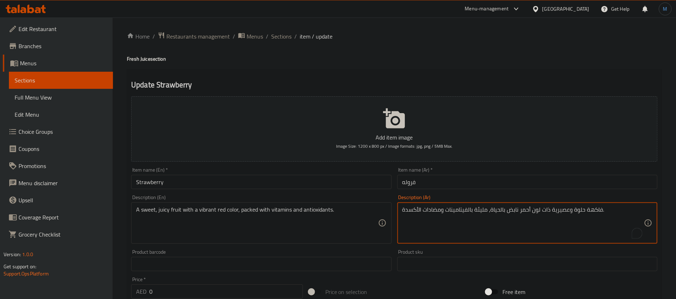
click at [565, 214] on textarea "فاكهة حلوة وعصيرية ذات لون أحمر نابض بالحياة، مليئة بالفيتامينات ومضادات الأكسد…" at bounding box center [523, 223] width 242 height 34
click at [518, 215] on textarea "فاكهة حلوة وجوسي ذات لون أحمر نابض بالحياة، مليئة بالفيتامينات ومضادات الأكسدة." at bounding box center [523, 223] width 242 height 34
click at [504, 211] on textarea "فاكهة حلوة وجوسي ذات لون أحمر نابض بالحياة، مليئة بالفيتامينات ومضادات الأكسدة." at bounding box center [523, 223] width 242 height 34
type textarea "فاكهة حلوة وجوسي ذات لون أحمر، مليئة بالفيتامينات ومضادات الأكسدة."
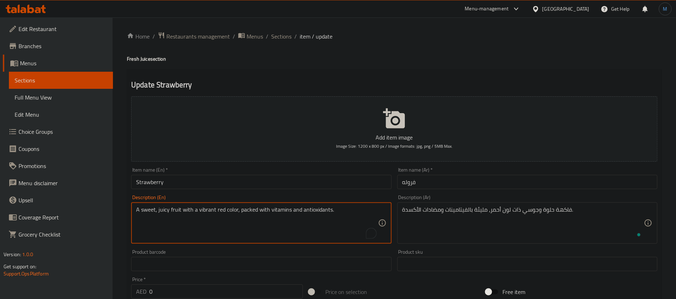
click at [202, 212] on textarea "A sweet, juicy fruit with a vibrant red color, packed with vitamins and antioxi…" at bounding box center [257, 223] width 242 height 34
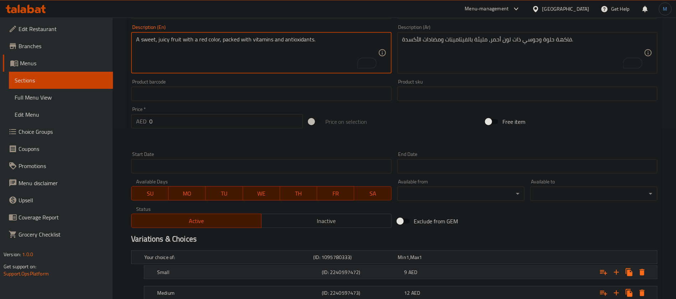
scroll to position [241, 0]
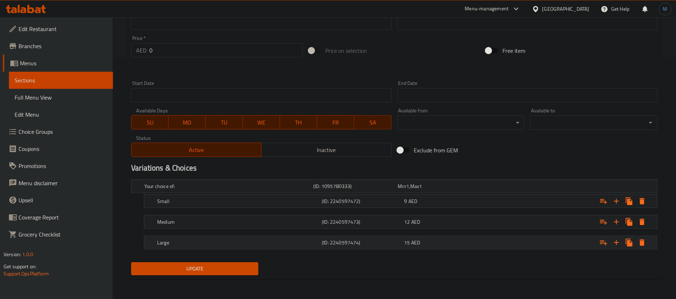
type textarea "A sweet, juicy fruit with a red color, packed with vitamins and antioxidants."
click at [446, 190] on div "15 AED" at bounding box center [439, 185] width 82 height 7
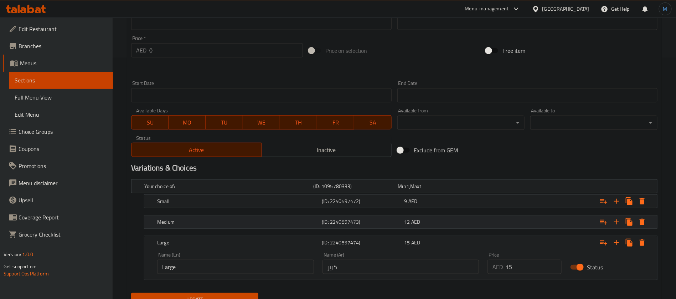
click at [442, 191] on div "12 AED" at bounding box center [439, 186] width 84 height 10
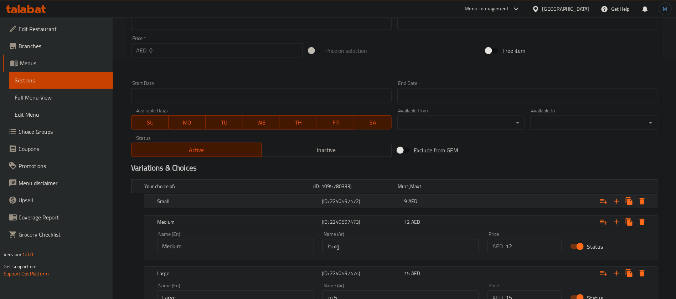
click at [439, 190] on div "9 AED" at bounding box center [439, 185] width 82 height 7
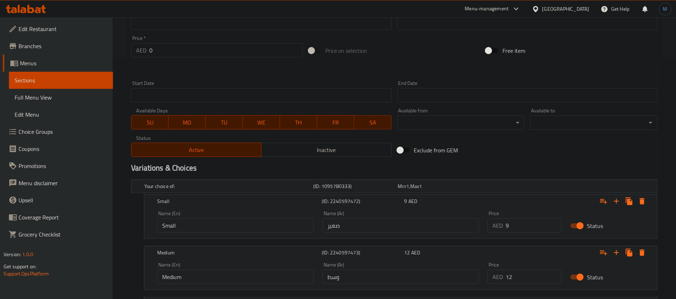
scroll to position [333, 0]
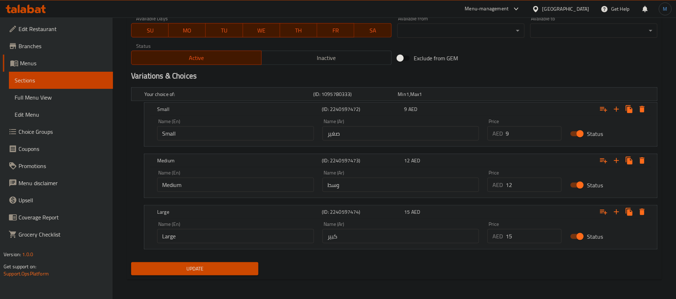
click at [525, 178] on input "12" at bounding box center [534, 185] width 56 height 14
type input "13"
click at [547, 240] on input "15" at bounding box center [534, 236] width 56 height 14
type input "17"
click at [131, 262] on button "Update" at bounding box center [194, 268] width 127 height 13
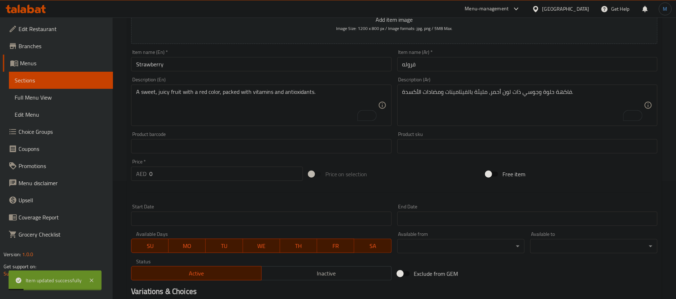
scroll to position [0, 0]
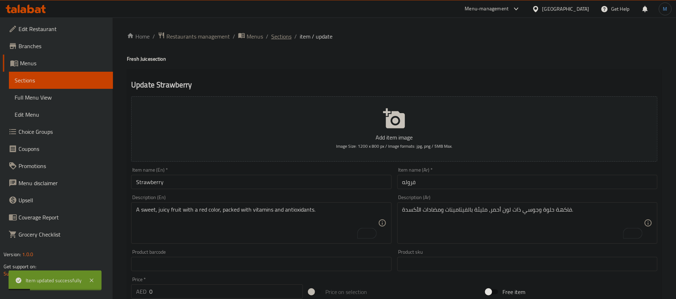
click at [275, 38] on span "Sections" at bounding box center [281, 36] width 20 height 9
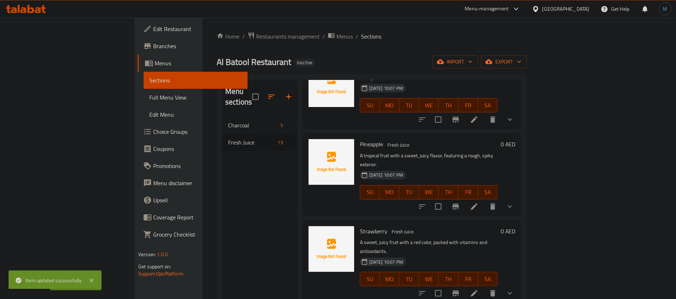
scroll to position [321, 0]
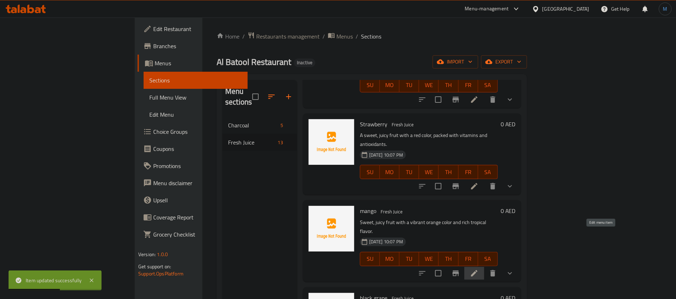
click at [479, 269] on icon at bounding box center [474, 273] width 9 height 9
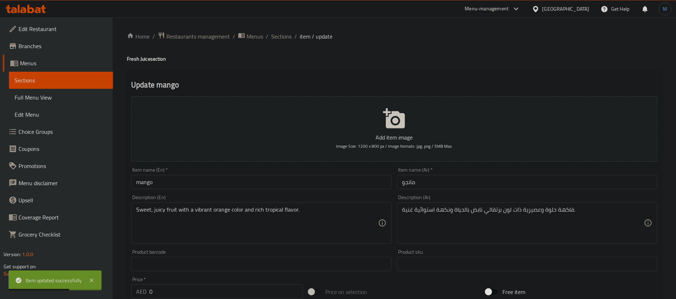
click at [286, 179] on input "mango" at bounding box center [261, 182] width 260 height 14
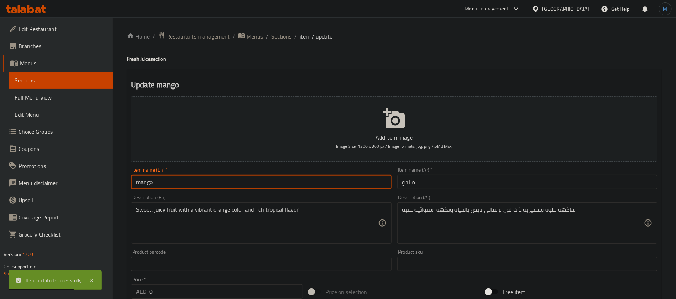
type input "Mango"
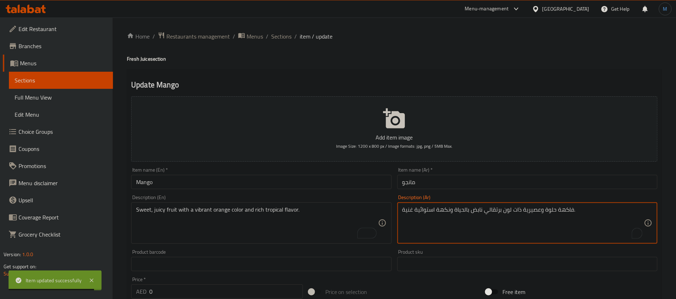
click at [537, 213] on textarea "فاكهة حلوة وعصيرية ذات لون برتقالي نابض بالحياة ونكهة استوائية غنية." at bounding box center [523, 223] width 242 height 34
click at [469, 209] on textarea "فاكهة حلوة وجوسي ذات لون برتقالي نابض بالحياة ونكهة استوائية غنية." at bounding box center [523, 223] width 242 height 34
click at [480, 210] on textarea "فاكهة حلوة وجوسي ذات لون برتقالي نابض بالحياة ونكهة استوائية غنية." at bounding box center [523, 223] width 242 height 34
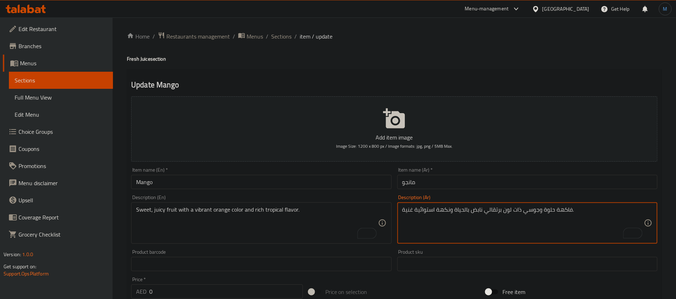
click at [461, 211] on textarea "فاكهة حلوة وجوسي ذات لون برتقالي نابض بالحياة ونكهة استوائية غنية." at bounding box center [523, 223] width 242 height 34
type textarea "فاكهة حلوة وجوسي ذات لون برتقالي ونكهة استوائية غنية."
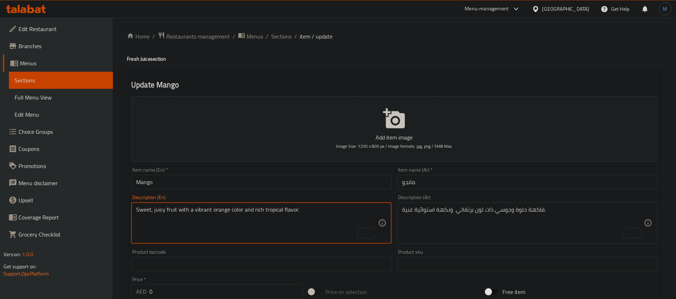
click at [207, 210] on textarea "Sweet, juicy fruit with a vibrant orange color and rich tropical flavor." at bounding box center [257, 223] width 242 height 34
type textarea "Sweet, juicy fruit with orange color and rich tropical flavor."
click at [286, 177] on input "Mango" at bounding box center [261, 182] width 260 height 14
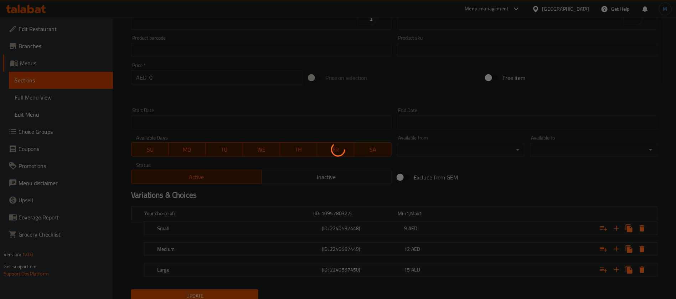
scroll to position [241, 0]
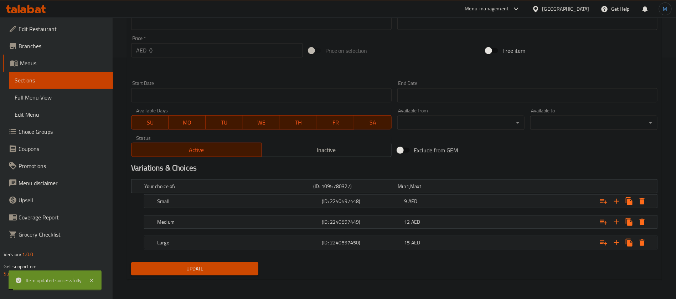
click at [457, 230] on nav at bounding box center [394, 233] width 526 height 6
click at [455, 194] on div "Large (ID: 2240597450) 15 AED" at bounding box center [396, 186] width 507 height 16
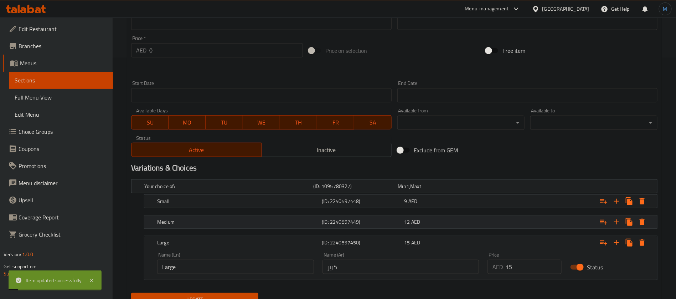
click at [452, 190] on div "12 AED" at bounding box center [439, 185] width 82 height 7
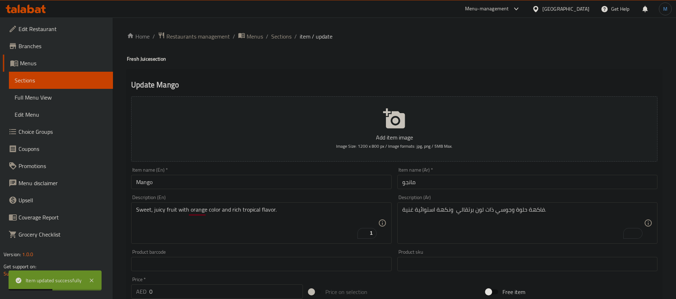
scroll to position [302, 0]
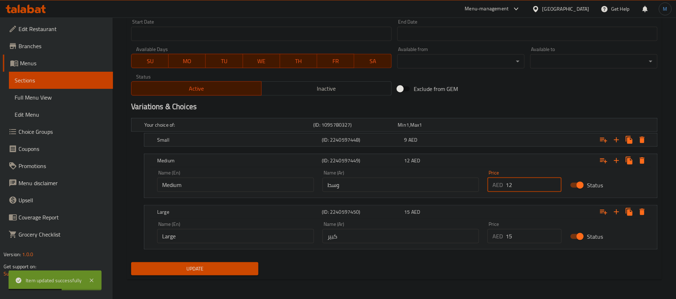
click at [518, 191] on input "12" at bounding box center [534, 185] width 56 height 14
type input "13"
click at [551, 235] on input "15" at bounding box center [534, 236] width 56 height 14
type input "17"
click at [131, 262] on button "Update" at bounding box center [194, 268] width 127 height 13
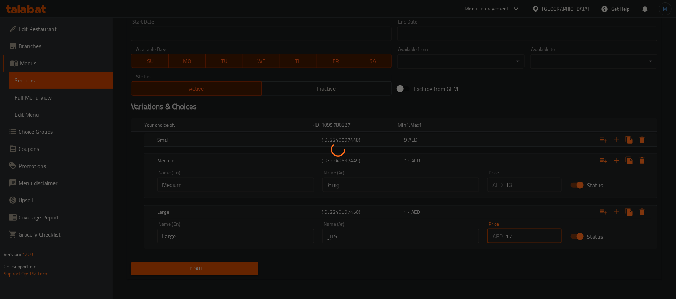
click at [528, 88] on div at bounding box center [338, 149] width 676 height 299
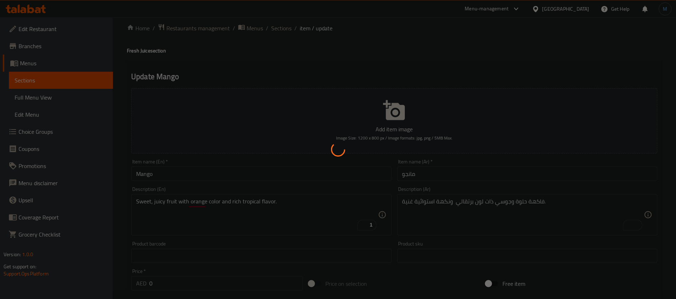
scroll to position [0, 0]
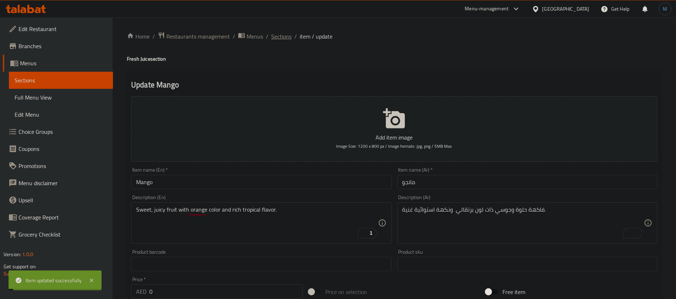
click at [278, 39] on span "Sections" at bounding box center [281, 36] width 20 height 9
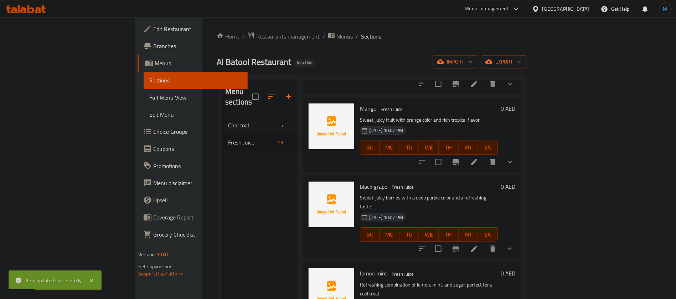
scroll to position [428, 0]
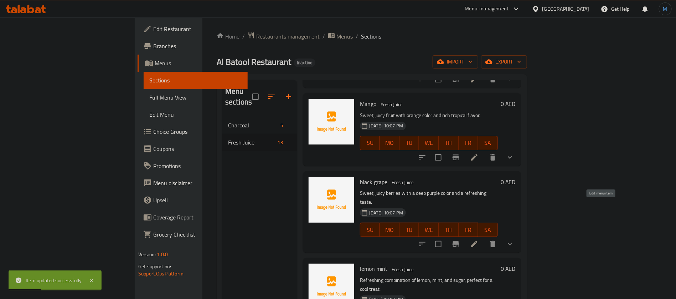
click at [479, 240] on icon at bounding box center [474, 244] width 9 height 9
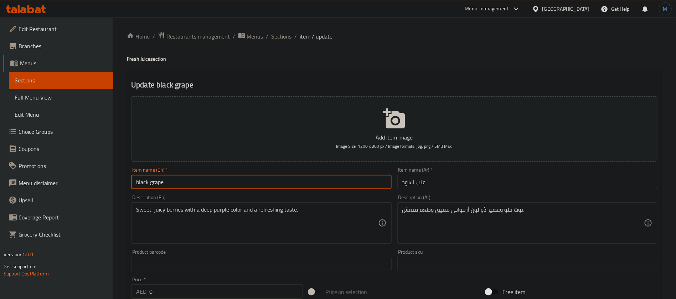
click at [293, 178] on input "black grape" at bounding box center [261, 182] width 260 height 14
type input "Black Grape"
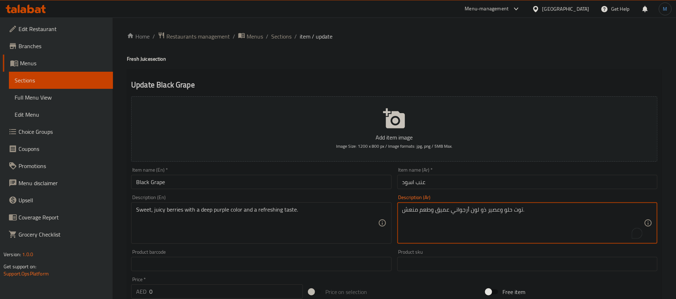
click at [496, 213] on textarea "توت حلو وعصير ذو لون أرجواني عميق وطعم منعش." at bounding box center [523, 223] width 242 height 34
type textarea "توت حلو وجوسي ذو لون أرجواني عميق وطعم منعش."
click at [298, 182] on input "Black Grape" at bounding box center [261, 182] width 260 height 14
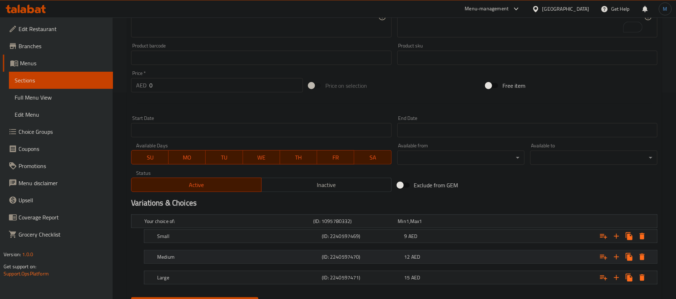
scroll to position [241, 0]
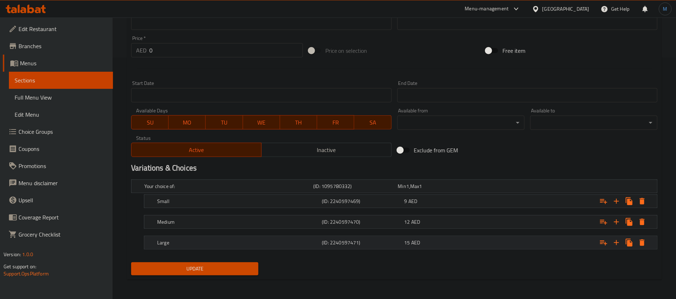
click at [473, 194] on div "Large (ID: 2240597471) 15 AED" at bounding box center [396, 186] width 507 height 16
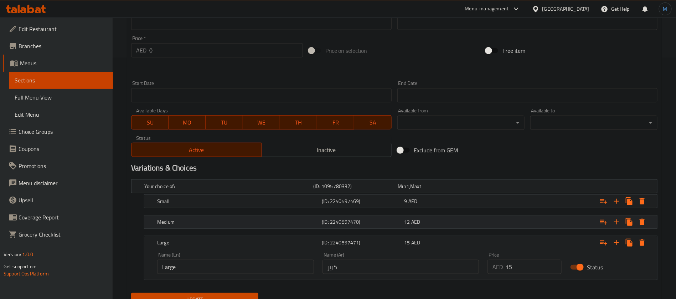
click at [471, 190] on div "12 AED" at bounding box center [439, 185] width 82 height 7
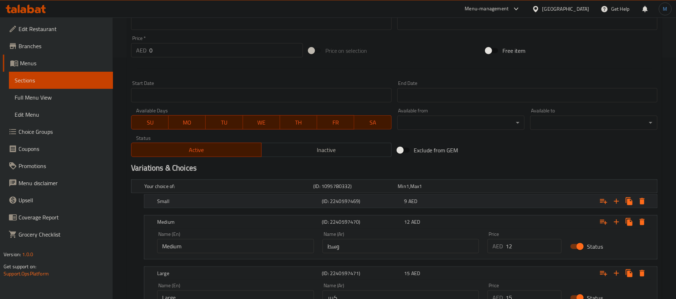
click at [467, 191] on div "9 AED" at bounding box center [439, 186] width 84 height 10
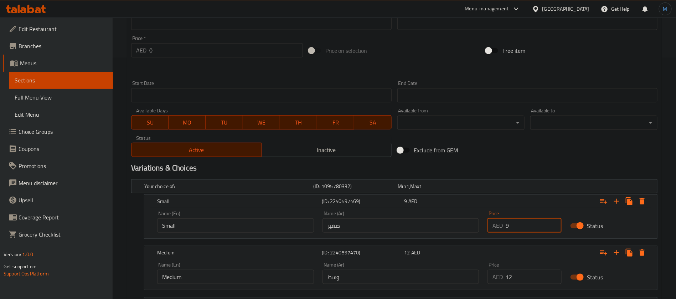
click at [518, 226] on input "9" at bounding box center [534, 225] width 56 height 14
type input "11"
click at [516, 281] on input "12" at bounding box center [534, 276] width 56 height 14
type input "13"
click at [498, 168] on h2 "Variations & Choices" at bounding box center [394, 168] width 526 height 11
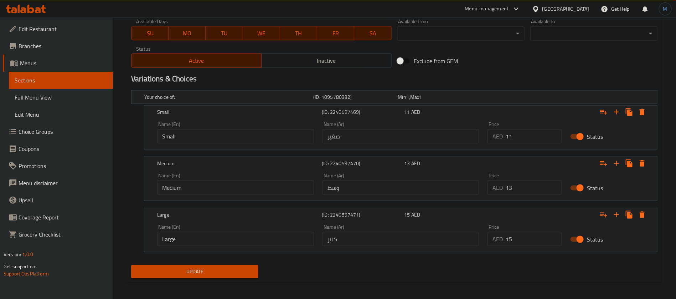
scroll to position [333, 0]
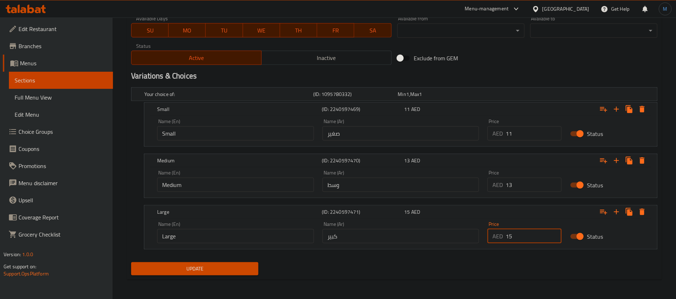
click at [519, 231] on input "15" at bounding box center [534, 236] width 56 height 14
type input "17"
click at [131, 262] on button "Update" at bounding box center [194, 268] width 127 height 13
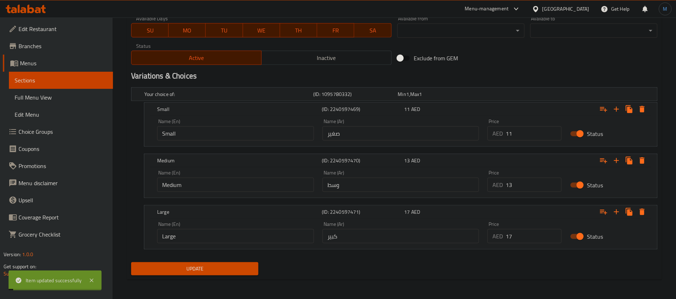
click at [486, 73] on h2 "Variations & Choices" at bounding box center [394, 76] width 526 height 11
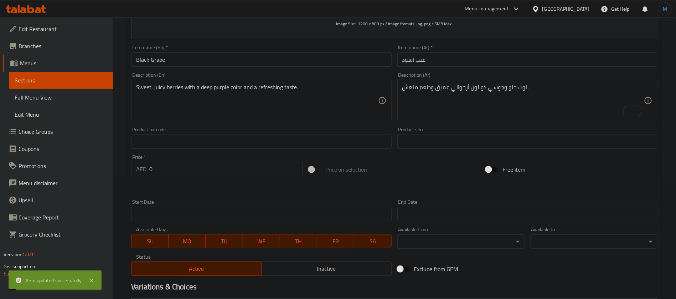
scroll to position [119, 0]
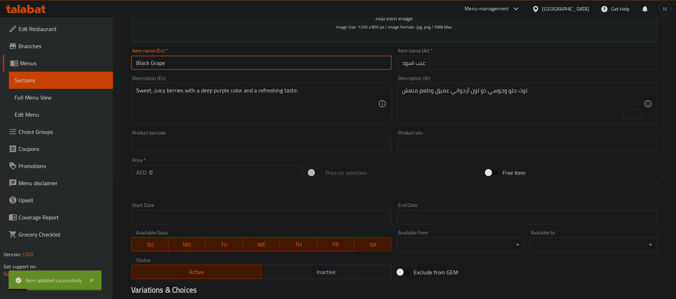
click at [223, 61] on input "Black Grape" at bounding box center [261, 63] width 260 height 14
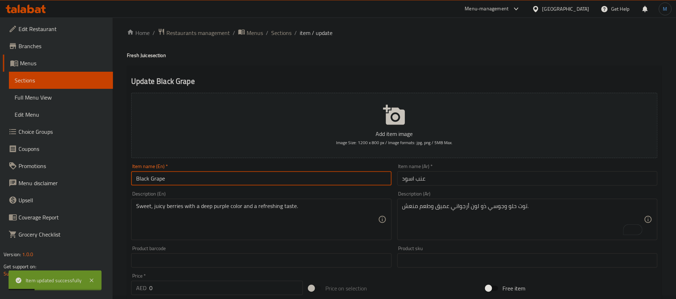
scroll to position [0, 0]
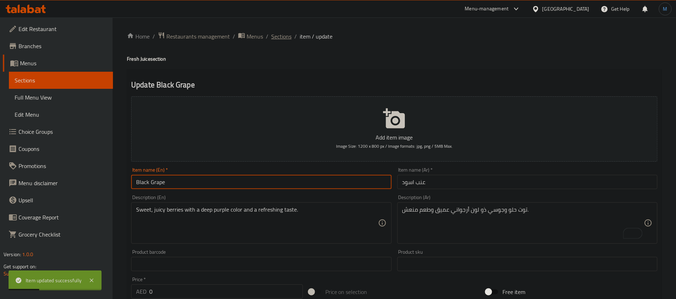
click at [275, 35] on span "Sections" at bounding box center [281, 36] width 20 height 9
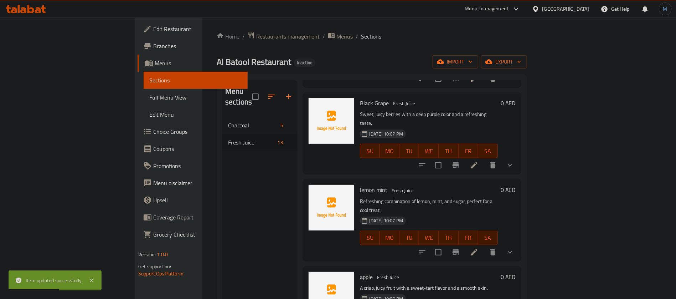
scroll to position [512, 0]
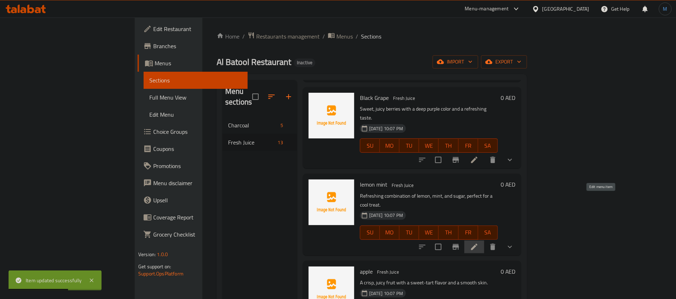
click at [479, 242] on icon at bounding box center [474, 246] width 9 height 9
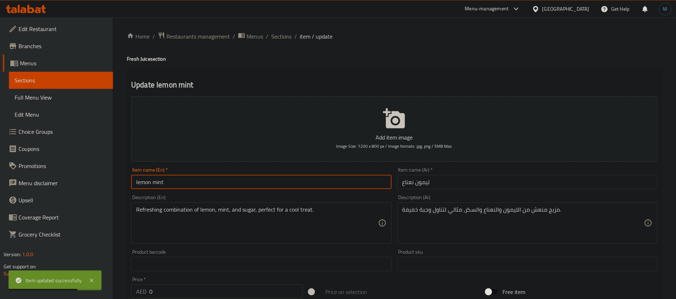
click at [258, 177] on input "lemon mint" at bounding box center [261, 182] width 260 height 14
type input "Lemon Mint"
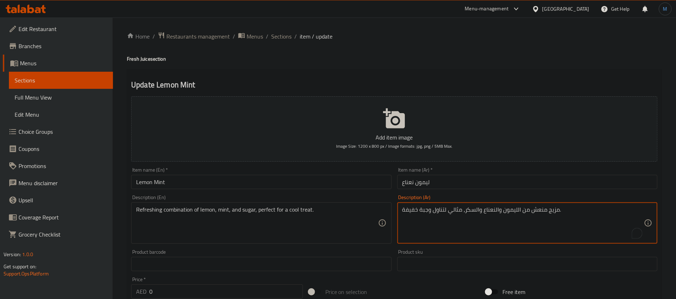
click at [427, 209] on textarea "مزيج منعش من الليمون والنعناع والسكر، مثالي لتناول وجبة خفيفة." at bounding box center [523, 223] width 242 height 34
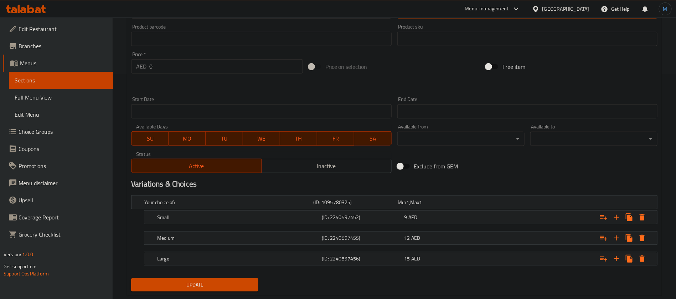
scroll to position [241, 0]
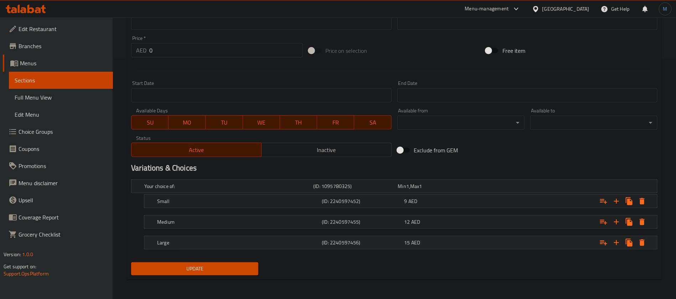
type textarea "مزيج منعش من الليمون والنعناع والسكر، مثالي لتناول تريت خفيفة."
click at [434, 194] on div "Large (ID: 2240597456) 15 AED" at bounding box center [396, 186] width 507 height 16
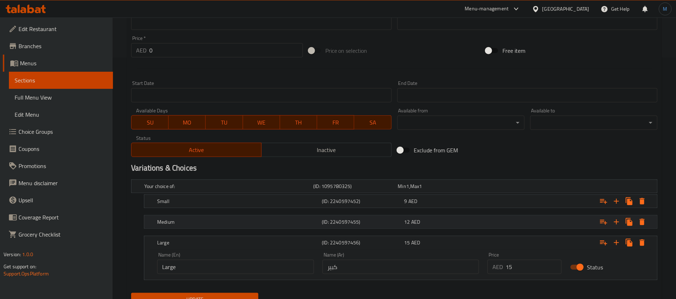
click at [434, 190] on div "12 AED" at bounding box center [439, 185] width 82 height 7
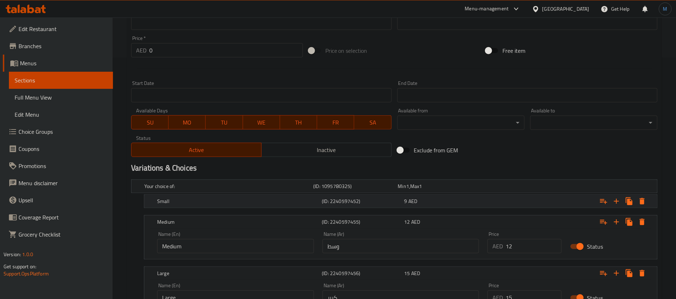
click at [435, 190] on div "9 AED" at bounding box center [439, 185] width 82 height 7
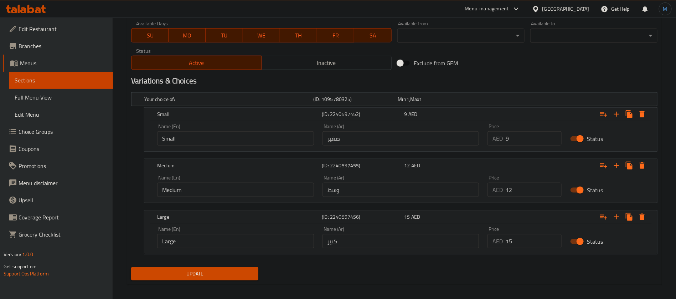
scroll to position [333, 0]
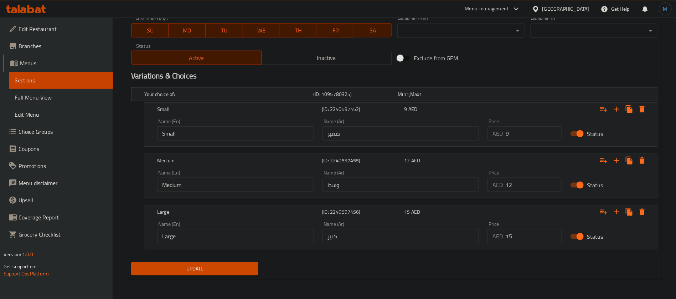
click at [226, 263] on button "Update" at bounding box center [194, 268] width 127 height 13
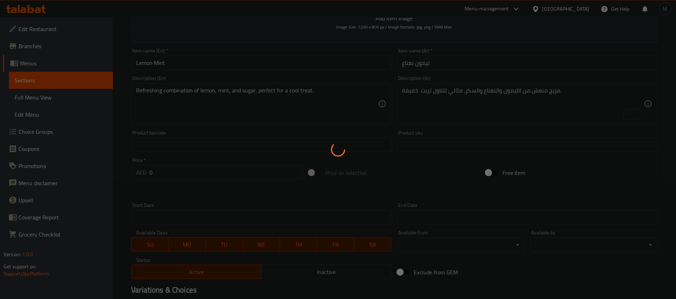
scroll to position [0, 0]
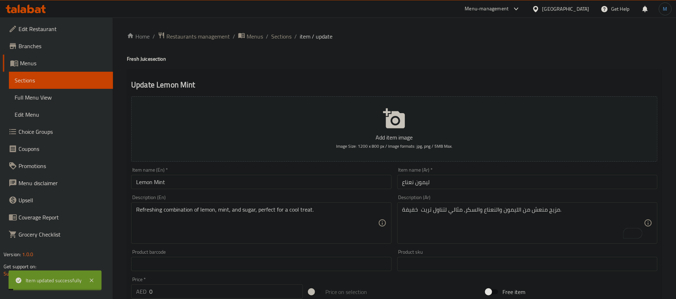
click at [245, 174] on div "Item name (En)   * Lemon Mint Item name (En) *" at bounding box center [261, 178] width 260 height 22
click at [245, 175] on input "Lemon Mint" at bounding box center [261, 182] width 260 height 14
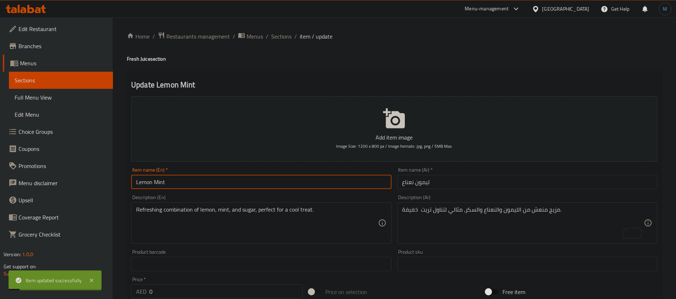
click at [245, 176] on input "Lemon Mint" at bounding box center [261, 182] width 260 height 14
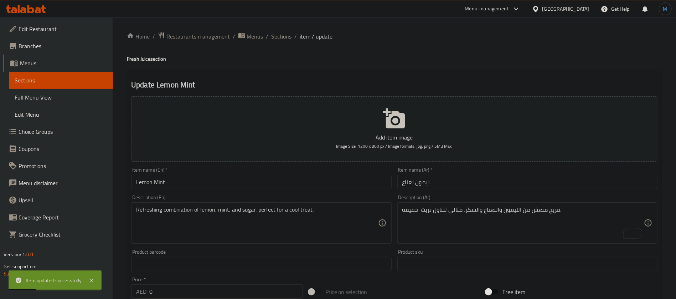
click at [292, 38] on ol "Home / Restaurants management / Menus / Sections / item / update" at bounding box center [394, 36] width 535 height 9
click at [289, 37] on span "Sections" at bounding box center [281, 36] width 20 height 9
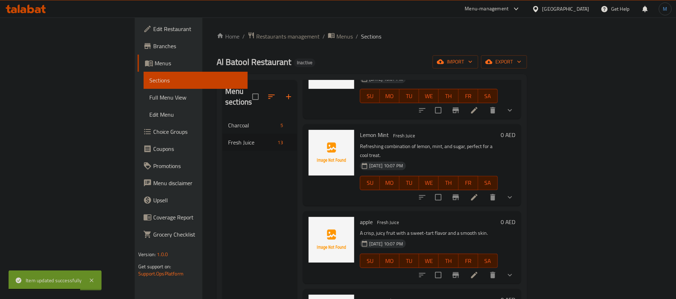
scroll to position [560, 0]
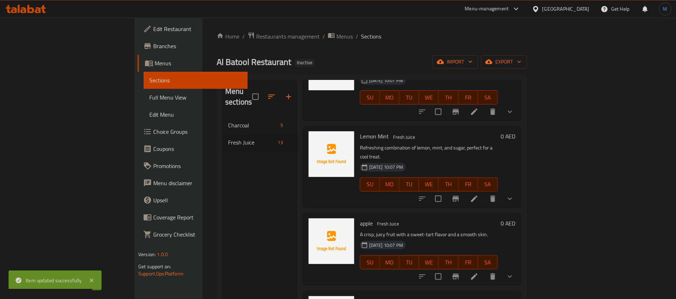
click at [479, 272] on icon at bounding box center [474, 276] width 9 height 9
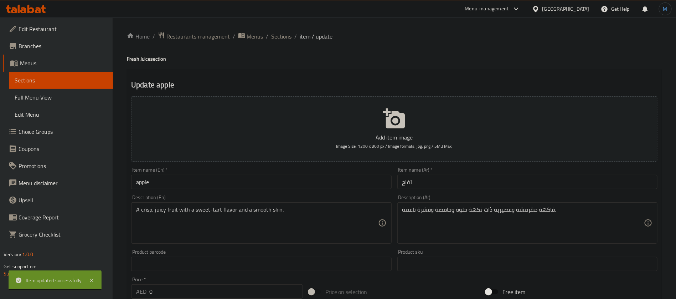
click at [197, 187] on input "apple" at bounding box center [261, 182] width 260 height 14
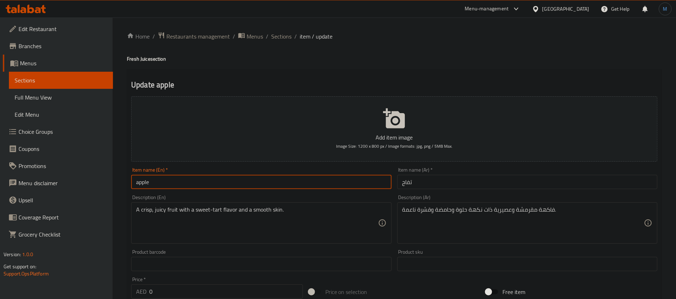
type input "Apple"
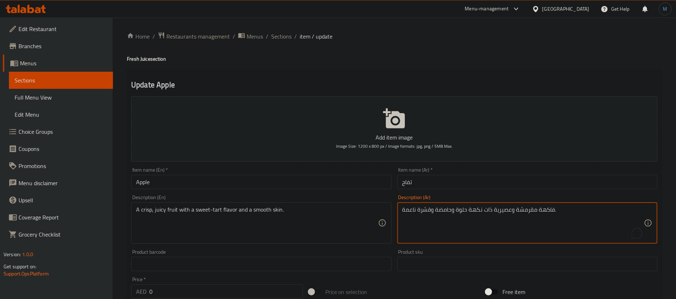
click at [527, 215] on textarea "فاكهة مقرمشة وعصيرية ذات نكهة حلوة وحامضة وقشرة ناعمة." at bounding box center [523, 223] width 242 height 34
click at [499, 211] on textarea "فاكهة كرسب وعصيرية ذات نكهة حلوة وحامضة وقشرة ناعمة." at bounding box center [523, 223] width 242 height 34
click at [514, 208] on textarea "فاكهة كرسب وجوسي ذات نكهة حلوة وحامضة وقشرة ناعمة." at bounding box center [523, 223] width 242 height 34
click at [443, 208] on textarea "فاكهة كرسب وجوسي ذات نكهة حلوة وحامضة وقشرة ناعمة." at bounding box center [523, 223] width 242 height 34
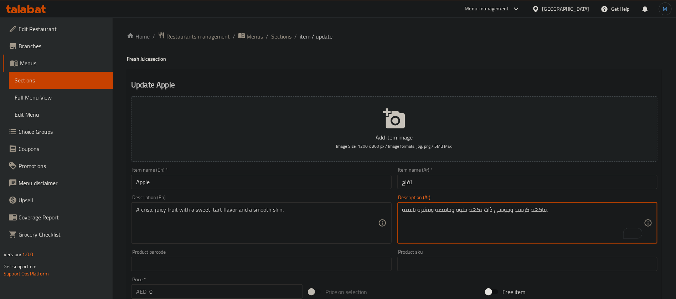
click at [443, 208] on textarea "فاكهة كرسب وجوسي ذات نكهة حلوة وحامضة وقشرة ناعمة." at bounding box center [523, 223] width 242 height 34
type textarea "فاكهة كرسب وجوسي ذات نكهة حلوة وتارت وقشرة ناعمة."
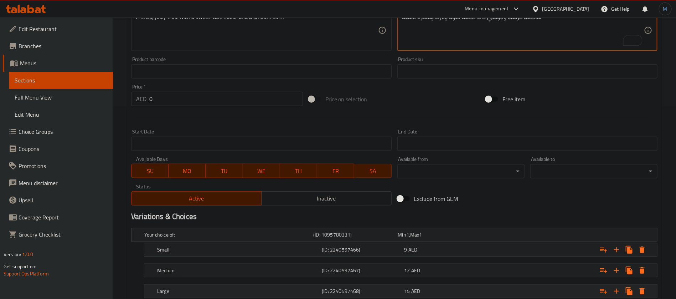
scroll to position [241, 0]
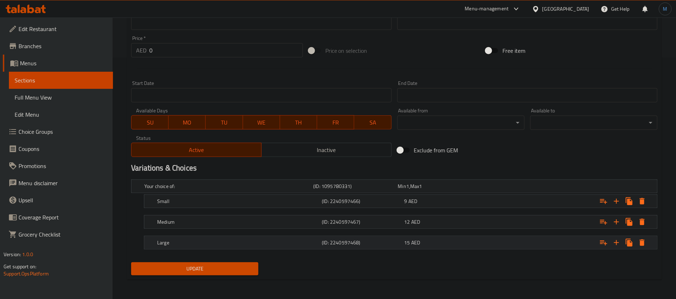
type textarea "فاكهة كرسب وجوسي ذات نكهة حلوة وتارت وقشرة ناعمة."
click at [405, 191] on span "15" at bounding box center [402, 185] width 8 height 9
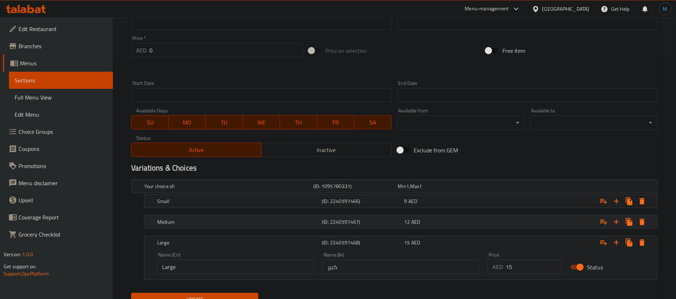
click at [395, 190] on h5 "(ID: 2240597467)" at bounding box center [354, 185] width 82 height 7
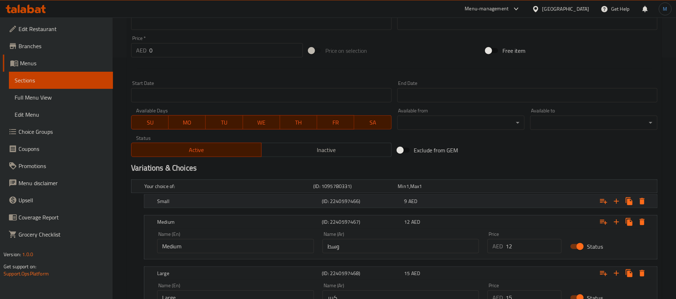
click at [401, 194] on div "Small (ID: 2240597466) 9 AED" at bounding box center [396, 186] width 507 height 16
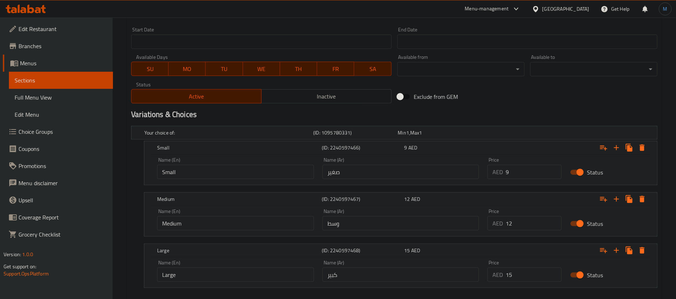
scroll to position [333, 0]
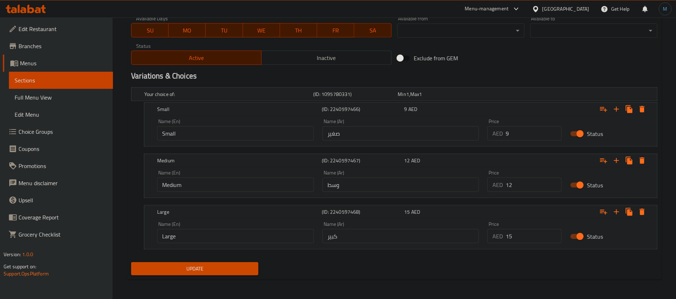
click at [527, 133] on input "9" at bounding box center [534, 133] width 56 height 14
type input "11"
click at [526, 181] on input "12" at bounding box center [534, 185] width 56 height 14
type input "13"
click at [525, 229] on input "15" at bounding box center [534, 236] width 56 height 14
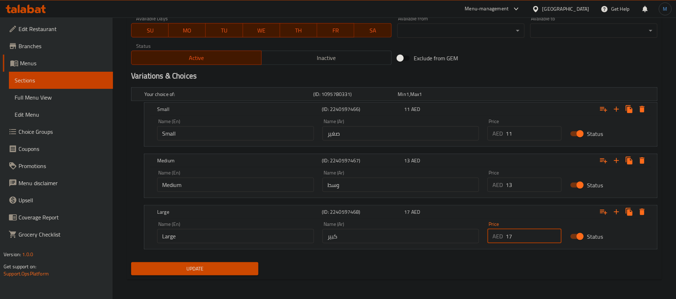
type input "17"
click at [131, 262] on button "Update" at bounding box center [194, 268] width 127 height 13
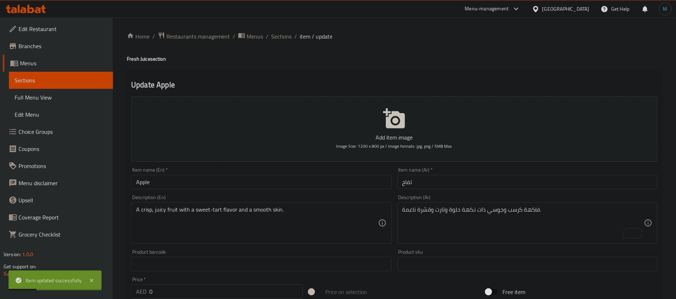
scroll to position [0, 0]
click at [255, 177] on input "Apple" at bounding box center [261, 182] width 260 height 14
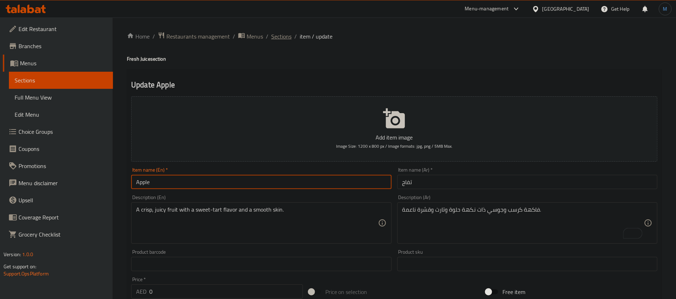
click at [280, 37] on span "Sections" at bounding box center [281, 36] width 20 height 9
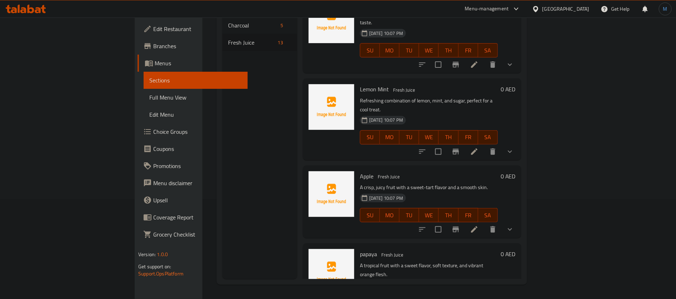
scroll to position [561, 0]
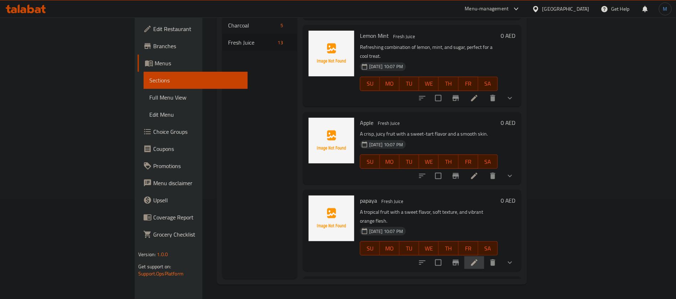
click at [484, 256] on li at bounding box center [474, 262] width 20 height 13
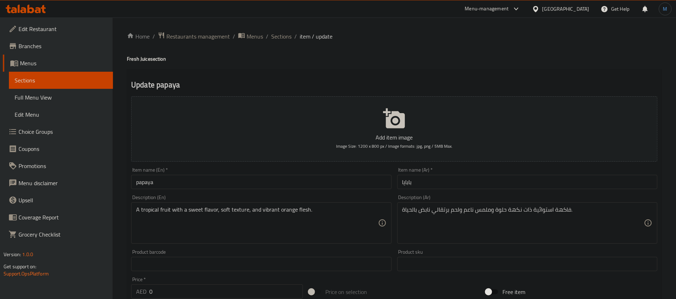
click at [235, 184] on input "papaya" at bounding box center [261, 182] width 260 height 14
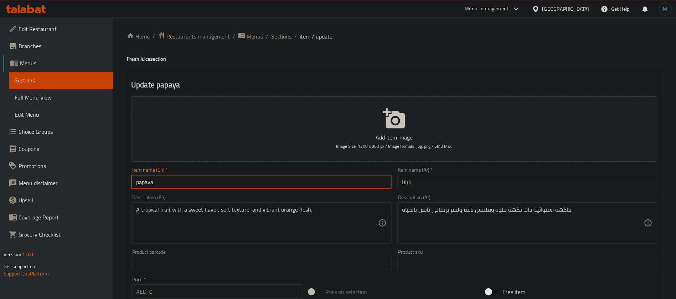
type input "Papaya"
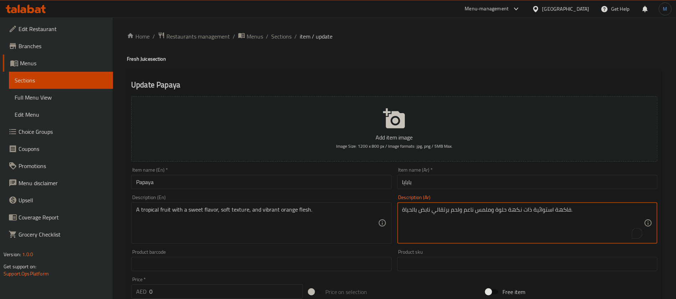
click at [426, 212] on textarea "فاكهة استوائية ذات نكهة حلوة وملمس ناعم ولحم برتقالي نابض بالحياة." at bounding box center [523, 223] width 242 height 34
click at [412, 210] on textarea "فاكهة استوائية ذات نكهة حلوة وملمس ناعم ولحم برتقالي نابض بالحياة." at bounding box center [523, 223] width 242 height 34
type textarea "فاكهة استوائية ذات نكهة حلوة وملمس ناعم ولحم برتقالي ."
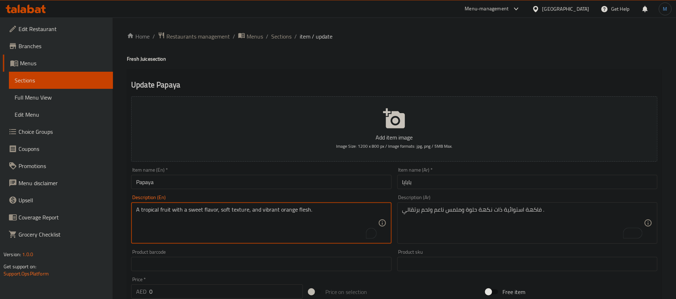
click at [263, 208] on textarea "A tropical fruit with a sweet flavor, soft texture, and vibrant orange flesh." at bounding box center [257, 223] width 242 height 34
type textarea "A tropical fruit with a sweet flavor, soft texture, and orange flesh."
click at [340, 191] on div "Item name (En)   * Papaya Item name (En) *" at bounding box center [261, 177] width 266 height 27
click at [338, 183] on input "Papaya" at bounding box center [261, 182] width 260 height 14
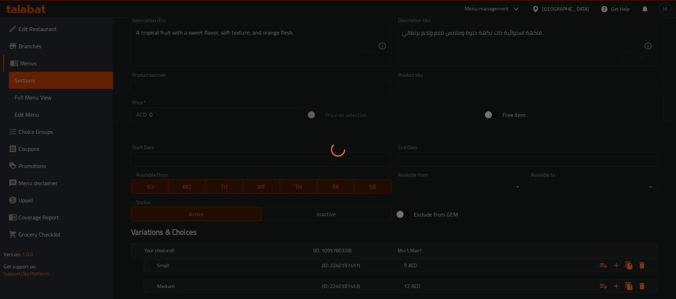
scroll to position [241, 0]
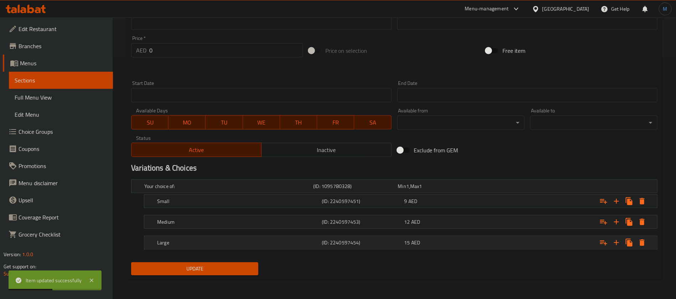
click at [427, 190] on div "15 AED" at bounding box center [439, 185] width 82 height 7
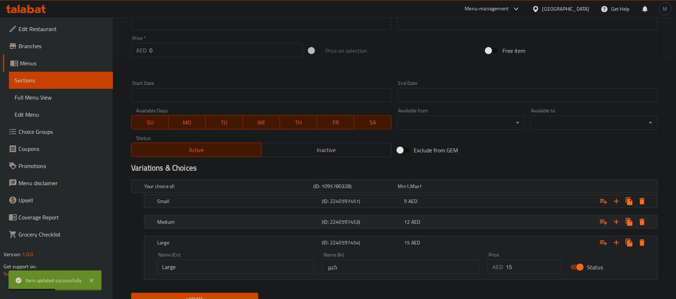
click at [427, 190] on div "12 AED" at bounding box center [439, 185] width 82 height 7
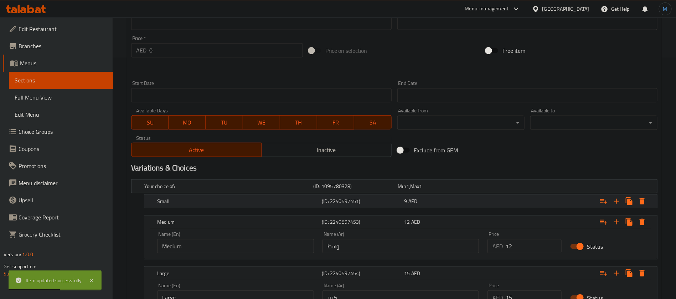
click at [427, 191] on div "9 AED" at bounding box center [439, 186] width 84 height 10
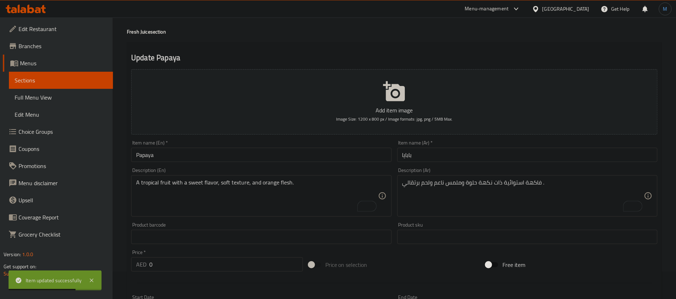
scroll to position [134, 0]
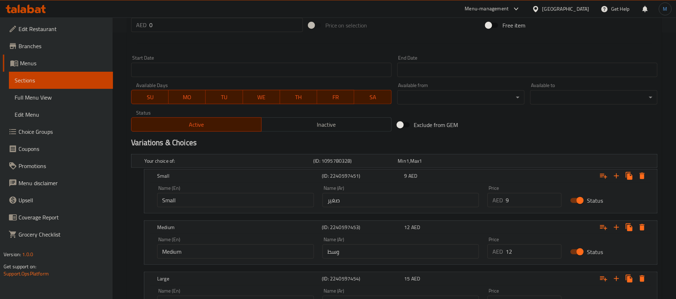
scroll to position [267, 0]
click at [530, 248] on input "12" at bounding box center [534, 250] width 56 height 14
type input "13"
click at [539, 134] on div "Variations & Choices" at bounding box center [394, 141] width 532 height 16
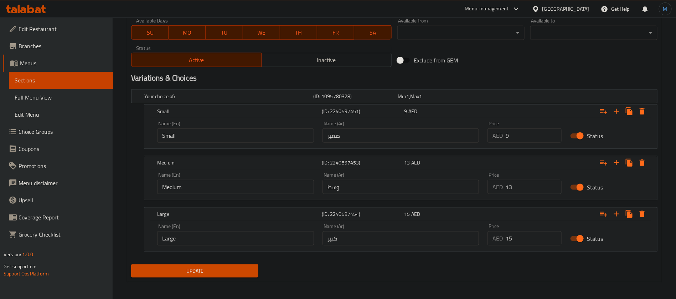
scroll to position [333, 0]
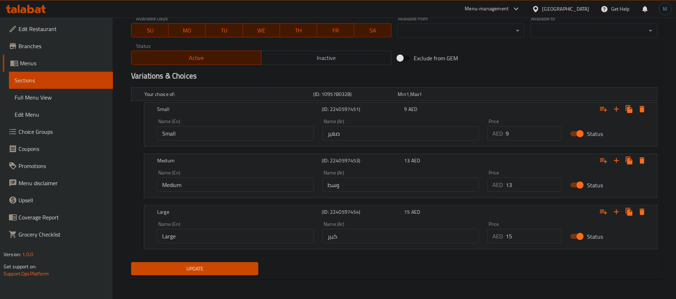
click at [529, 234] on input "15" at bounding box center [534, 236] width 56 height 14
type input "17"
click at [131, 262] on button "Update" at bounding box center [194, 268] width 127 height 13
click at [488, 67] on div "Exclude from GEM" at bounding box center [484, 57] width 178 height 19
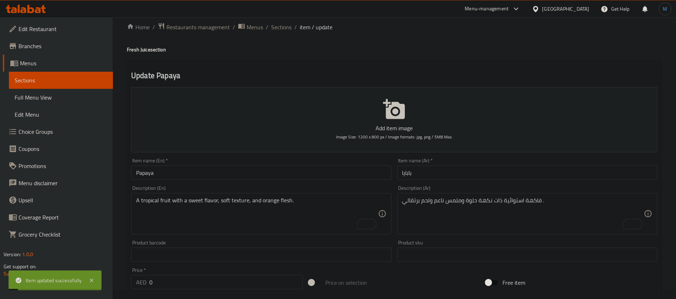
scroll to position [0, 0]
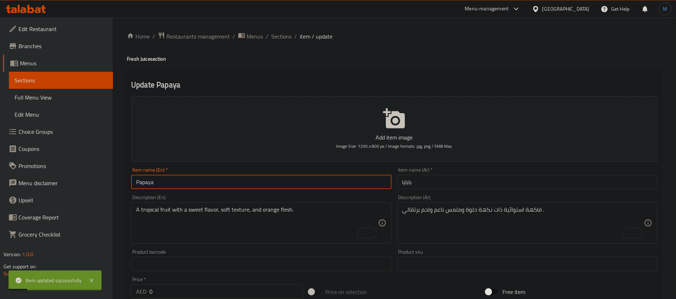
click at [182, 180] on input "Papaya" at bounding box center [261, 182] width 260 height 14
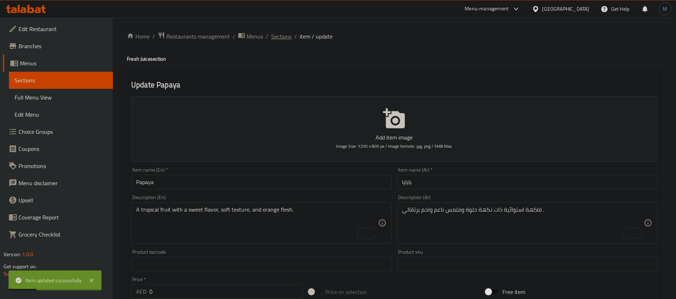
click at [271, 37] on span "Sections" at bounding box center [281, 36] width 20 height 9
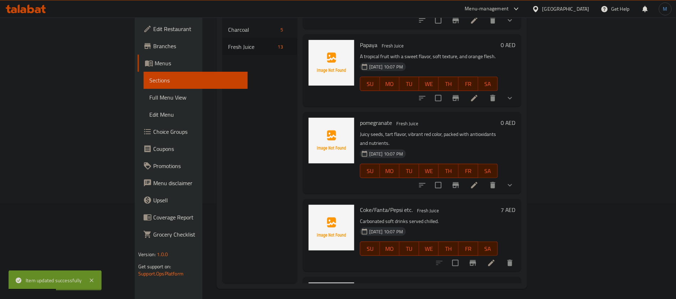
scroll to position [100, 0]
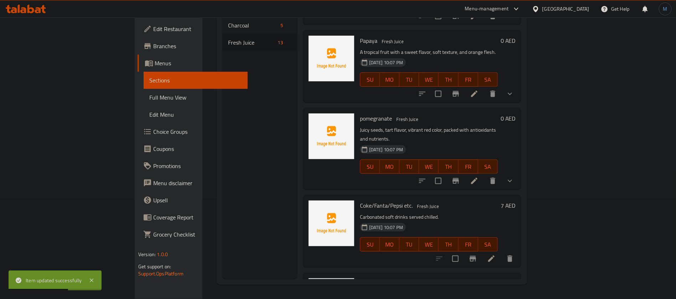
click at [484, 174] on li at bounding box center [474, 180] width 20 height 13
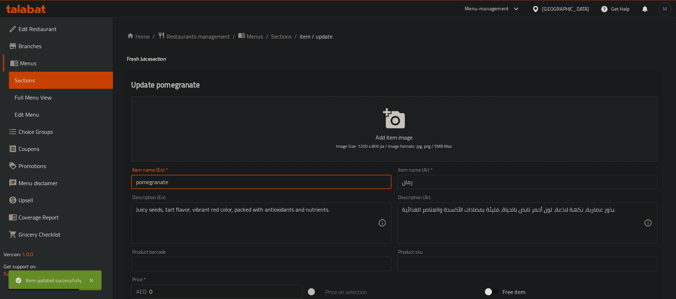
click at [256, 176] on input "pomegranate" at bounding box center [261, 182] width 260 height 14
type input "Pomegranate"
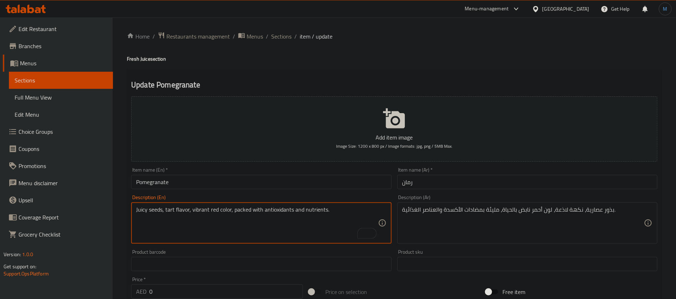
click at [600, 209] on textarea "بذور عصارية، نكهة لاذعة، لون أحمر نابض بالحياة، مليئة بمضادات الأكسدة والعناصر …" at bounding box center [523, 223] width 242 height 34
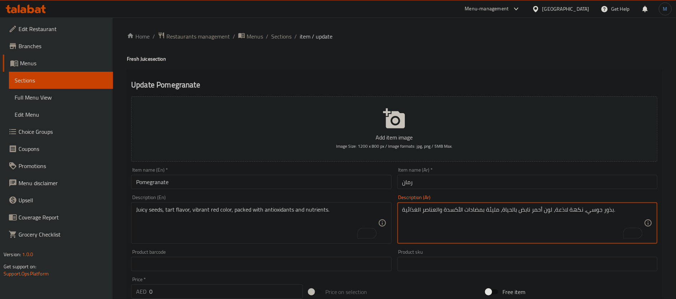
click at [564, 209] on textarea "بذور جوسي، نكهة لاذعة، لون أحمر نابض بالحياة، مليئة بمضادات الأكسدة والعناصر ال…" at bounding box center [523, 223] width 242 height 34
click at [524, 210] on textarea "بذور جوسي، نكهة تارت، لون أحمر نابض بالحياة، مليئة بمضادات الأكسدة والعناصر الغ…" at bounding box center [523, 223] width 242 height 34
click at [511, 211] on textarea "بذور جوسي، نكهة تارت، لون أحمر نابض بالحياة، مليئة بمضادات الأكسدة والعناصر الغ…" at bounding box center [523, 223] width 242 height 34
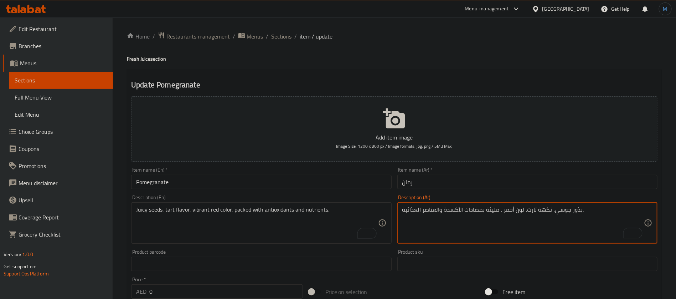
type textarea "بذور جوسي، نكهة تارت، لون أحمر ، مليئة بمضادات الأكسدة والعناصر الغذائية."
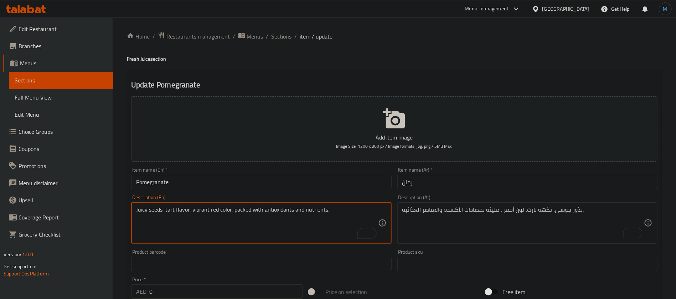
click at [197, 206] on textarea "Juicy seeds, tart flavor, vibrant red color, packed with antioxidants and nutri…" at bounding box center [257, 223] width 242 height 34
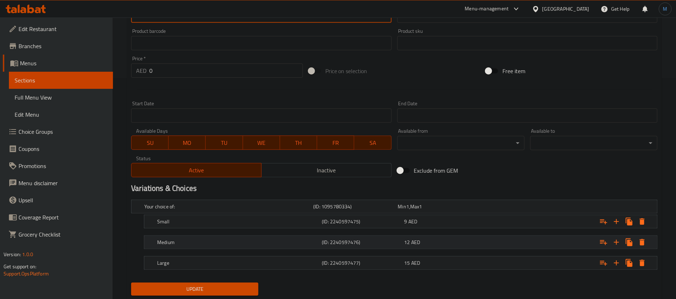
scroll to position [241, 0]
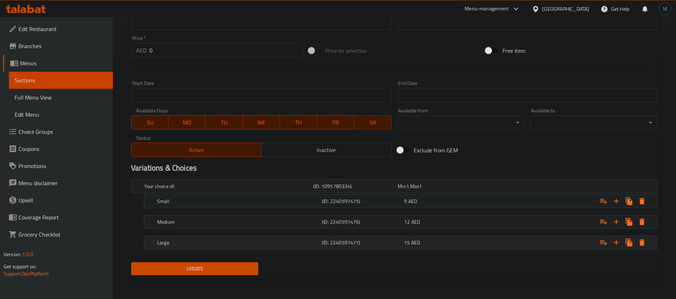
type textarea "Juicy seeds, tart flavor, red color, packed with antioxidants and nutrients."
drag, startPoint x: 423, startPoint y: 247, endPoint x: 433, endPoint y: 228, distance: 20.9
click at [423, 191] on div "15 AED" at bounding box center [439, 186] width 84 height 10
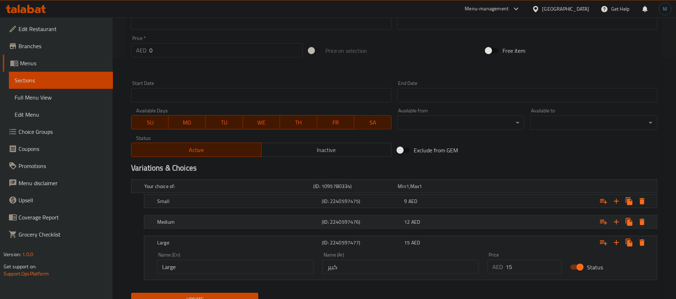
click at [434, 190] on div "12 AED" at bounding box center [439, 185] width 82 height 7
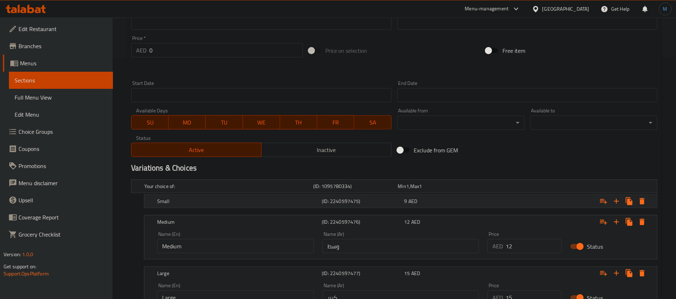
click at [439, 190] on div "9 AED" at bounding box center [439, 185] width 82 height 7
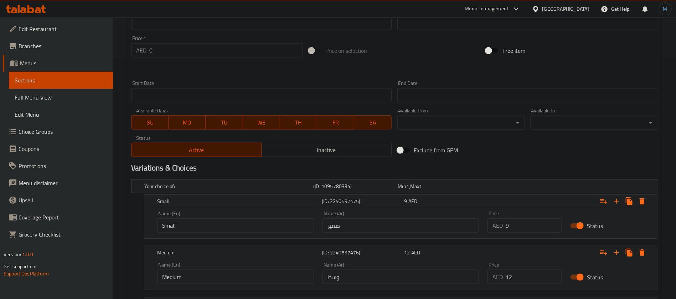
click at [519, 225] on input "9" at bounding box center [534, 225] width 56 height 14
type input "11"
click at [525, 283] on input "12" at bounding box center [534, 276] width 56 height 14
type input "13"
click at [524, 152] on div "Exclude from GEM" at bounding box center [484, 149] width 178 height 19
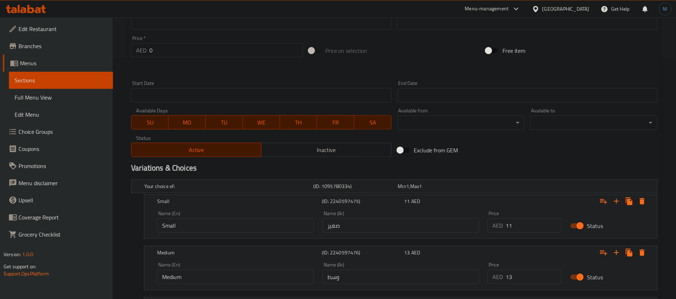
scroll to position [333, 0]
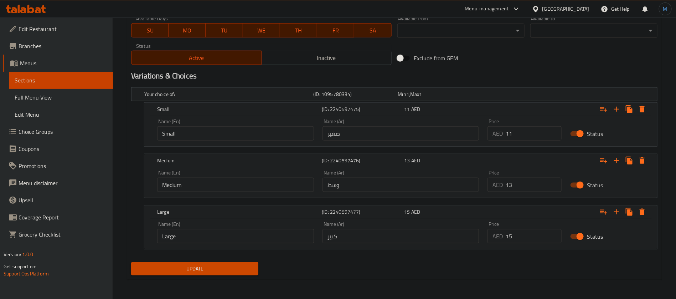
click at [529, 233] on input "15" at bounding box center [534, 236] width 56 height 14
type input "17"
click at [131, 262] on button "Update" at bounding box center [194, 268] width 127 height 13
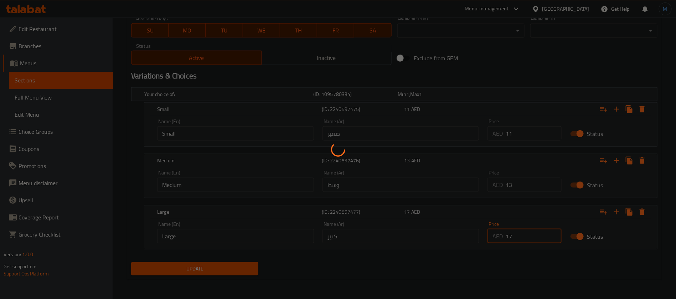
click at [497, 67] on div at bounding box center [338, 149] width 676 height 299
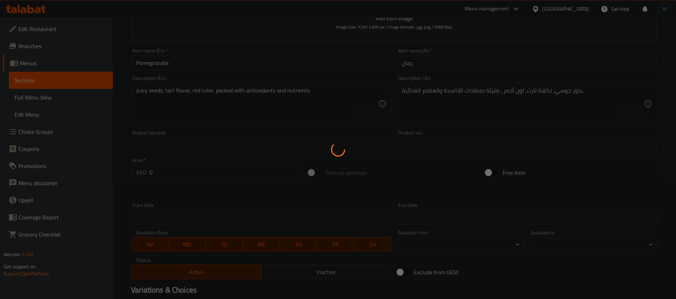
scroll to position [0, 0]
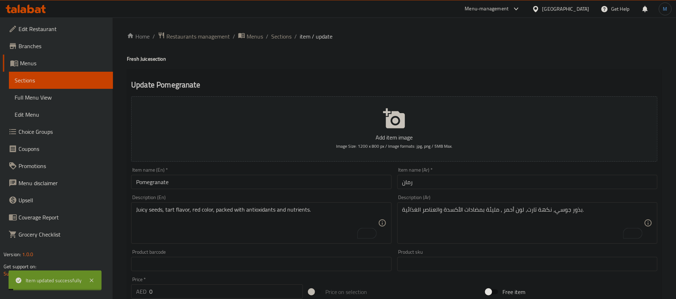
click at [244, 163] on div "Add item image Image Size: 1200 x 800 px / Image formats: jpg, png / 5MB Max." at bounding box center [394, 128] width 532 height 71
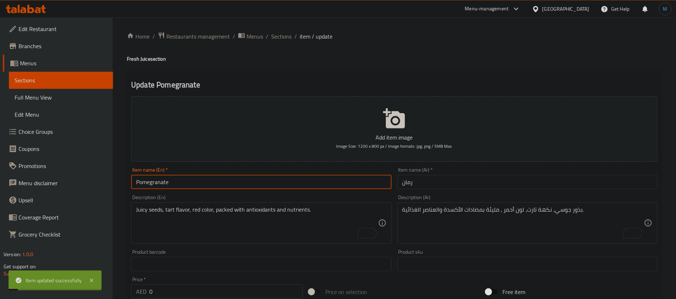
click at [242, 177] on input "Pomegranate" at bounding box center [261, 182] width 260 height 14
drag, startPoint x: 280, startPoint y: 35, endPoint x: 324, endPoint y: 69, distance: 55.6
click at [281, 35] on span "Sections" at bounding box center [281, 36] width 20 height 9
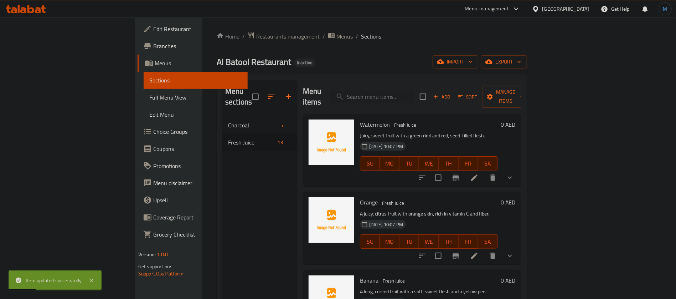
scroll to position [663, 0]
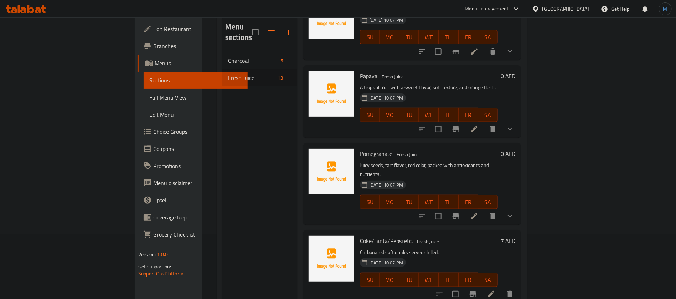
scroll to position [100, 0]
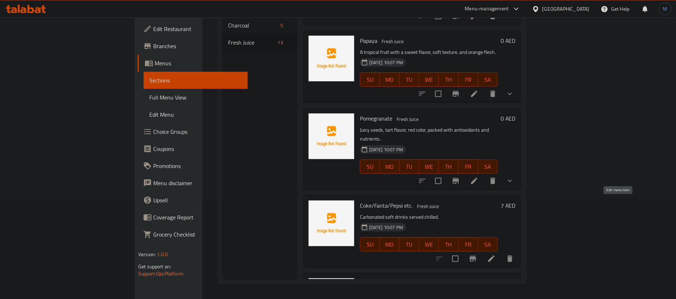
click at [495, 255] on icon at bounding box center [491, 258] width 6 height 6
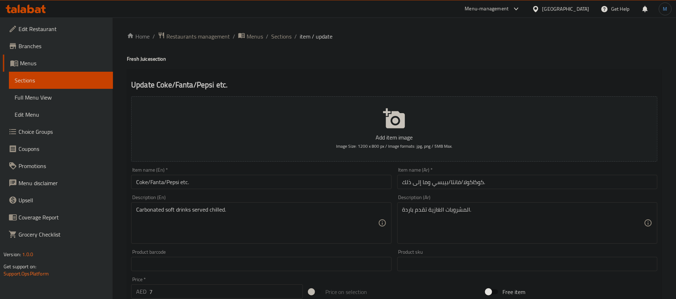
click at [251, 177] on input "Coke/Fanta/Pepsi etc." at bounding box center [261, 182] width 260 height 14
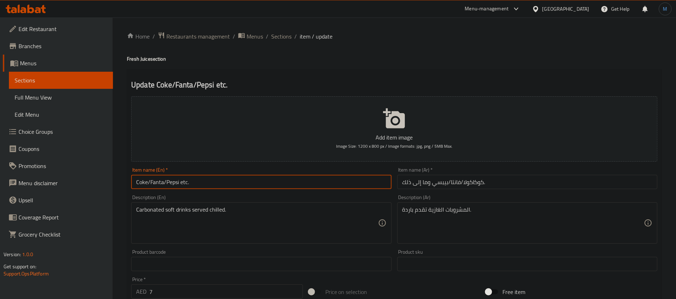
scroll to position [205, 0]
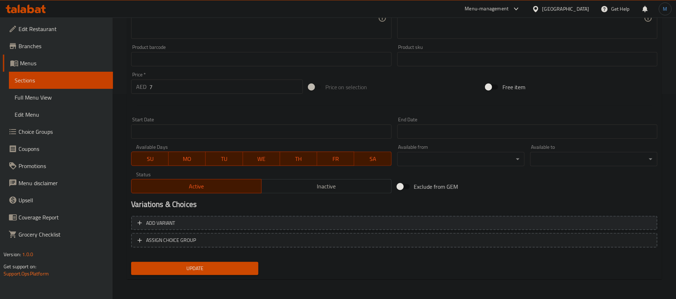
click at [562, 225] on span "Add variant" at bounding box center [395, 222] width 514 height 9
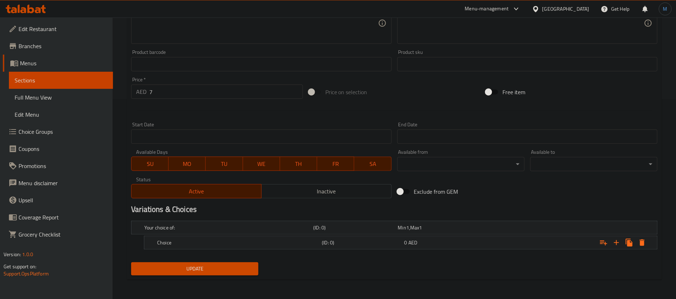
scroll to position [0, 0]
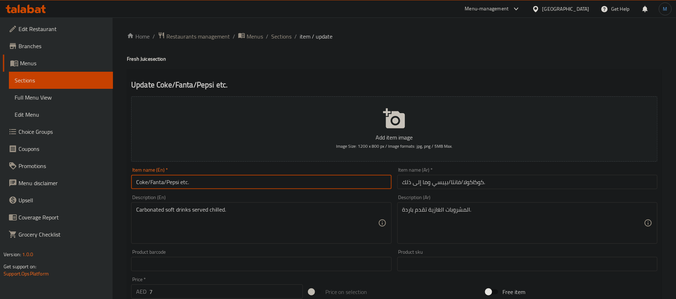
click at [348, 186] on input "Coke/Fanta/Pepsi etc." at bounding box center [261, 182] width 260 height 14
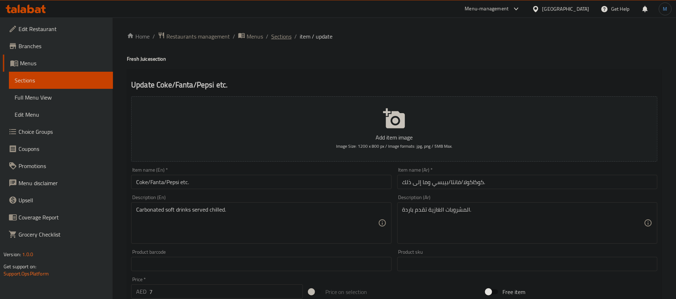
click at [286, 36] on span "Sections" at bounding box center [281, 36] width 20 height 9
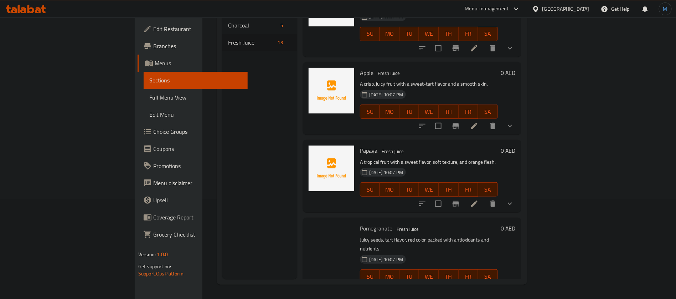
scroll to position [720, 0]
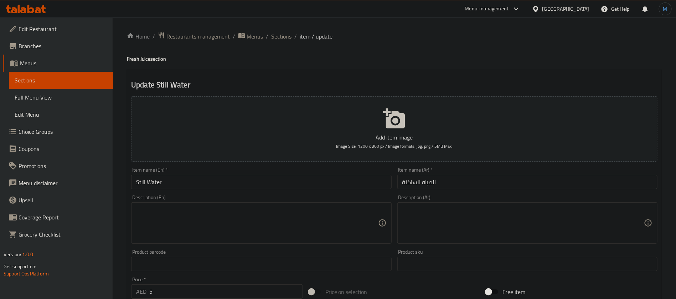
click at [314, 179] on input "Still Water" at bounding box center [261, 182] width 260 height 14
click at [448, 191] on div "Item name (Ar)   * المياه الساكنة Item name (Ar) *" at bounding box center [528, 177] width 266 height 27
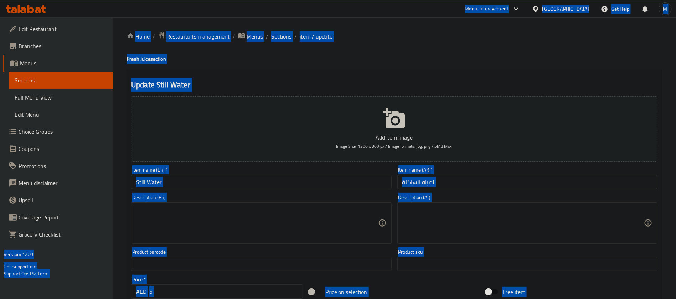
click at [450, 186] on input "المياه الساكنة" at bounding box center [527, 182] width 260 height 14
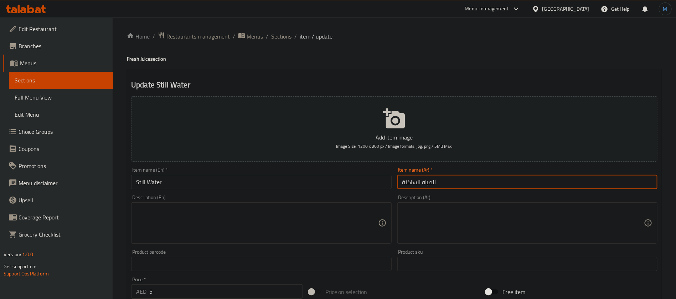
paste input "مياه معدني"
type input "مياه معدنية"
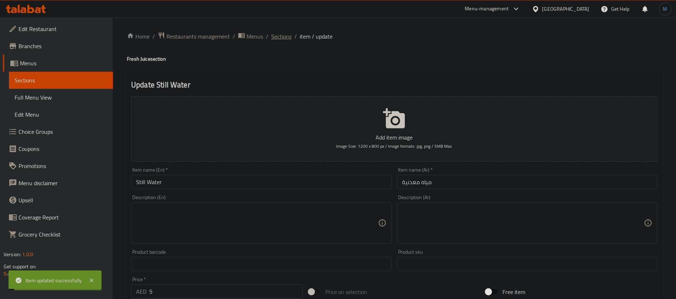
click at [274, 36] on span "Sections" at bounding box center [281, 36] width 20 height 9
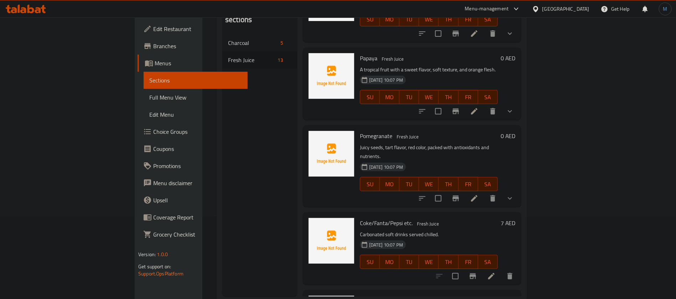
scroll to position [100, 0]
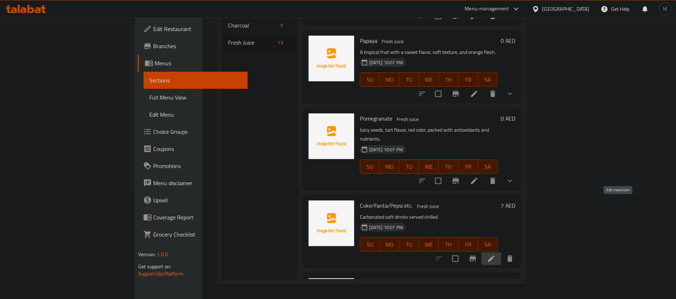
click at [495, 255] on icon at bounding box center [491, 258] width 6 height 6
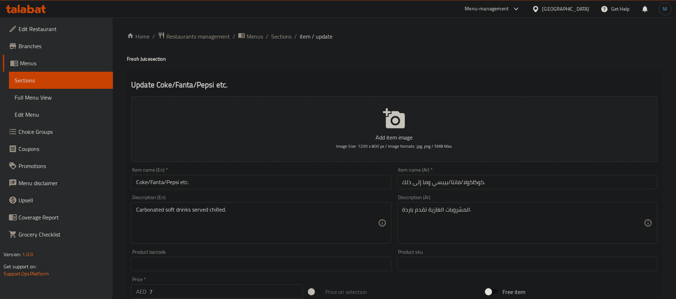
click at [267, 174] on div "Item name (En)   * Coke/Fanta/Pepsi etc. Item name (En) *" at bounding box center [261, 178] width 260 height 22
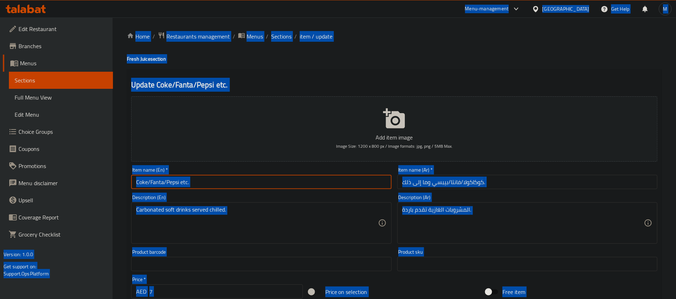
click at [266, 182] on input "Coke/Fanta/Pepsi etc." at bounding box center [261, 182] width 260 height 14
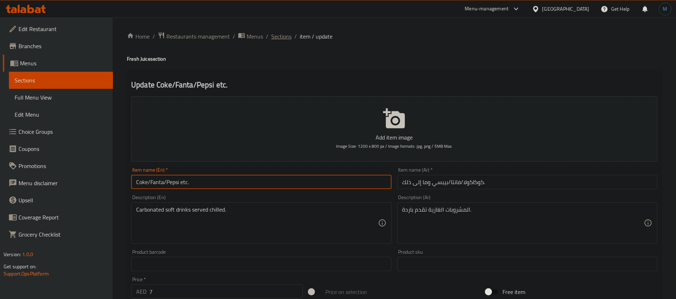
click at [280, 37] on span "Sections" at bounding box center [281, 36] width 20 height 9
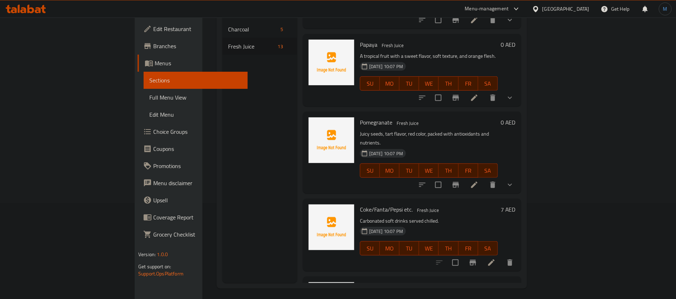
scroll to position [100, 0]
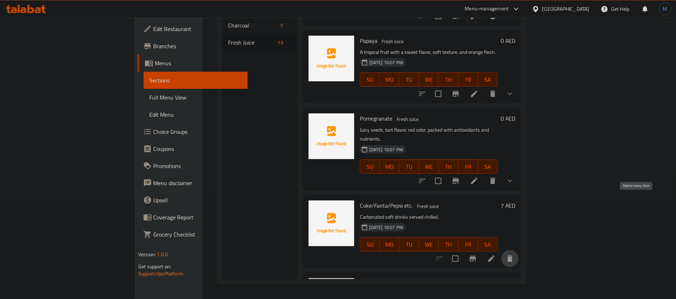
click at [514, 254] on icon "delete" at bounding box center [510, 258] width 9 height 9
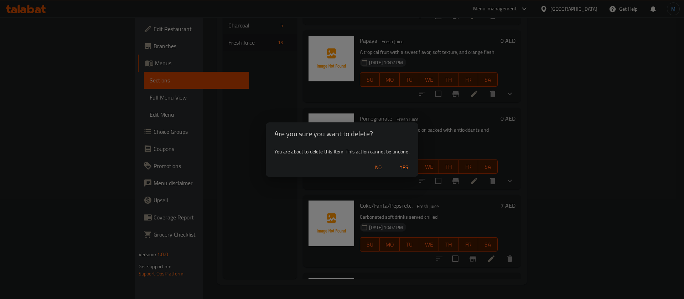
click at [405, 160] on div "No Yes" at bounding box center [342, 167] width 153 height 19
click at [404, 164] on span "Yes" at bounding box center [404, 167] width 17 height 9
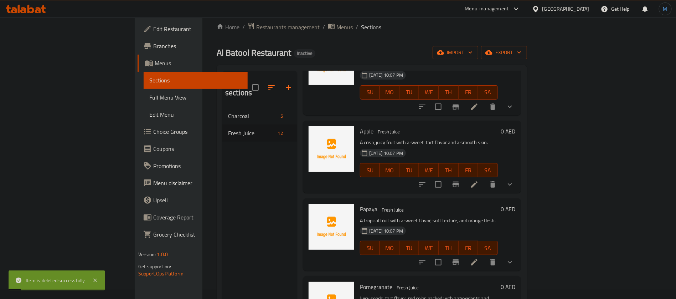
scroll to position [0, 0]
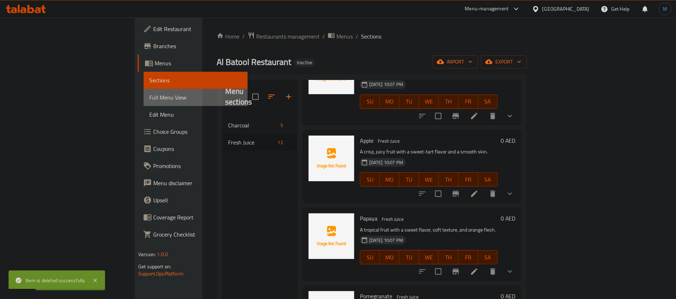
click at [144, 93] on link "Full Menu View" at bounding box center [196, 97] width 104 height 17
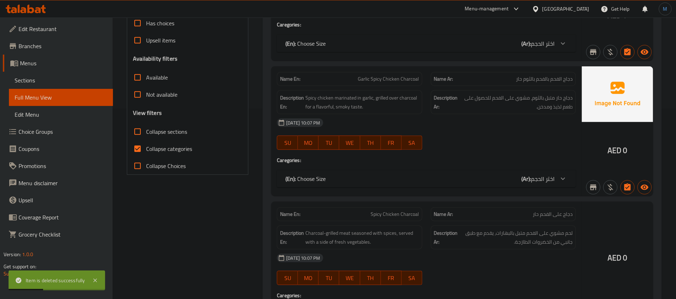
scroll to position [214, 0]
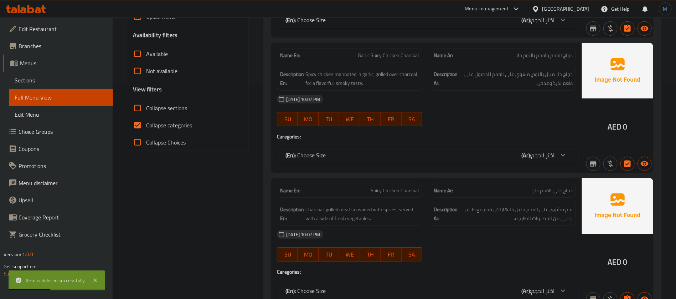
click at [149, 123] on span "Collapse categories" at bounding box center [169, 125] width 46 height 9
click at [146, 123] on input "Collapse categories" at bounding box center [137, 125] width 17 height 17
checkbox input "false"
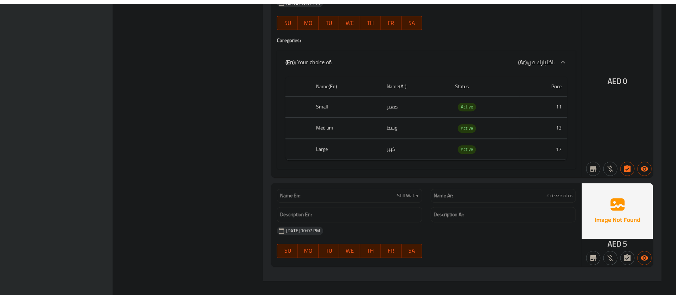
scroll to position [3648, 0]
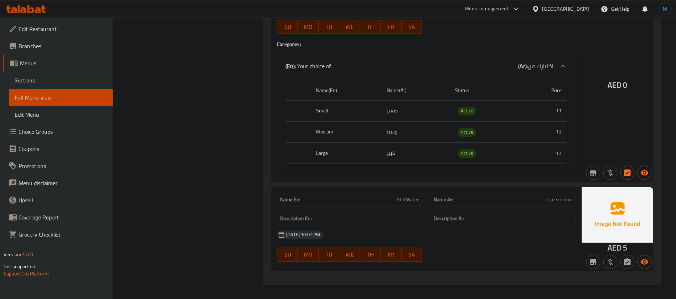
click at [549, 12] on div "[GEOGRAPHIC_DATA]" at bounding box center [565, 9] width 47 height 8
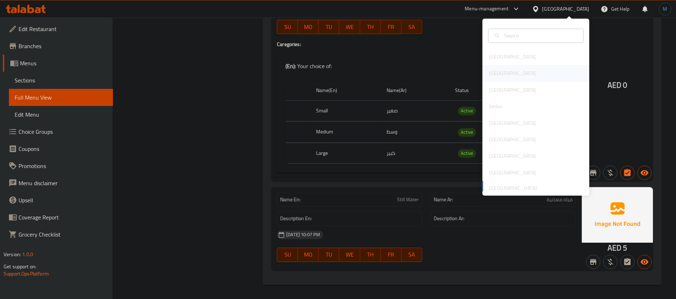
click at [495, 70] on div "[GEOGRAPHIC_DATA]" at bounding box center [512, 73] width 58 height 16
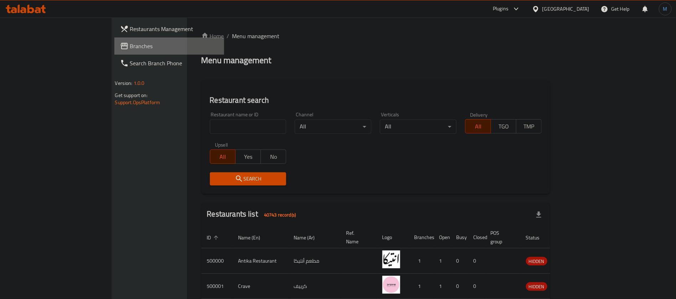
click at [114, 41] on link "Branches" at bounding box center [169, 45] width 110 height 17
